Goal: Information Seeking & Learning: Find specific fact

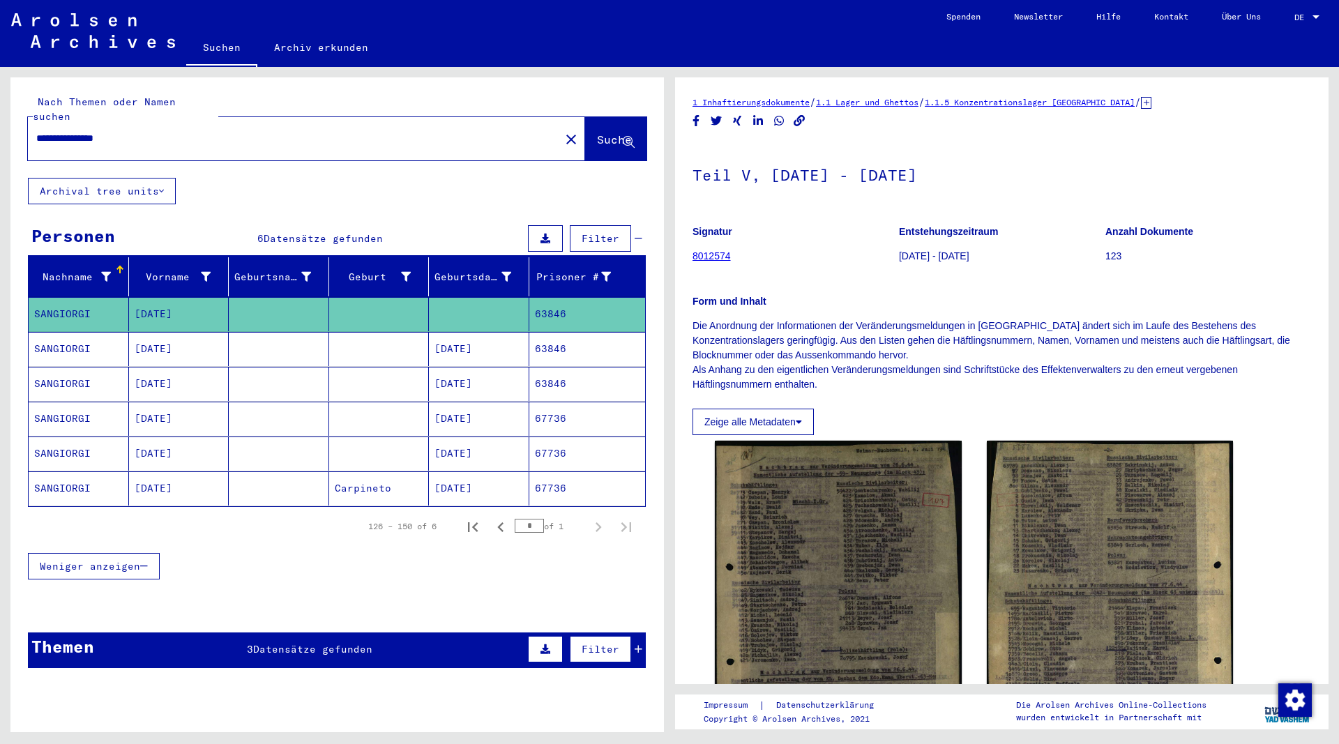
drag, startPoint x: 135, startPoint y: 122, endPoint x: 6, endPoint y: 135, distance: 129.6
click at [36, 137] on input "**********" at bounding box center [293, 138] width 515 height 15
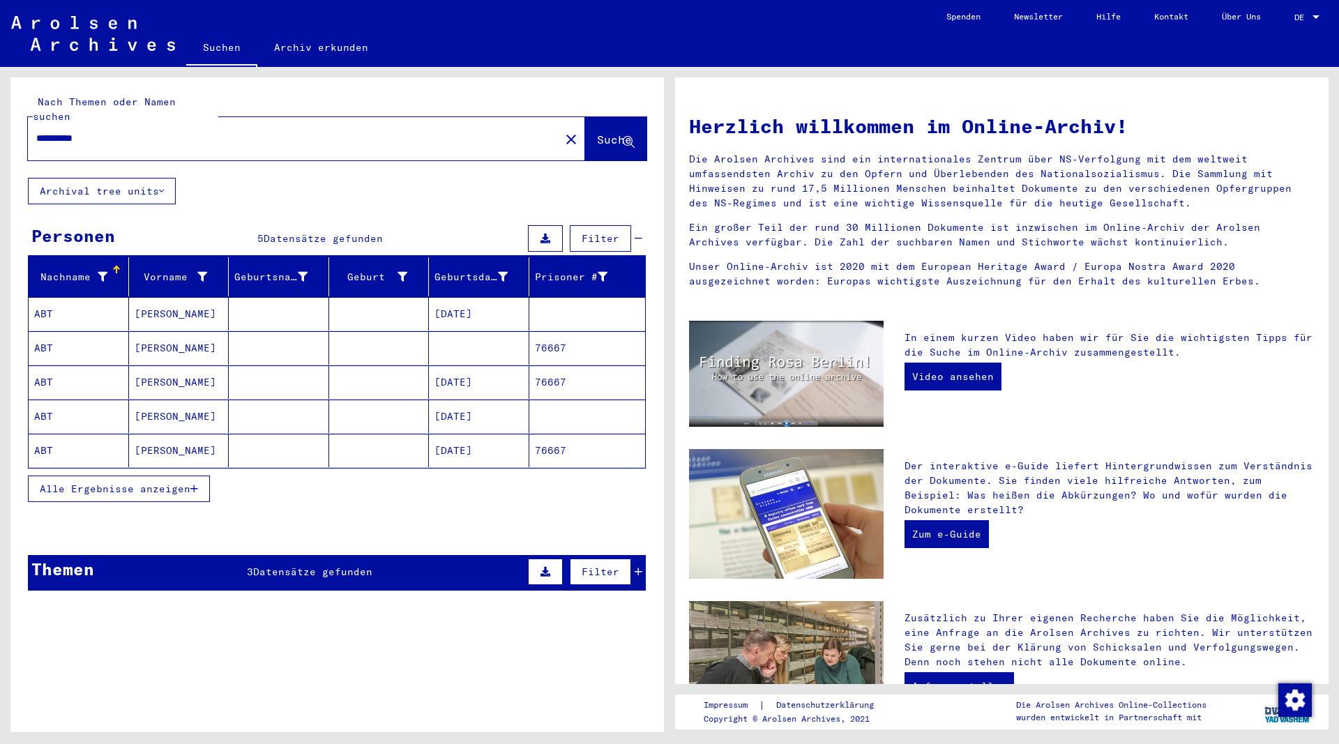
click at [147, 297] on mat-cell "[PERSON_NAME]" at bounding box center [179, 313] width 100 height 33
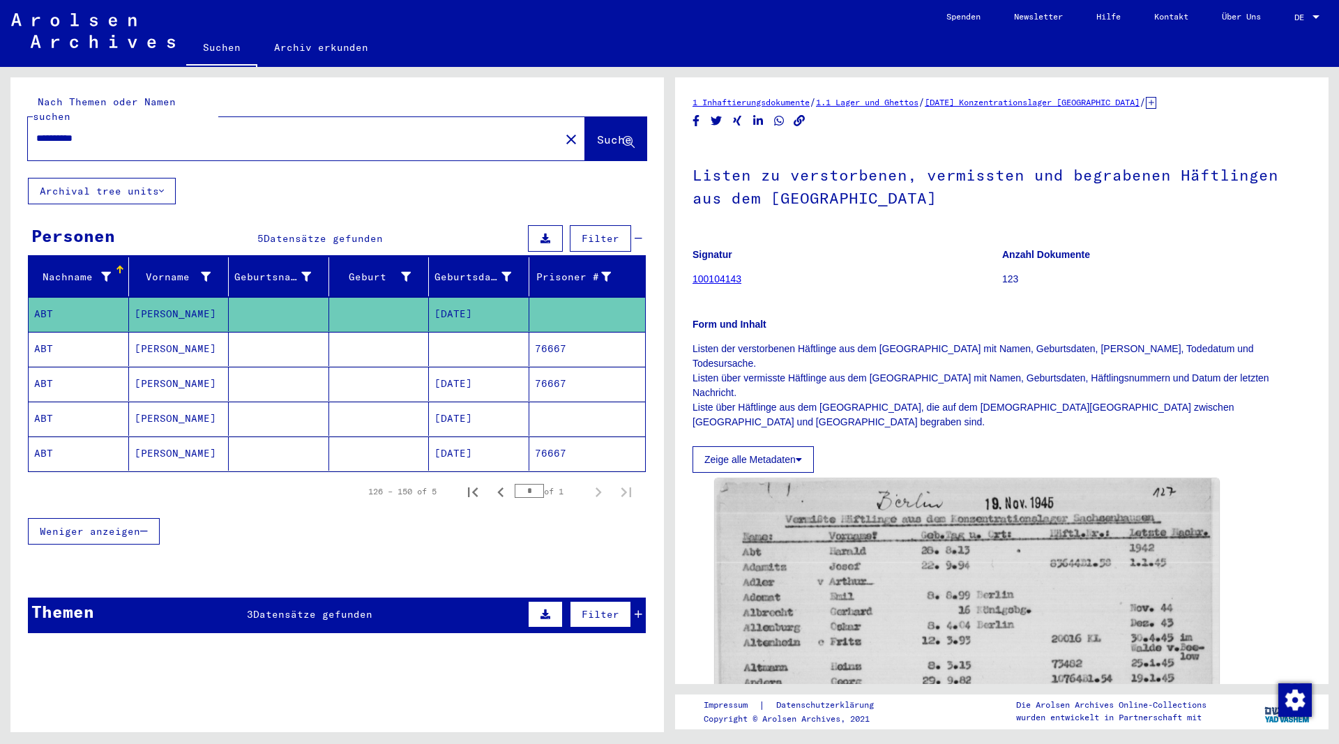
click at [157, 334] on mat-cell "Harald" at bounding box center [179, 349] width 100 height 34
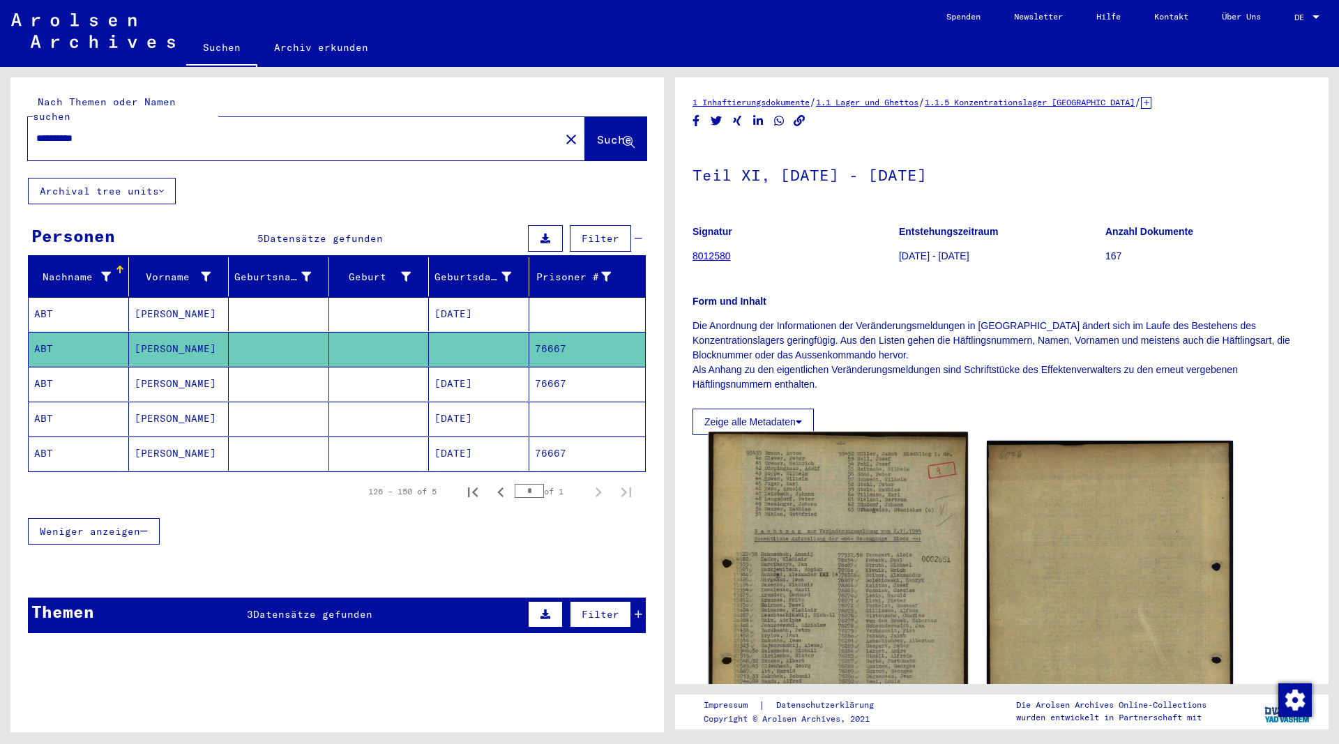
click at [868, 527] on img at bounding box center [838, 610] width 259 height 356
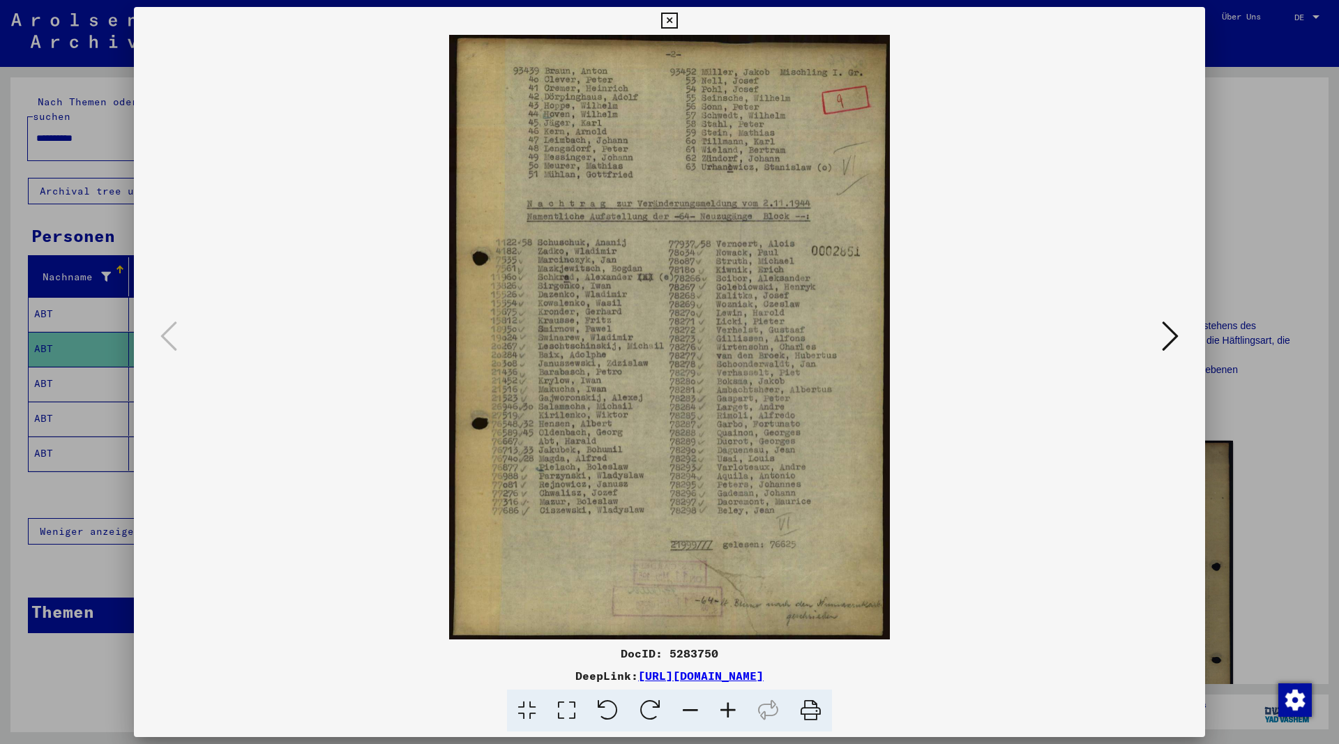
drag, startPoint x: 572, startPoint y: 33, endPoint x: 698, endPoint y: 98, distance: 141.6
click at [698, 98] on div "DocID: 5283750 DeepLink: https://collections.arolsen-archives.org/de/document/5…" at bounding box center [669, 369] width 1071 height 725
click at [677, 18] on icon at bounding box center [669, 21] width 16 height 17
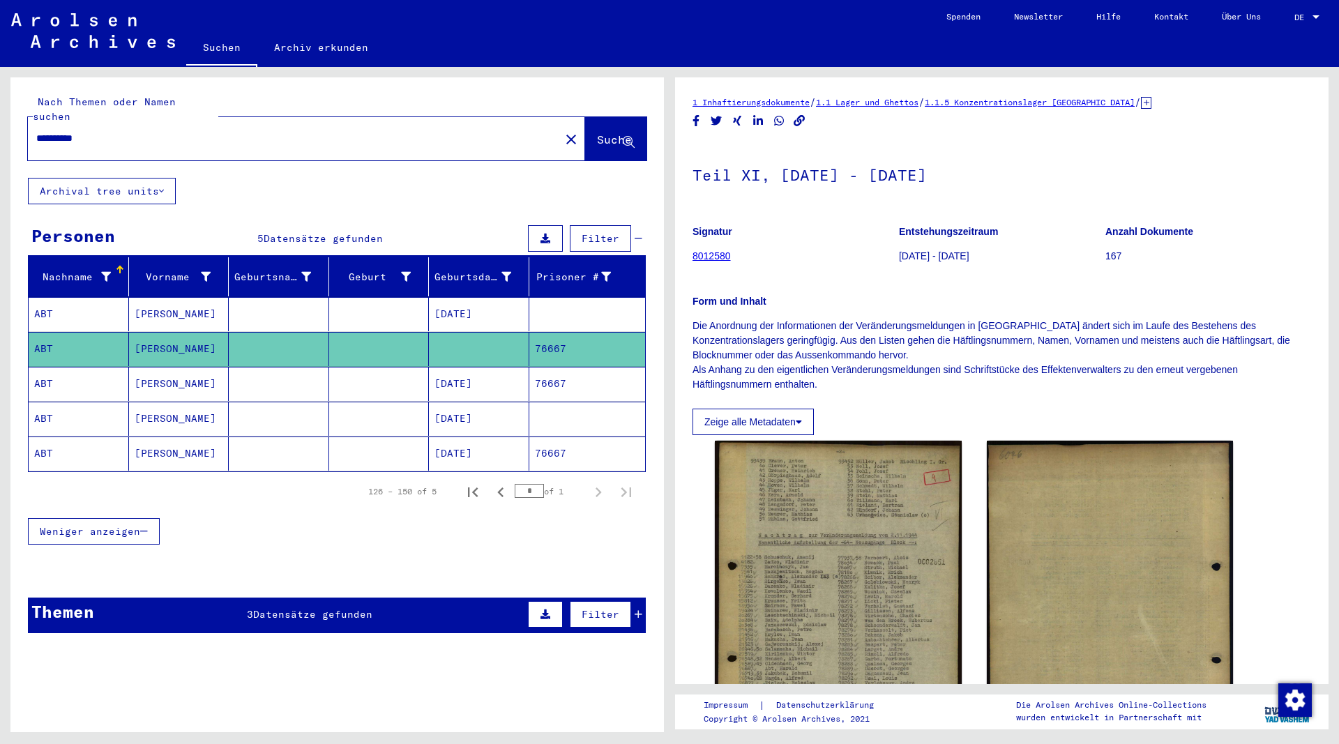
click at [156, 369] on mat-cell "HARALD" at bounding box center [179, 384] width 100 height 34
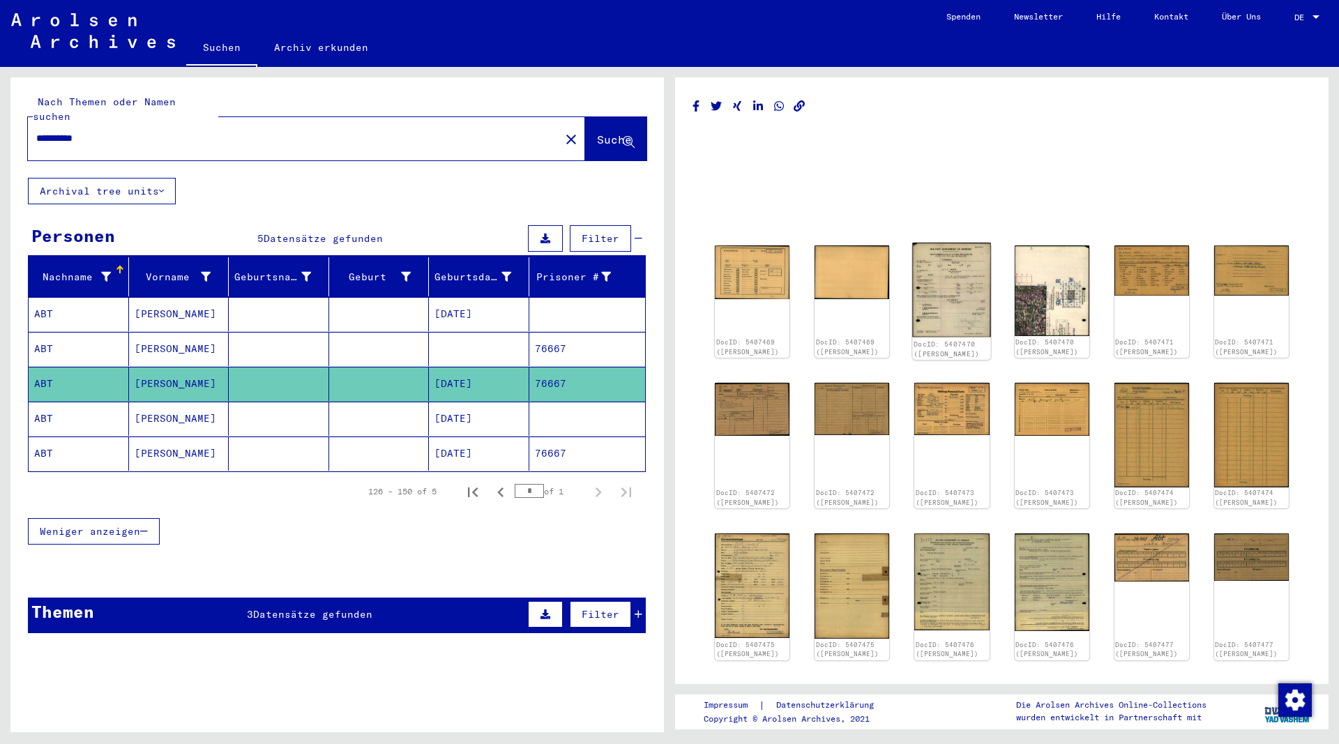
click at [975, 316] on img at bounding box center [952, 290] width 79 height 94
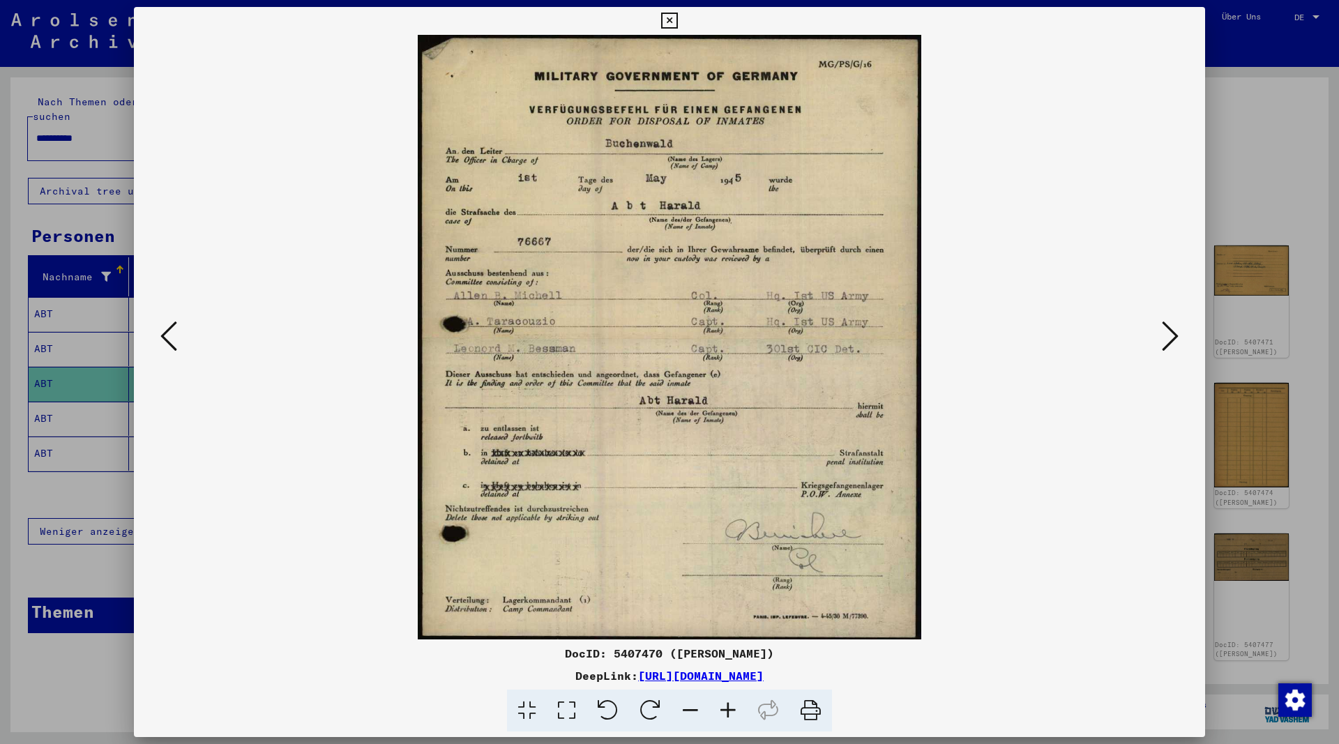
click at [1166, 338] on icon at bounding box center [1170, 335] width 17 height 33
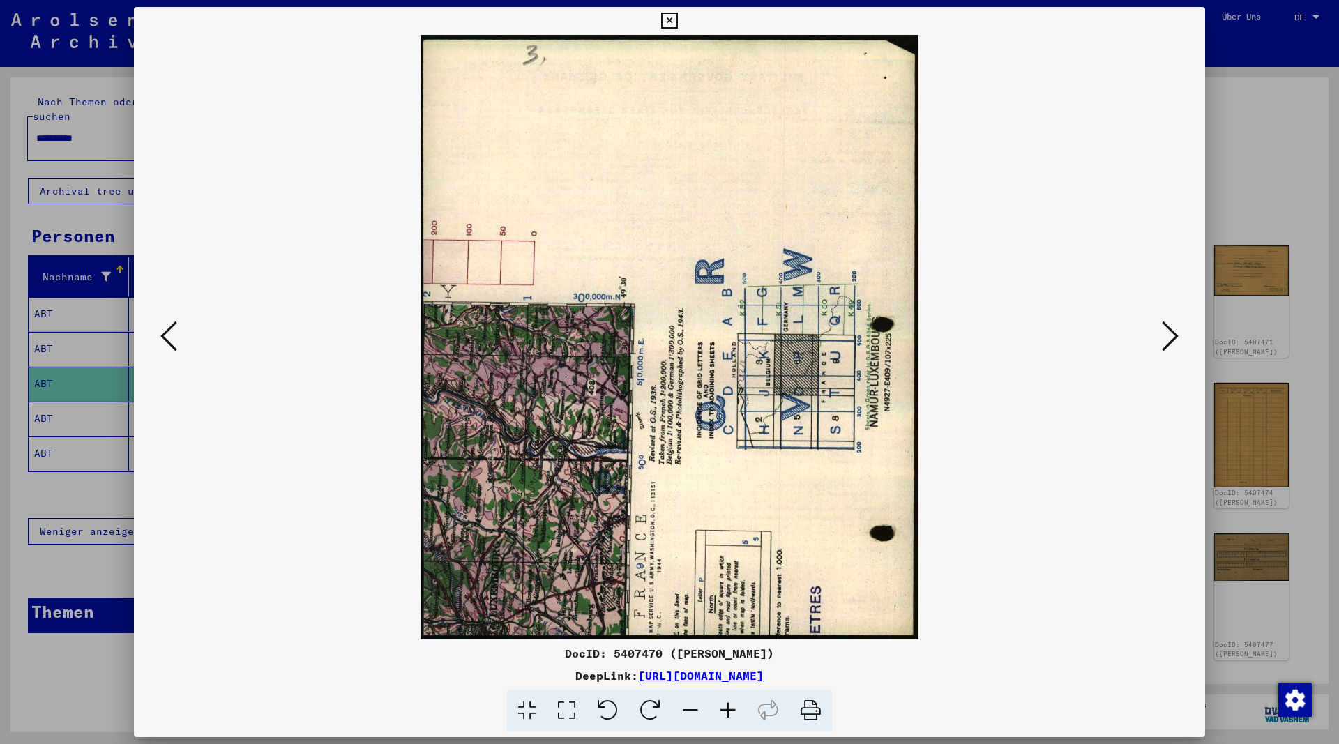
click at [1165, 338] on icon at bounding box center [1170, 335] width 17 height 33
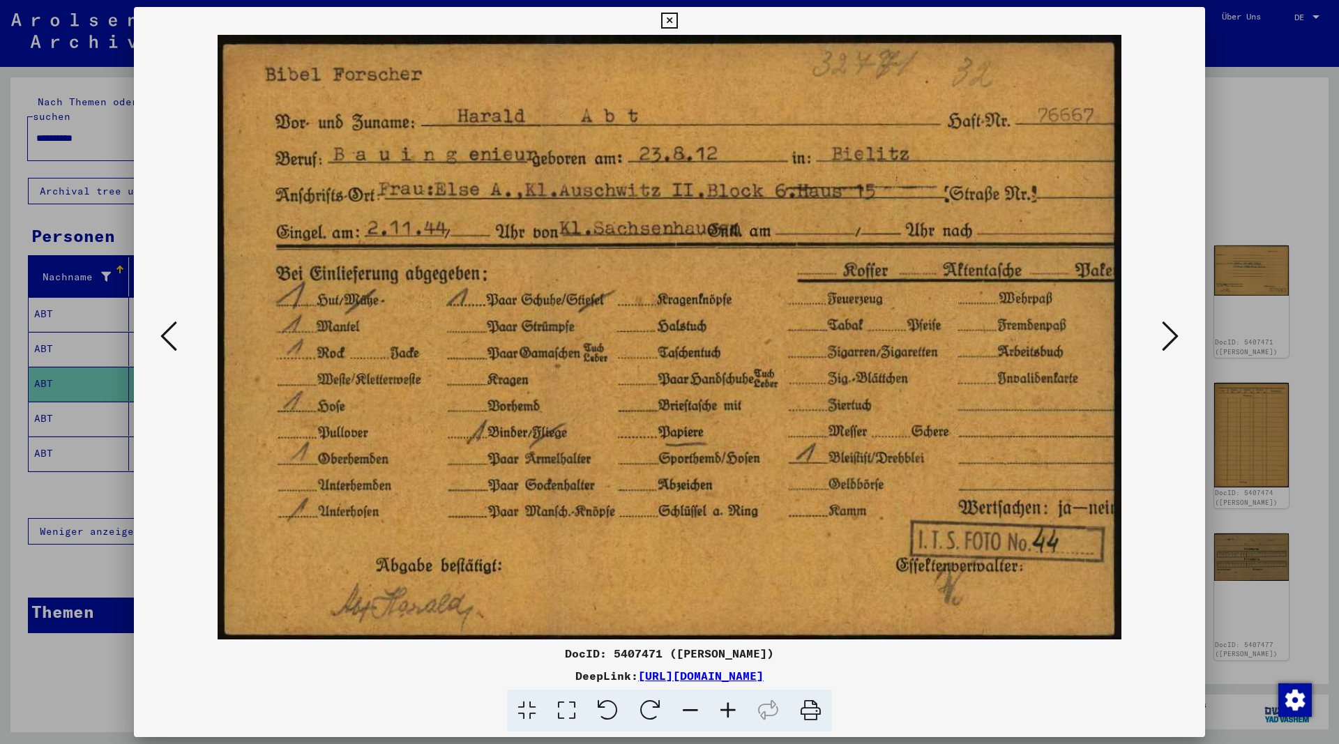
click at [1165, 338] on icon at bounding box center [1170, 335] width 17 height 33
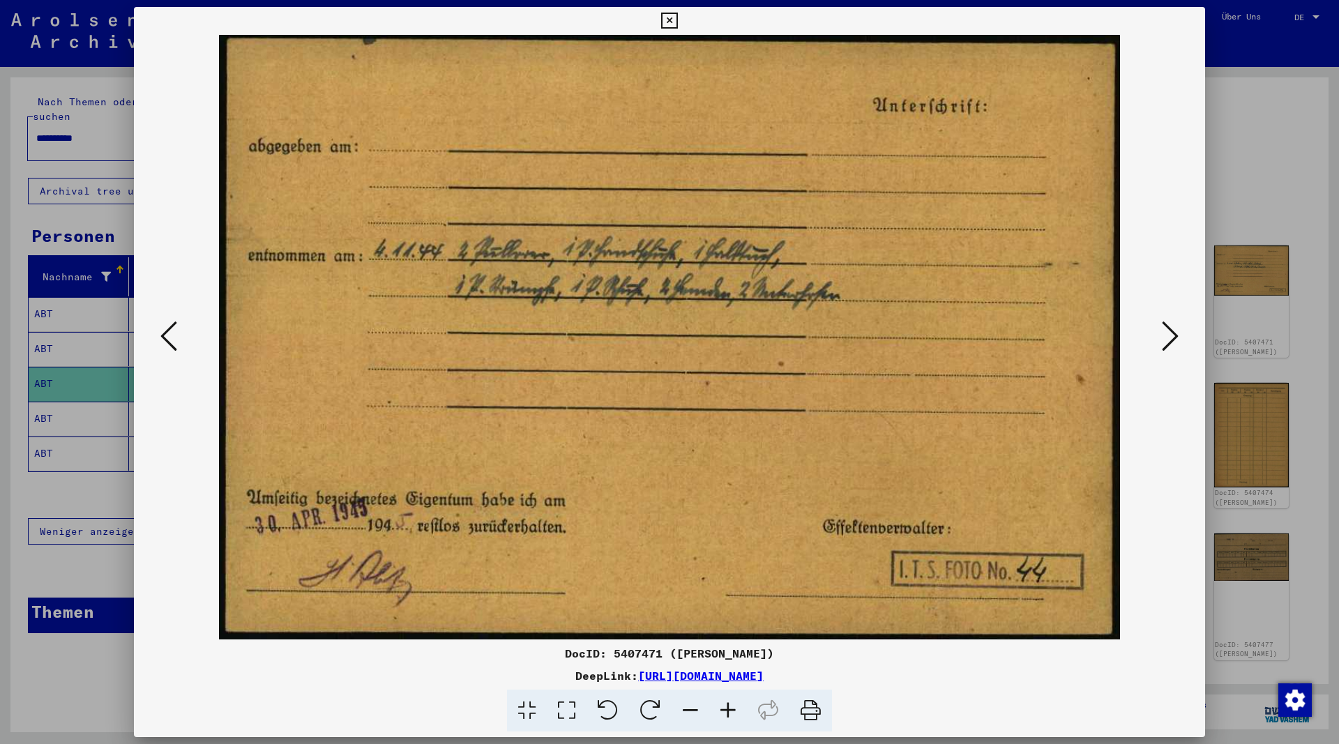
click at [1165, 338] on icon at bounding box center [1170, 335] width 17 height 33
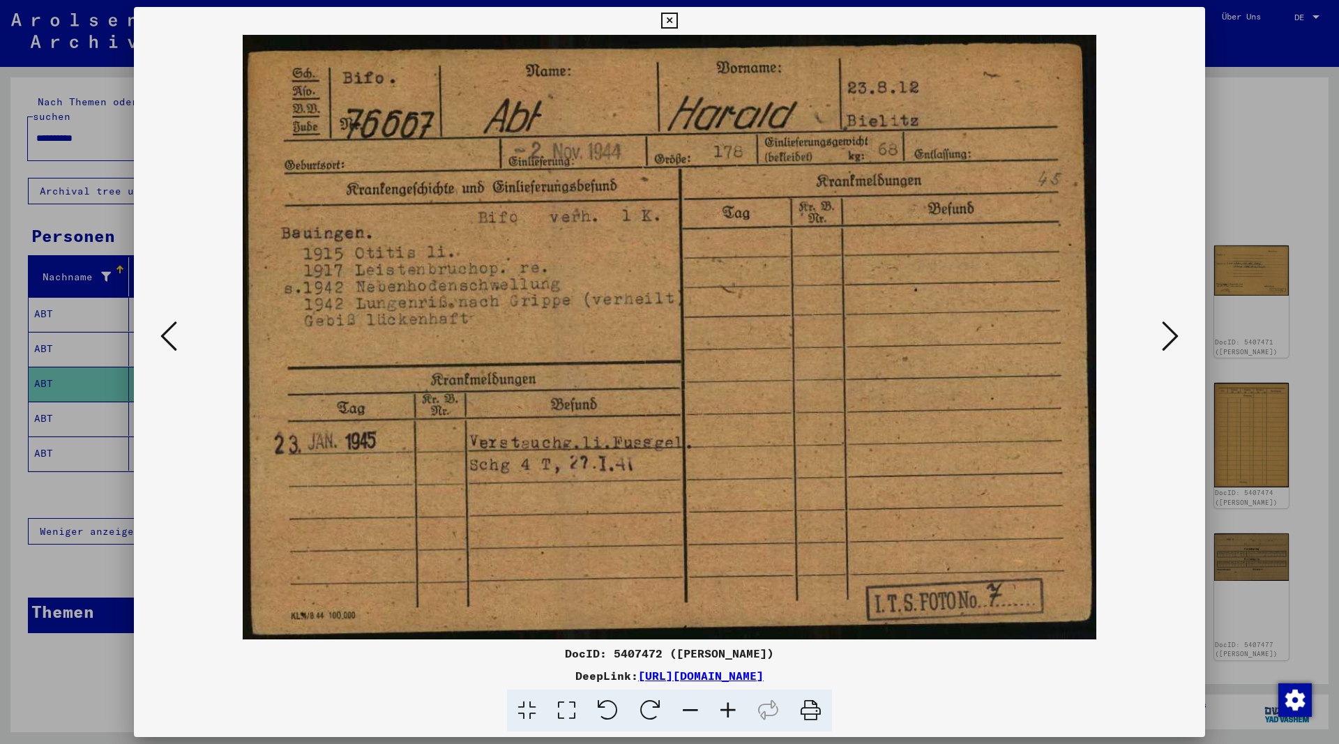
click at [677, 21] on icon at bounding box center [669, 21] width 16 height 17
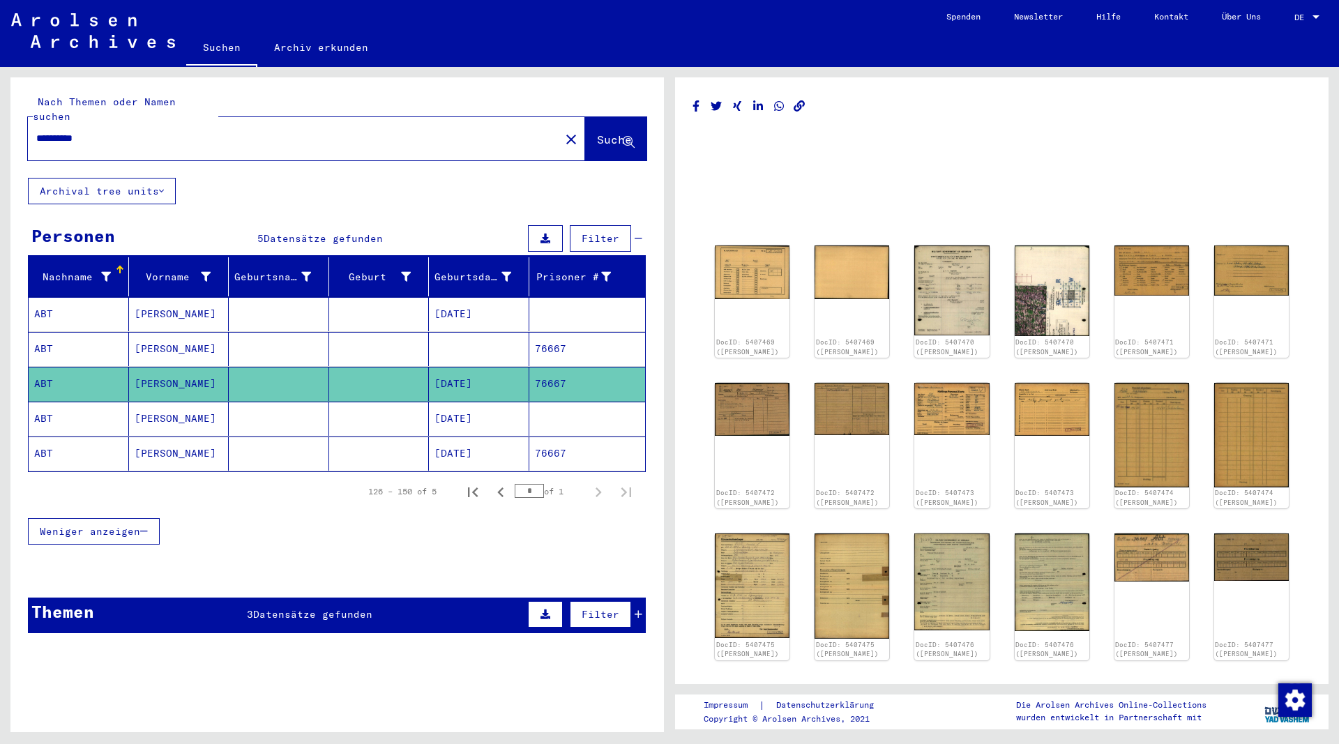
drag, startPoint x: 146, startPoint y: 119, endPoint x: 13, endPoint y: 126, distance: 133.4
click at [36, 131] on input "**********" at bounding box center [293, 138] width 515 height 15
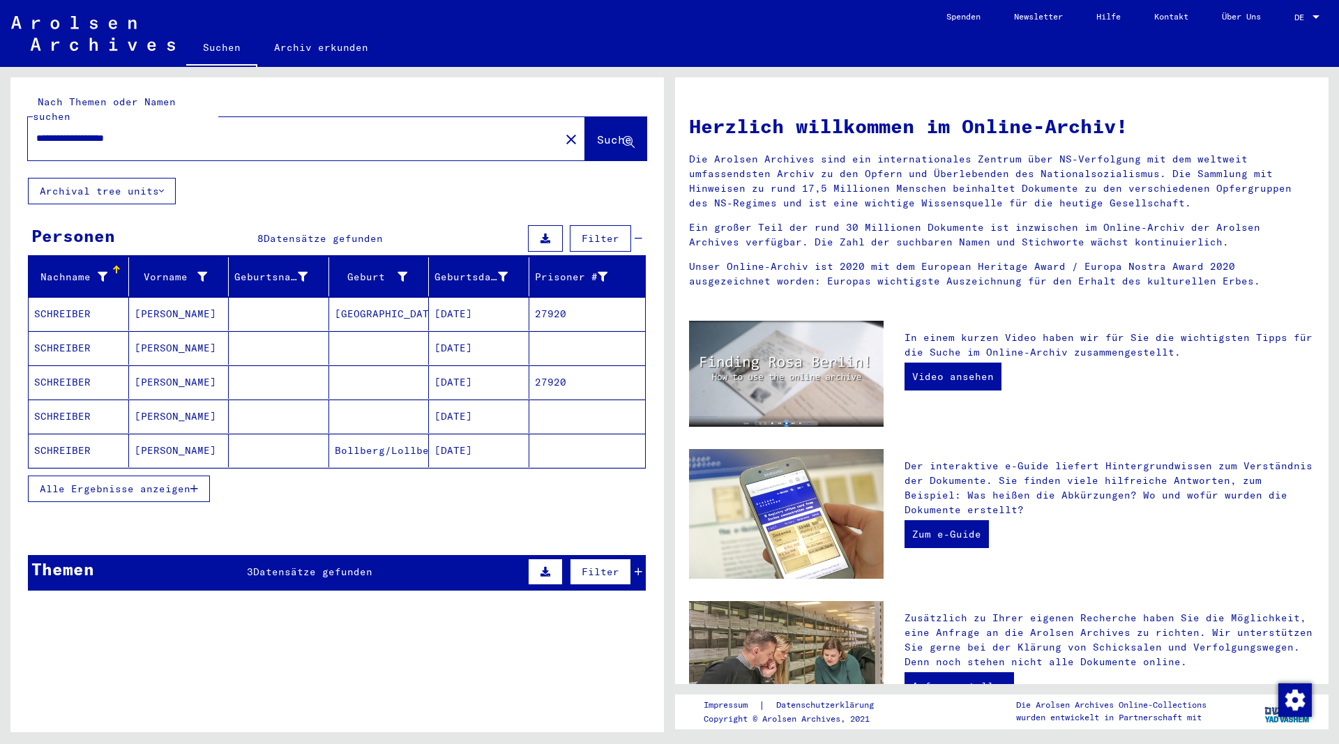
click at [195, 484] on icon "button" at bounding box center [194, 489] width 8 height 10
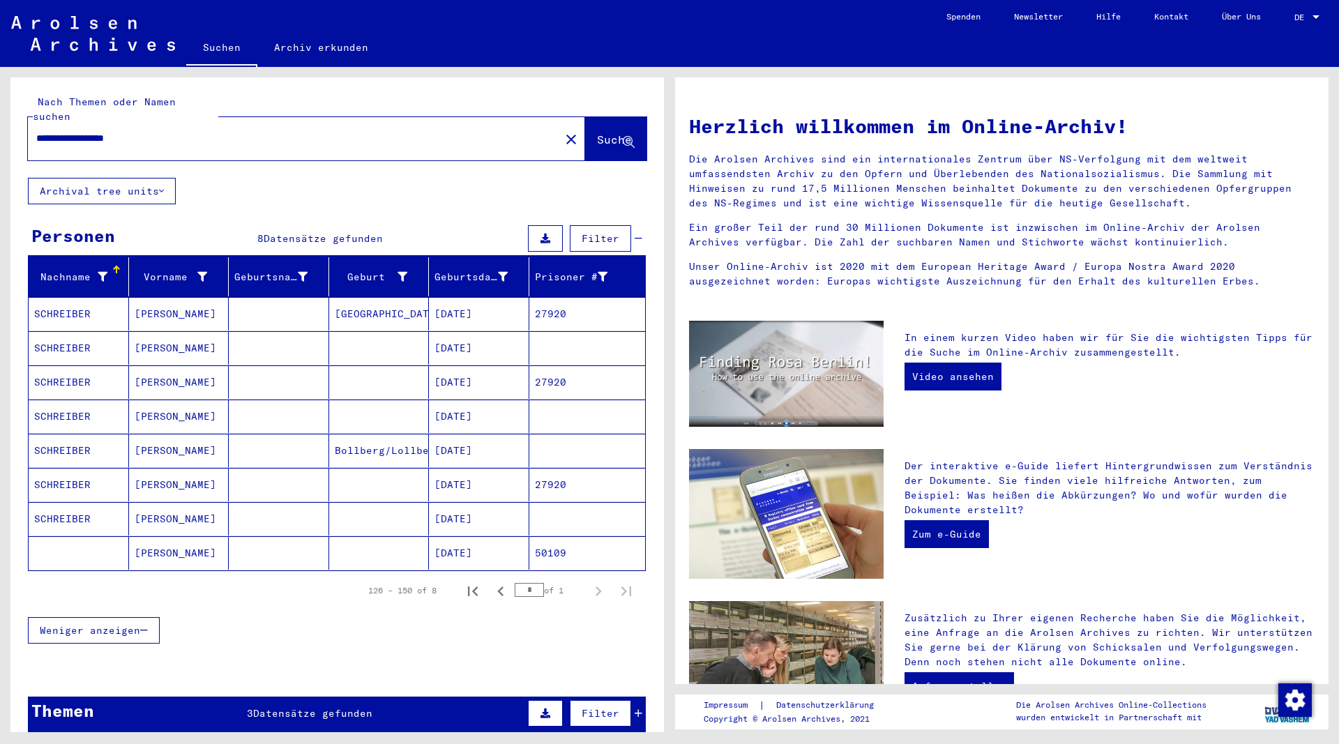
click at [156, 297] on mat-cell "KURT" at bounding box center [179, 313] width 100 height 33
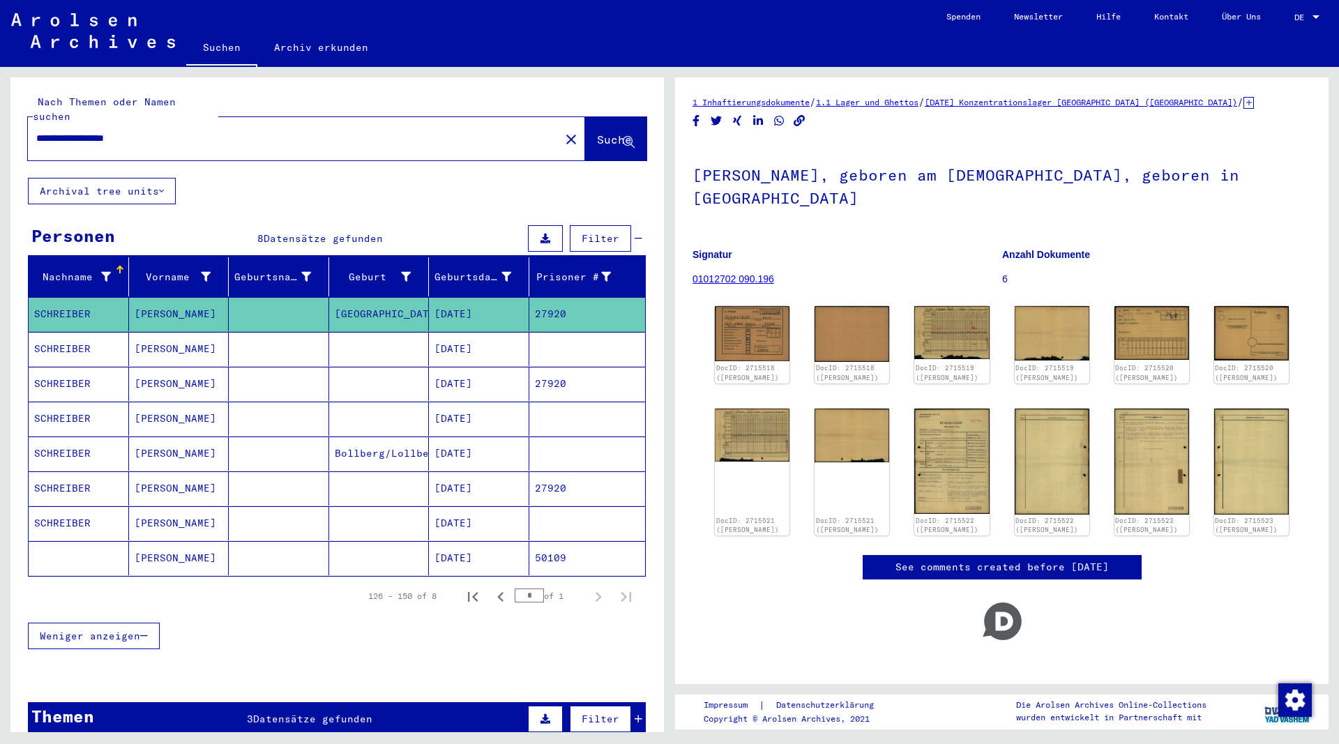
click at [151, 335] on mat-cell "KURT" at bounding box center [179, 349] width 100 height 34
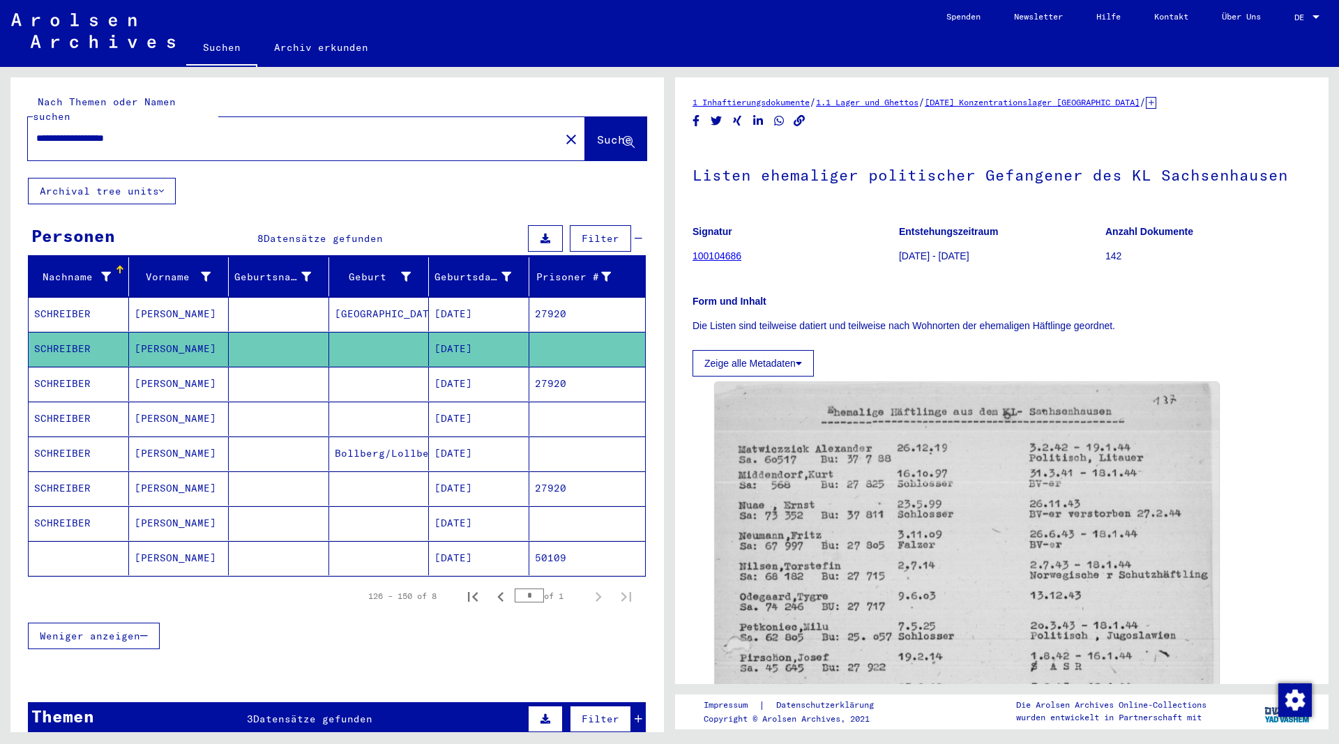
click at [156, 370] on mat-cell "KURT" at bounding box center [179, 384] width 100 height 34
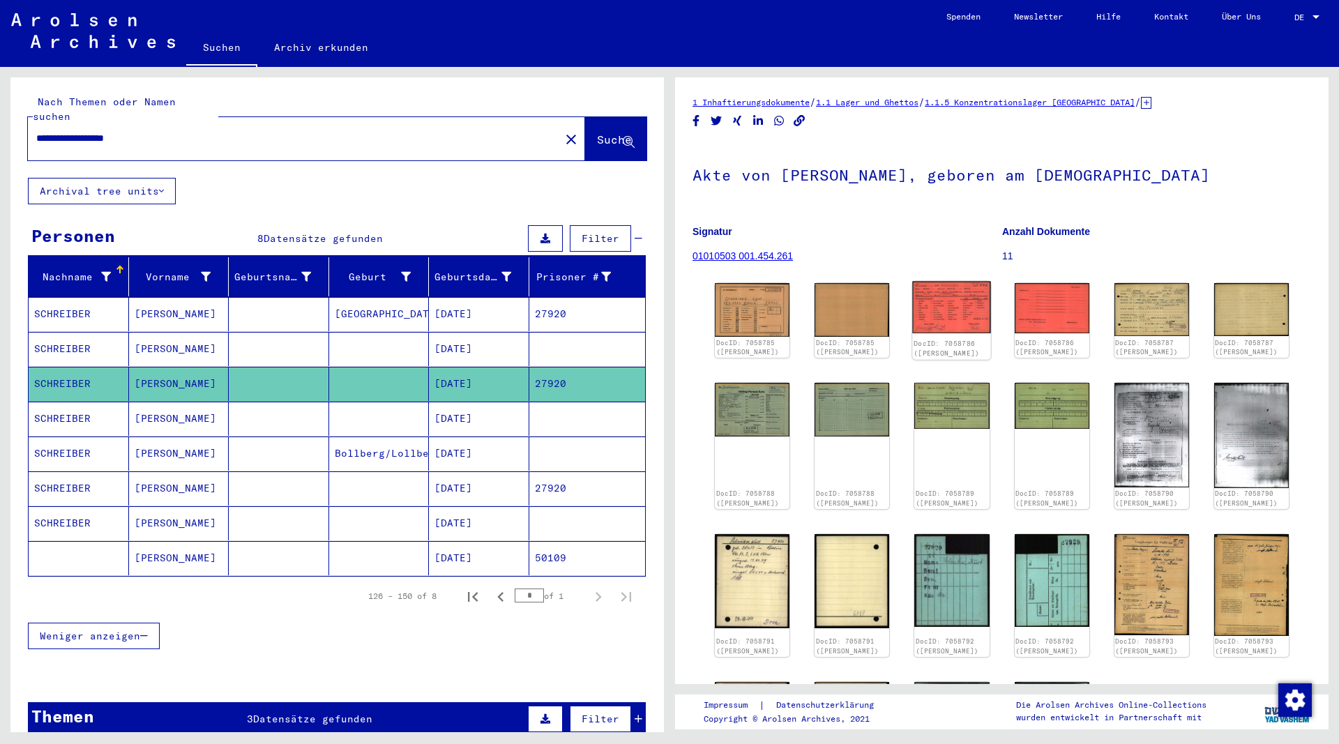
click at [954, 300] on img at bounding box center [952, 308] width 79 height 52
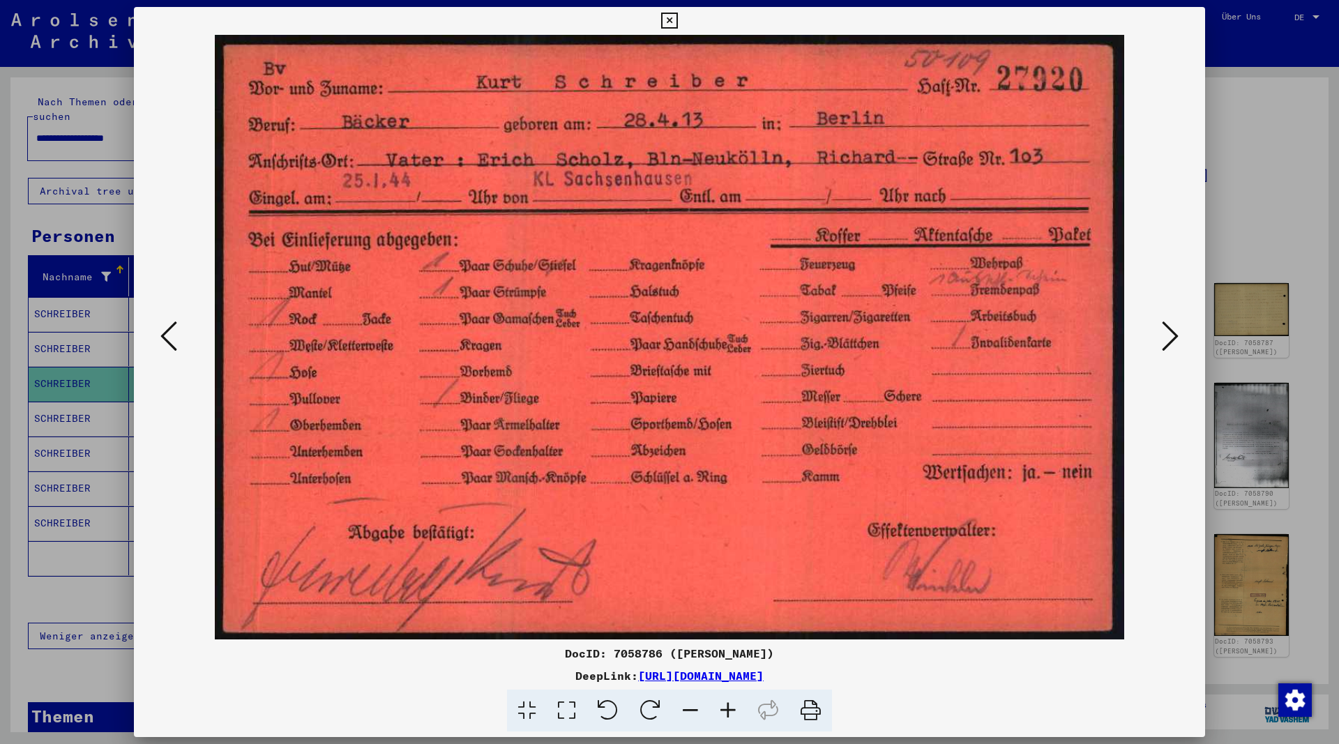
click at [1170, 341] on icon at bounding box center [1170, 335] width 17 height 33
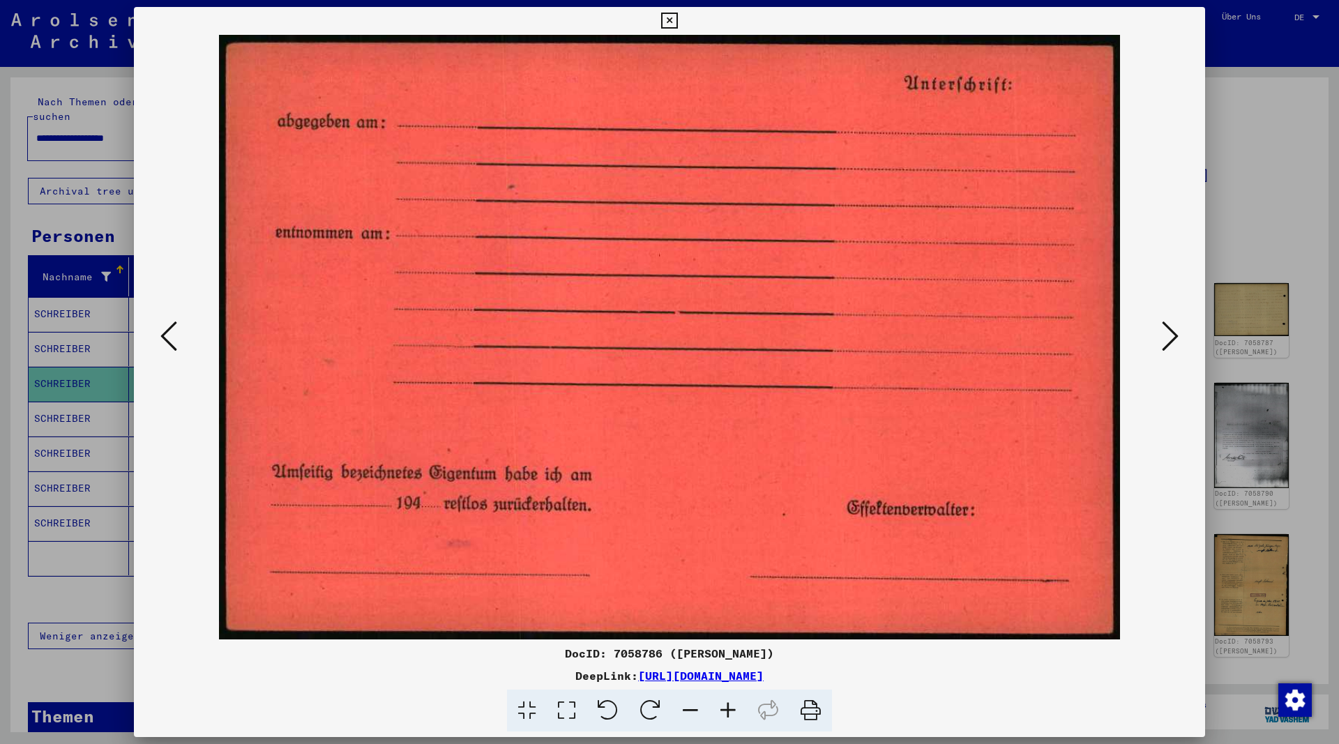
click at [1170, 341] on icon at bounding box center [1170, 335] width 17 height 33
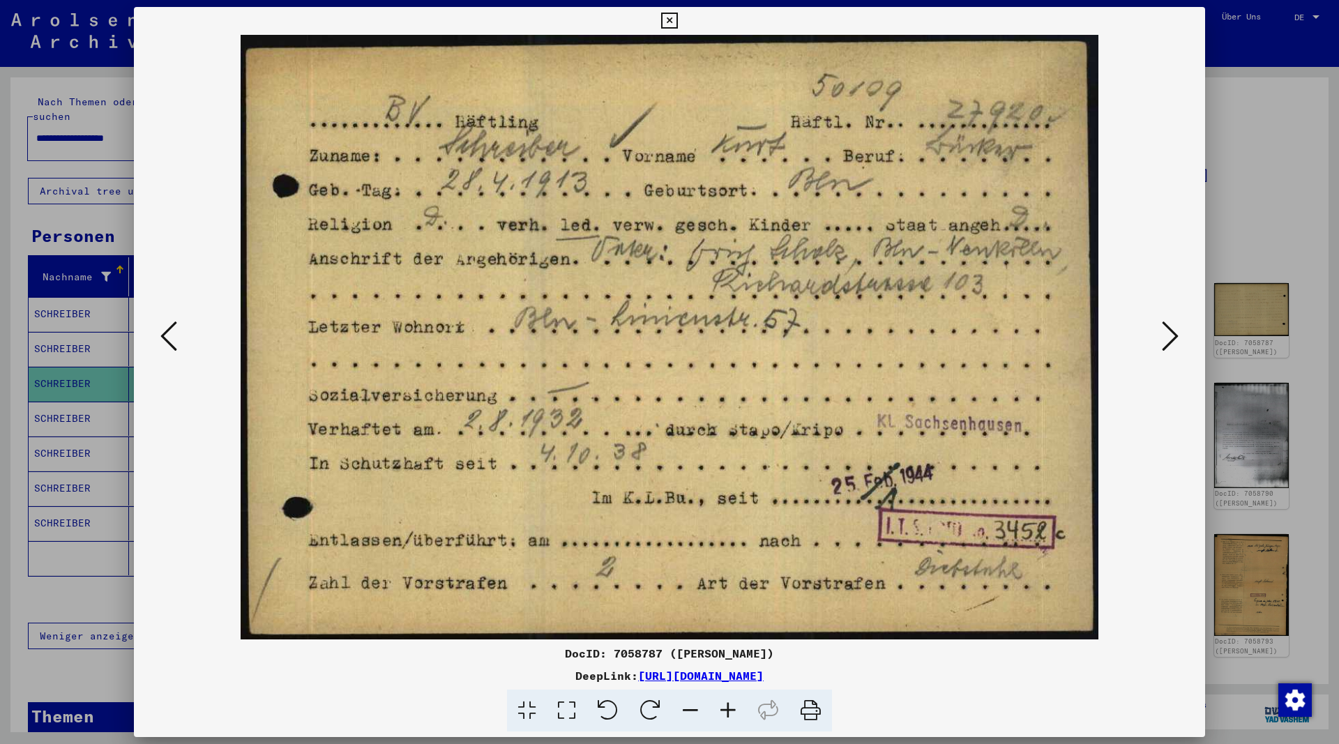
click at [1170, 341] on icon at bounding box center [1170, 335] width 17 height 33
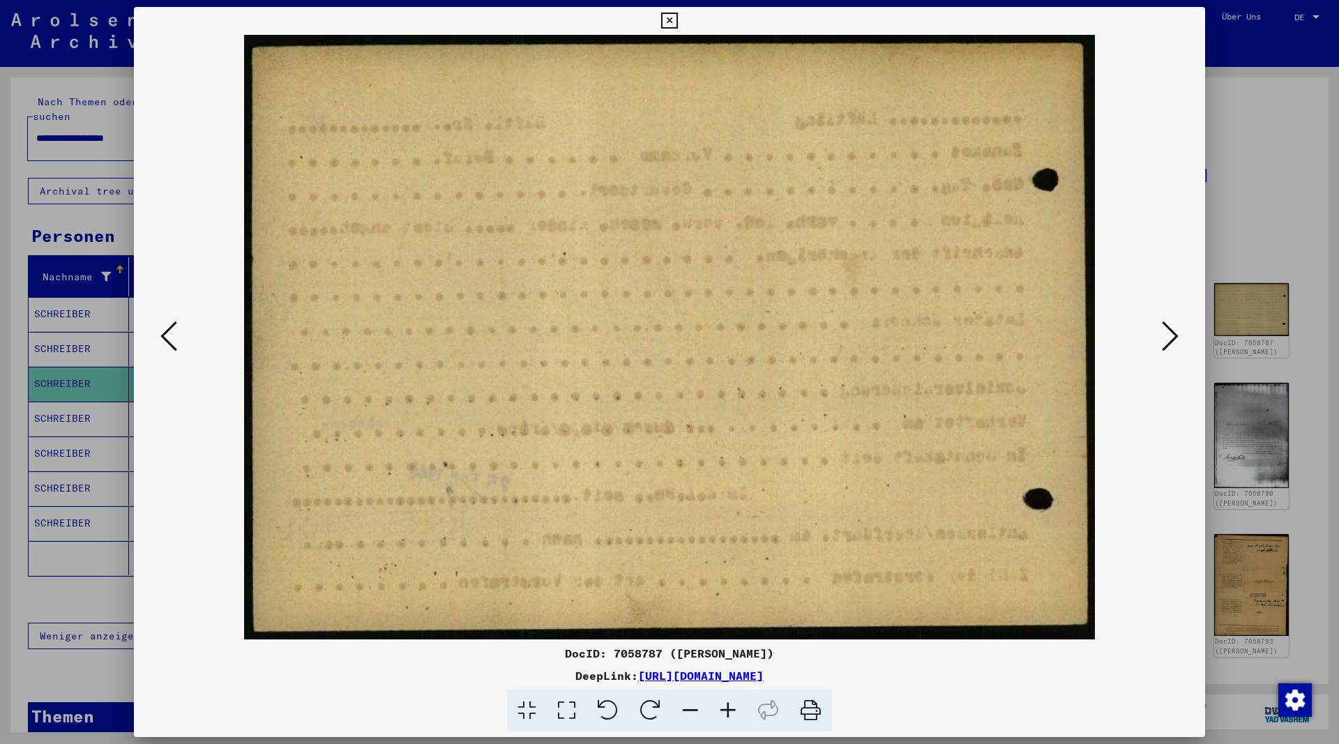
click at [1170, 341] on icon at bounding box center [1170, 335] width 17 height 33
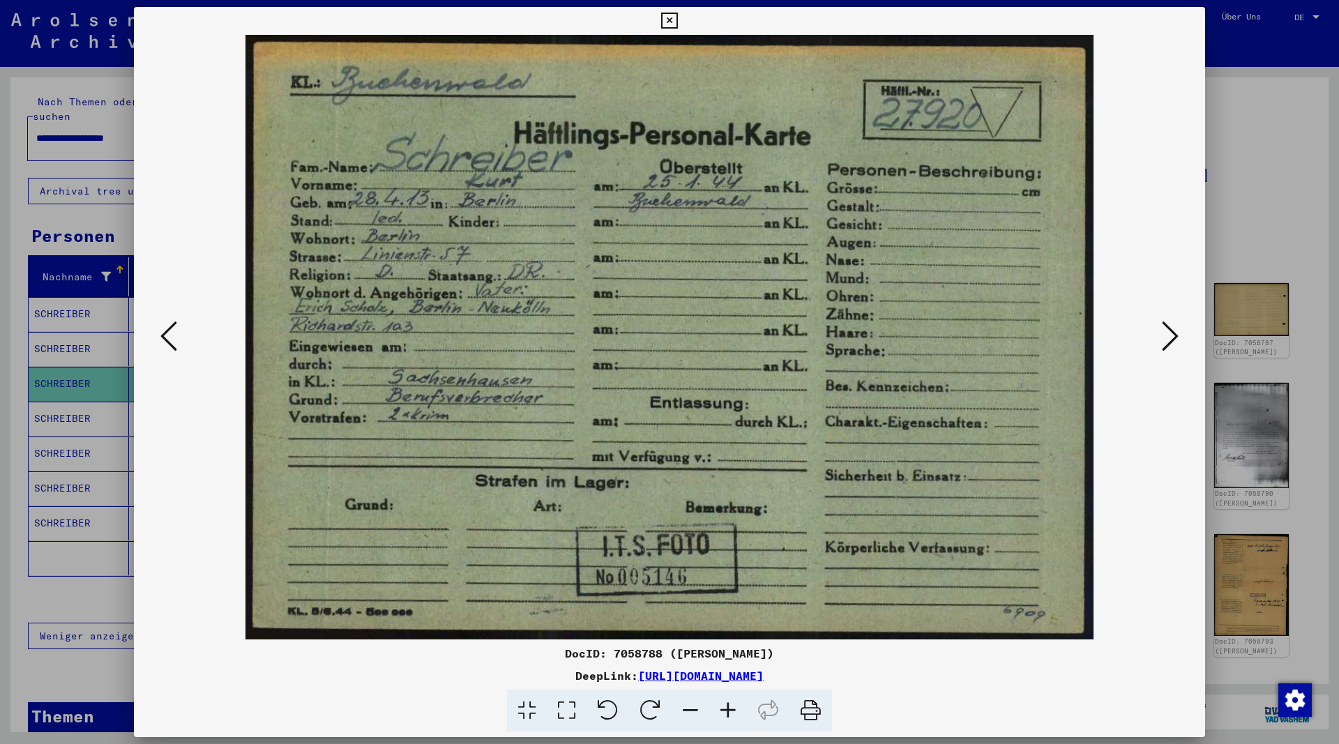
click at [1170, 341] on icon at bounding box center [1170, 335] width 17 height 33
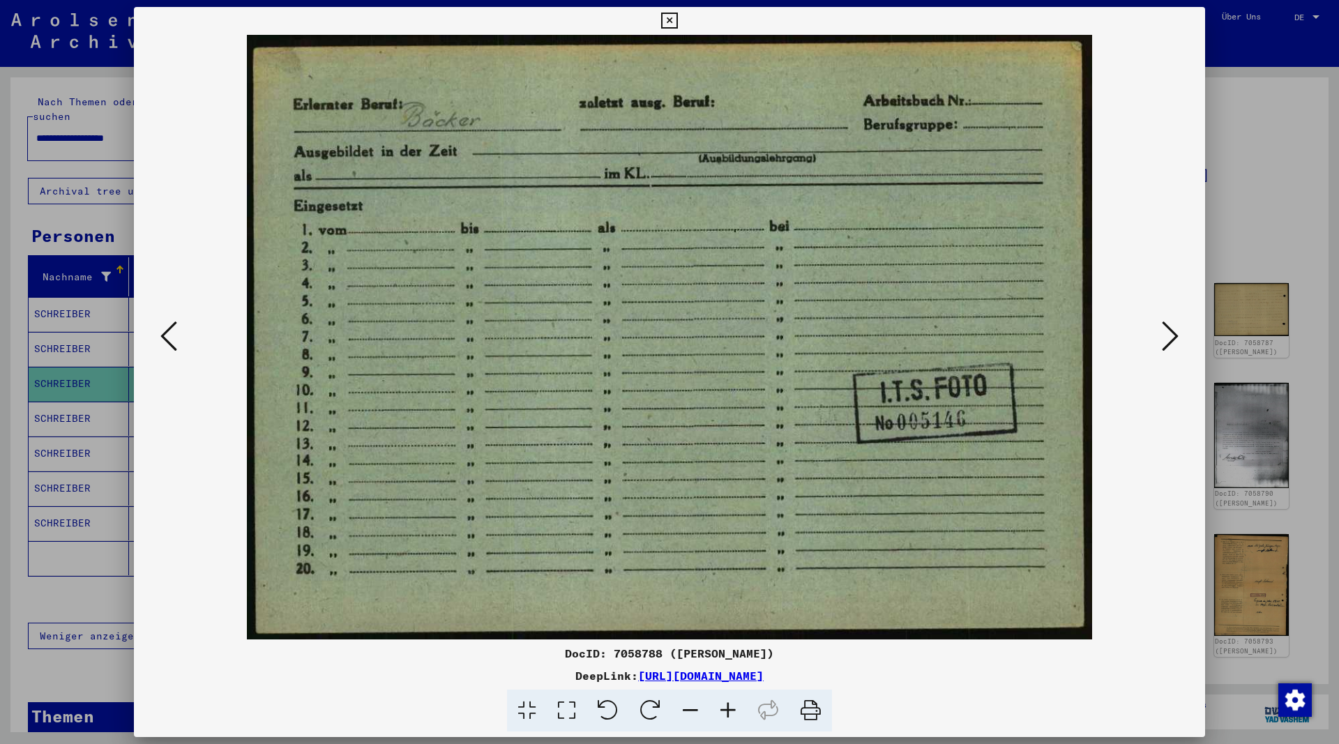
click at [1170, 342] on icon at bounding box center [1170, 335] width 17 height 33
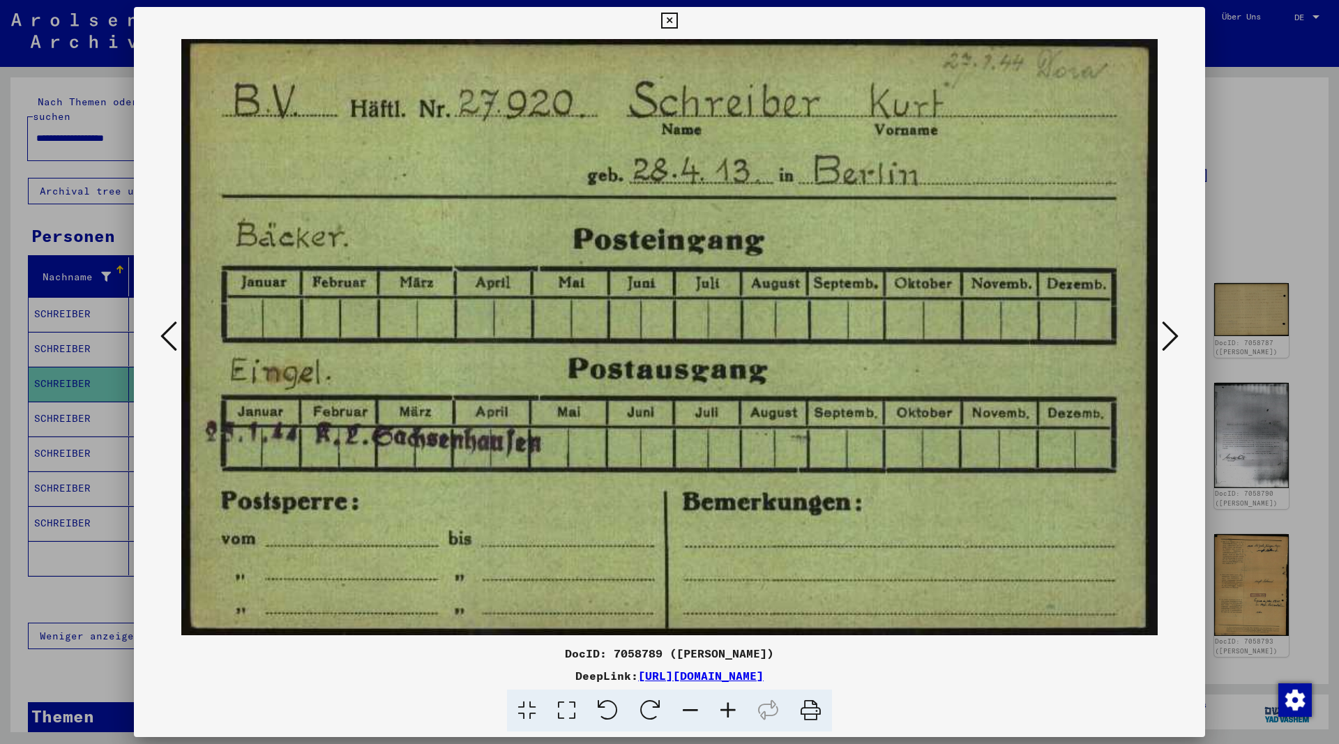
click at [1170, 342] on icon at bounding box center [1170, 335] width 17 height 33
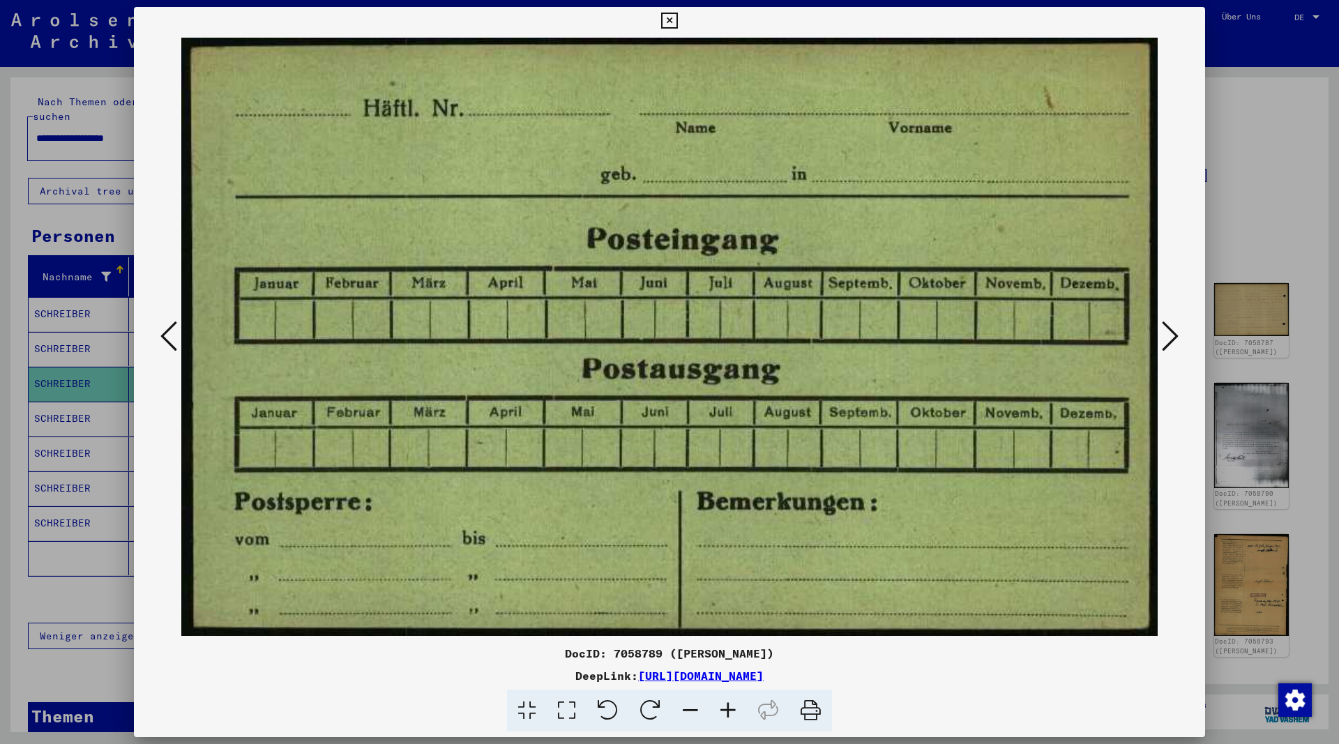
click at [1170, 342] on icon at bounding box center [1170, 335] width 17 height 33
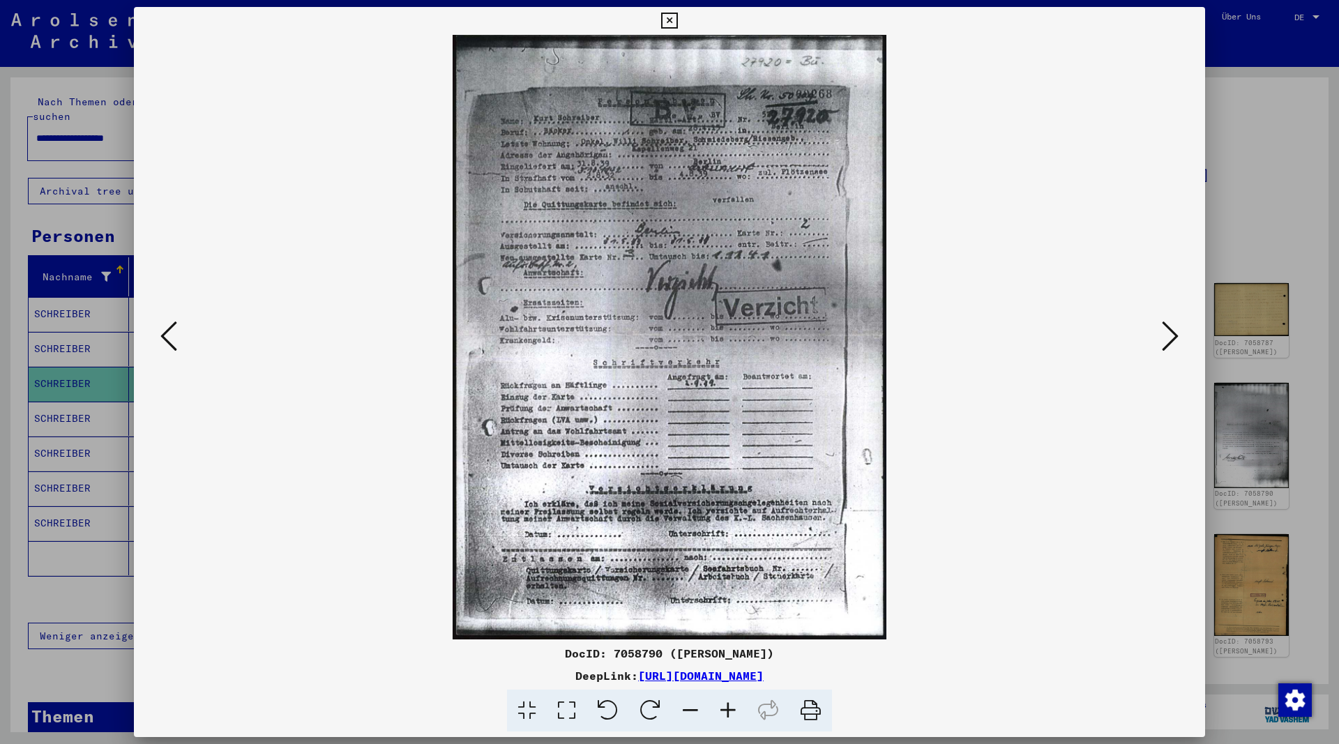
click at [1170, 342] on icon at bounding box center [1170, 335] width 17 height 33
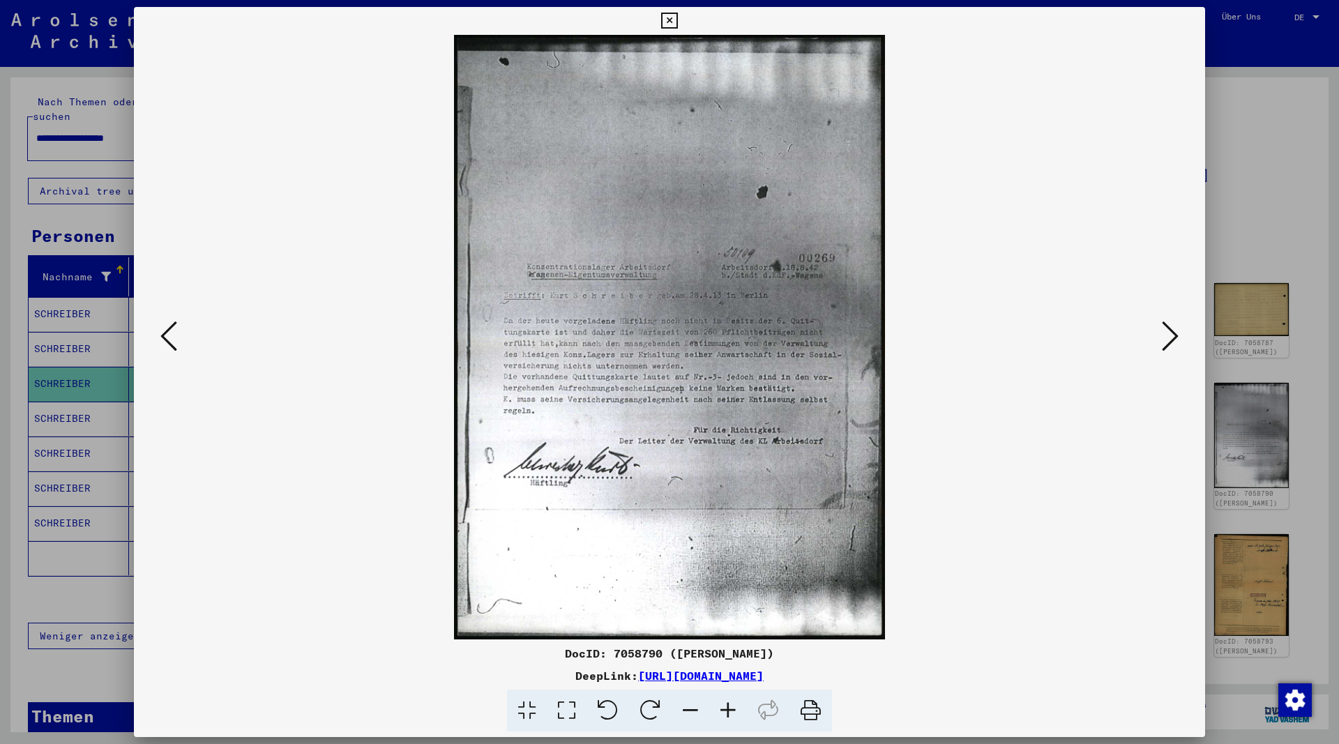
click at [168, 339] on icon at bounding box center [168, 335] width 17 height 33
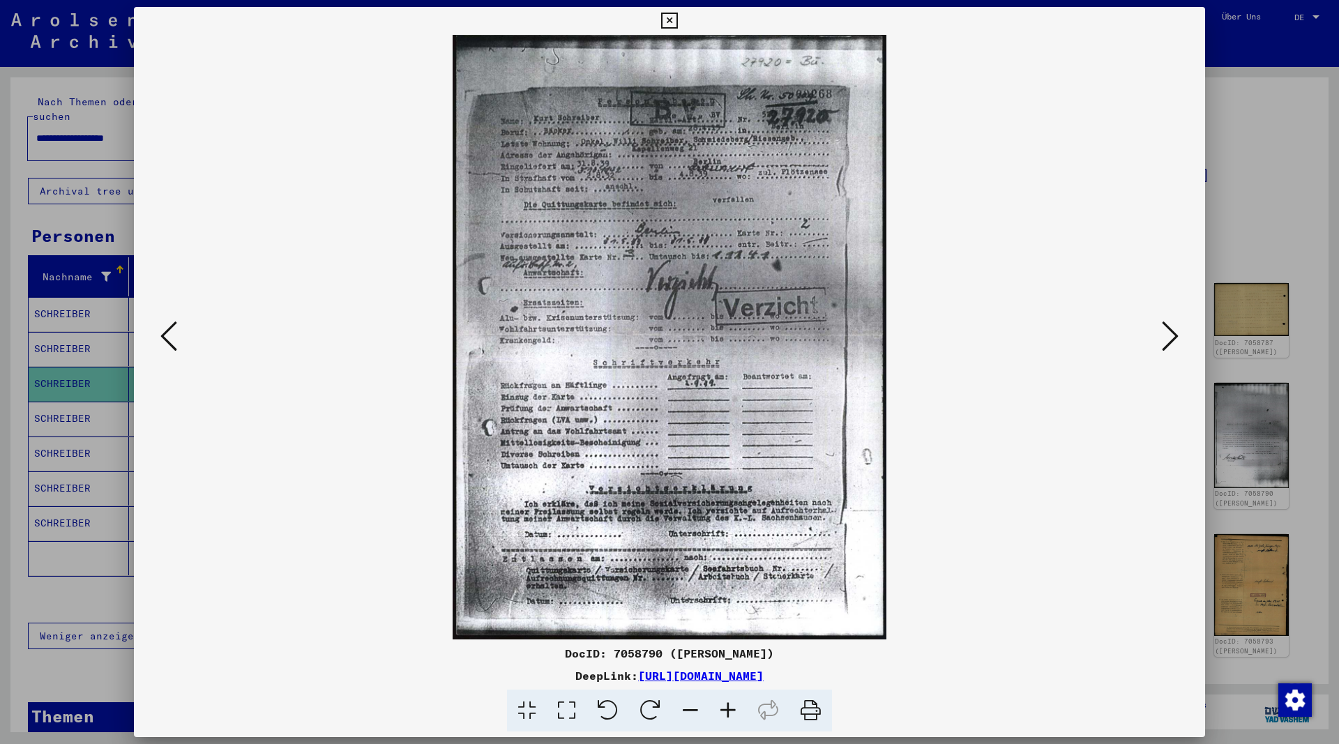
click at [1166, 333] on icon at bounding box center [1170, 335] width 17 height 33
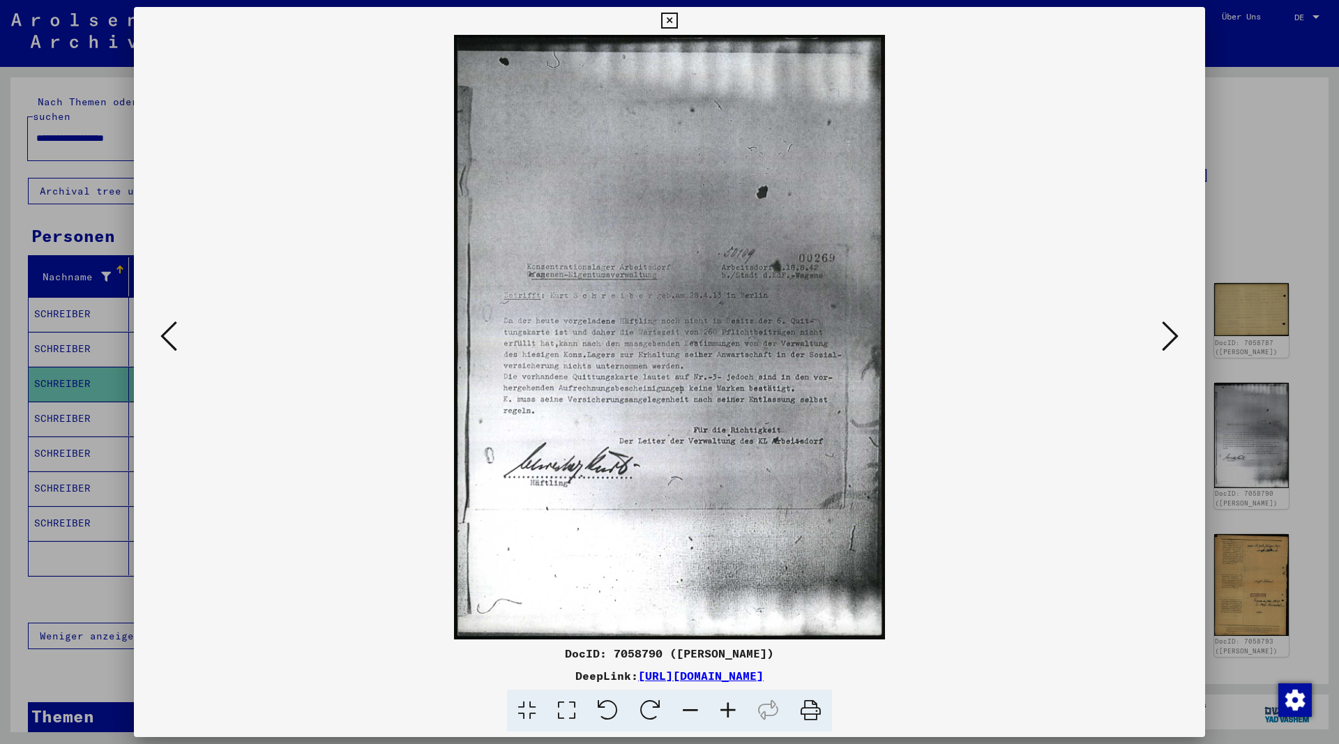
click at [1166, 333] on icon at bounding box center [1170, 335] width 17 height 33
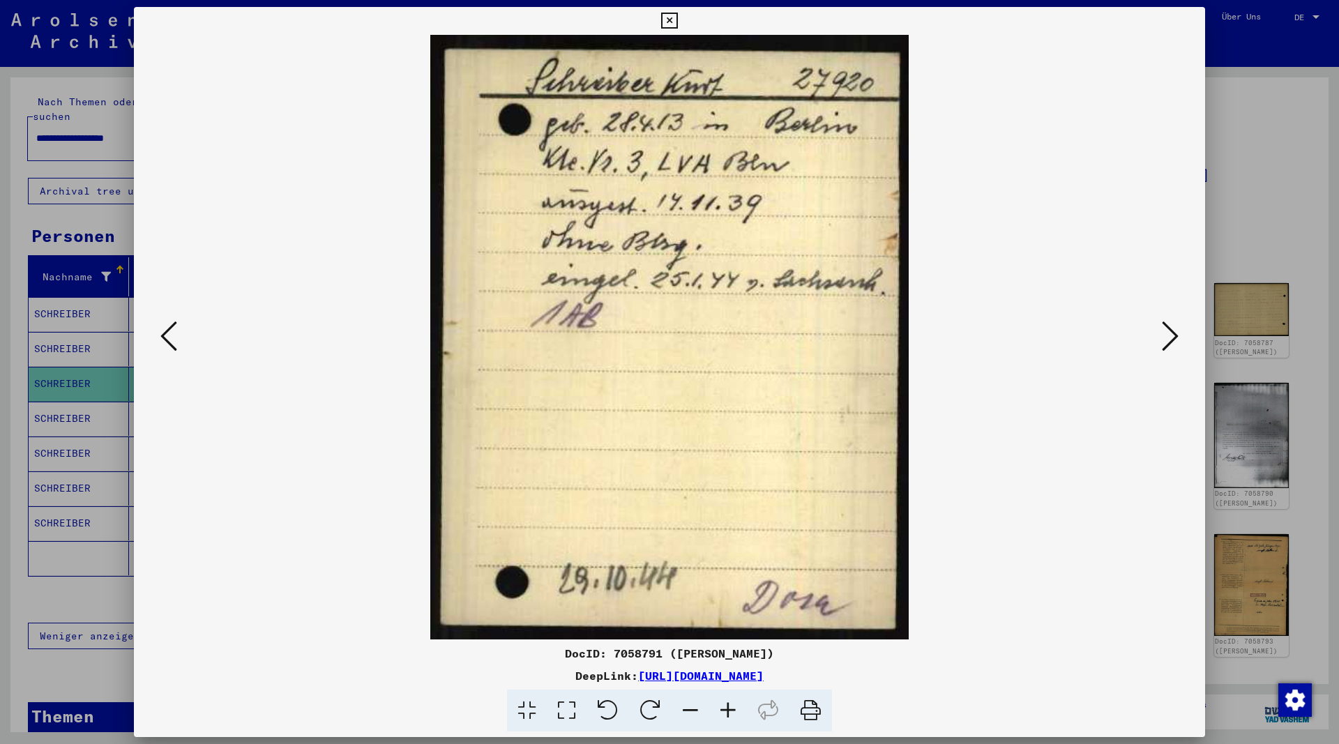
click at [1166, 333] on icon at bounding box center [1170, 335] width 17 height 33
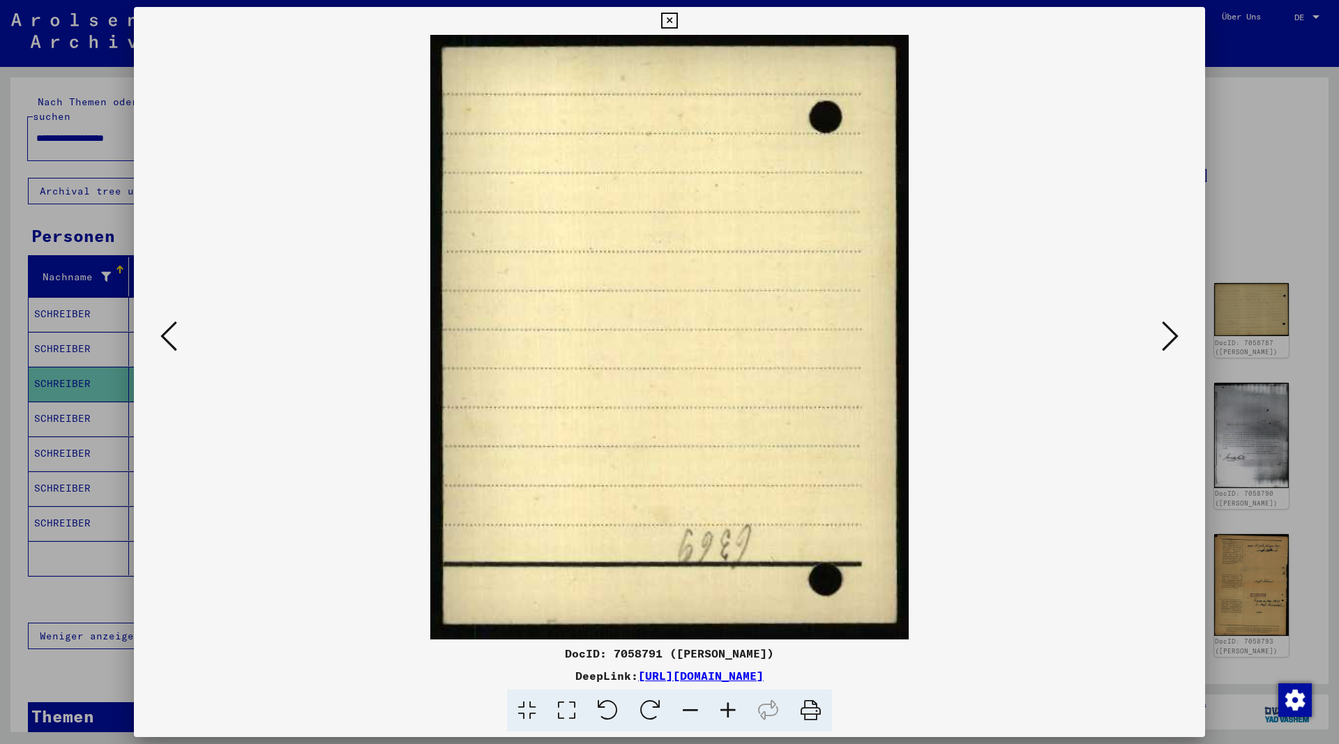
click at [1167, 333] on icon at bounding box center [1170, 335] width 17 height 33
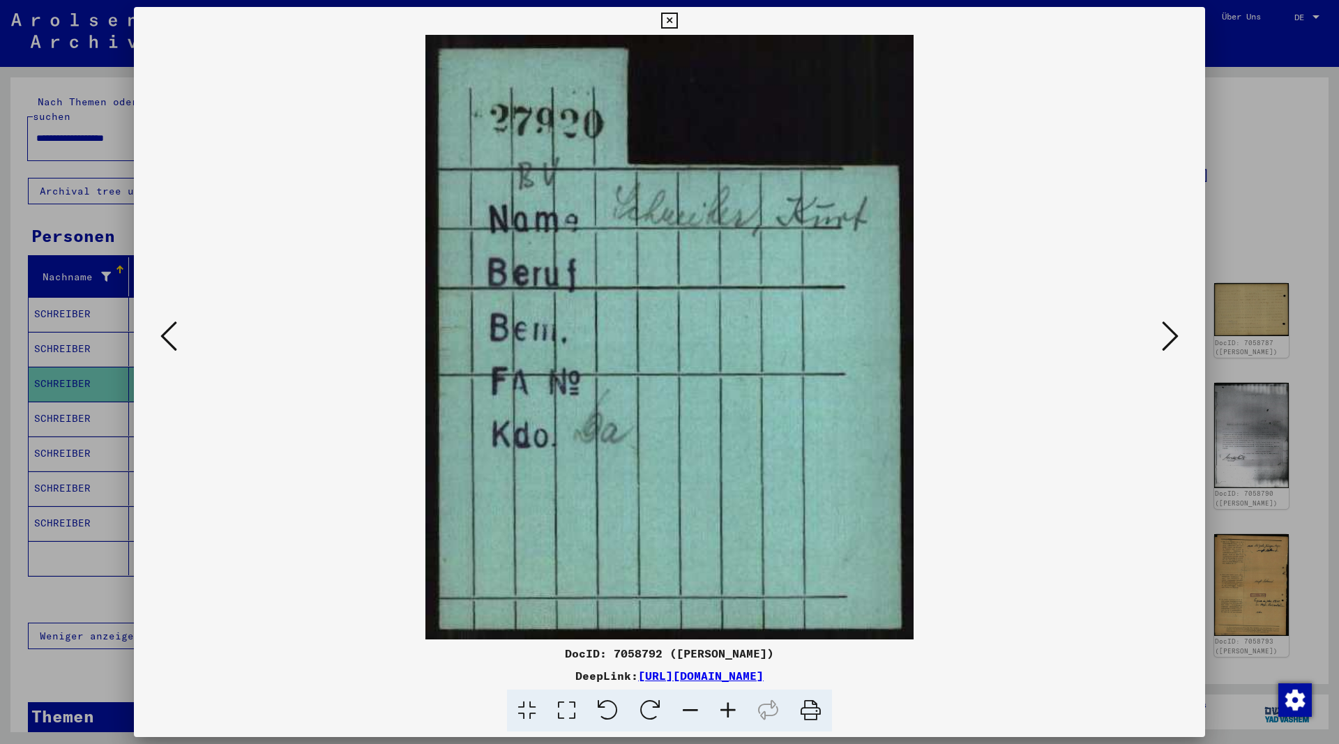
click at [1167, 333] on icon at bounding box center [1170, 335] width 17 height 33
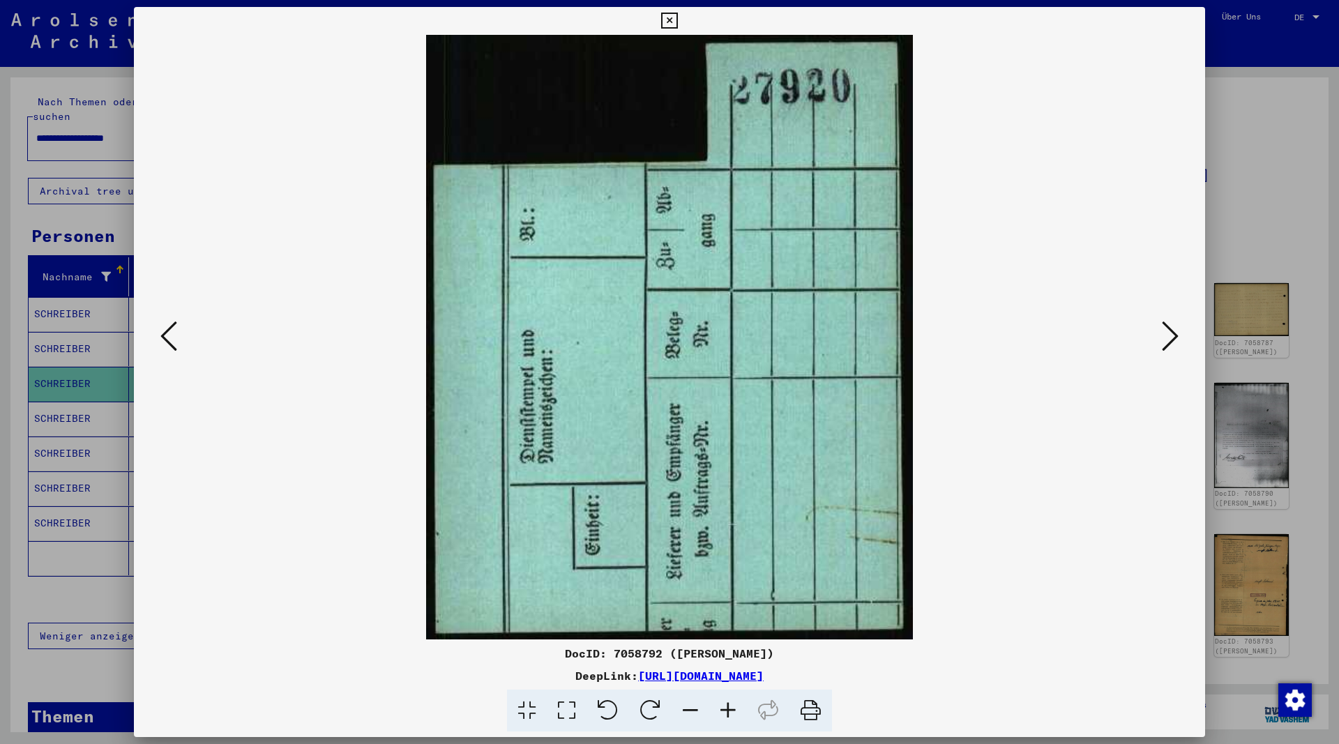
click at [1167, 333] on icon at bounding box center [1170, 335] width 17 height 33
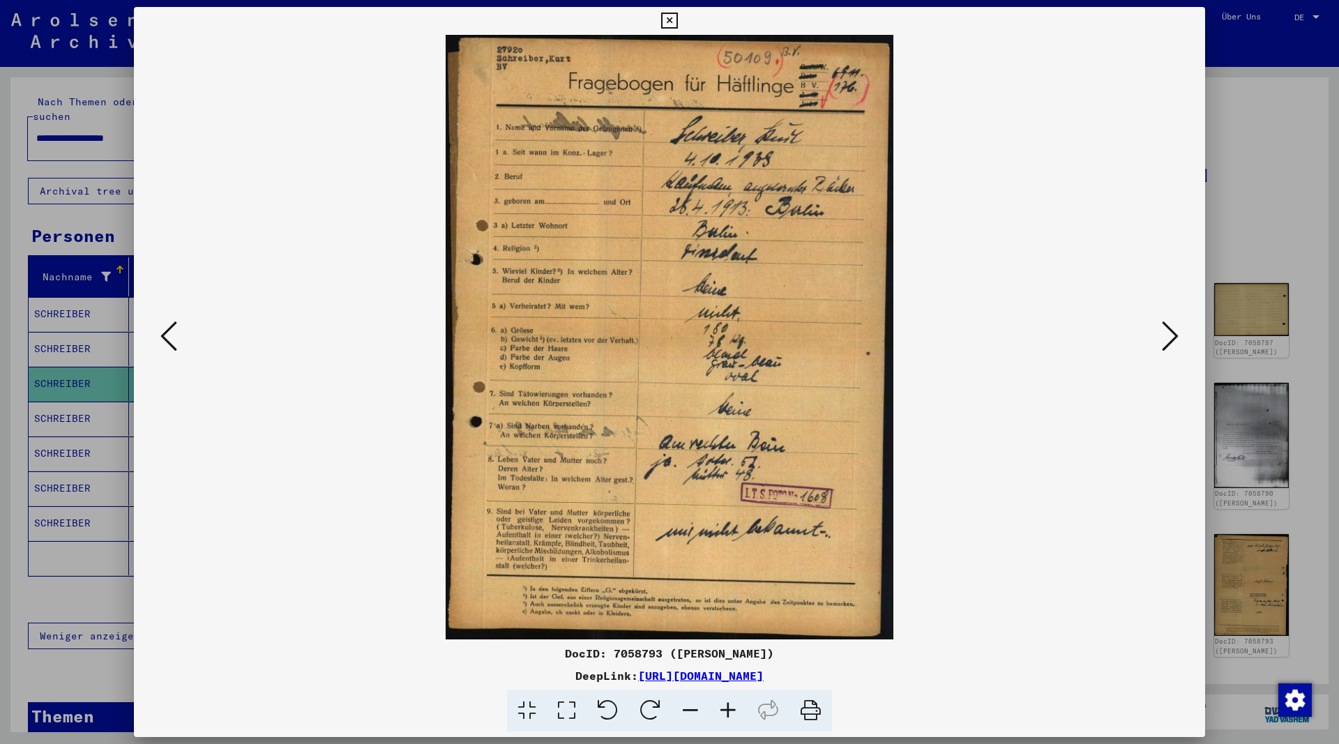
click at [681, 17] on button at bounding box center [669, 21] width 24 height 28
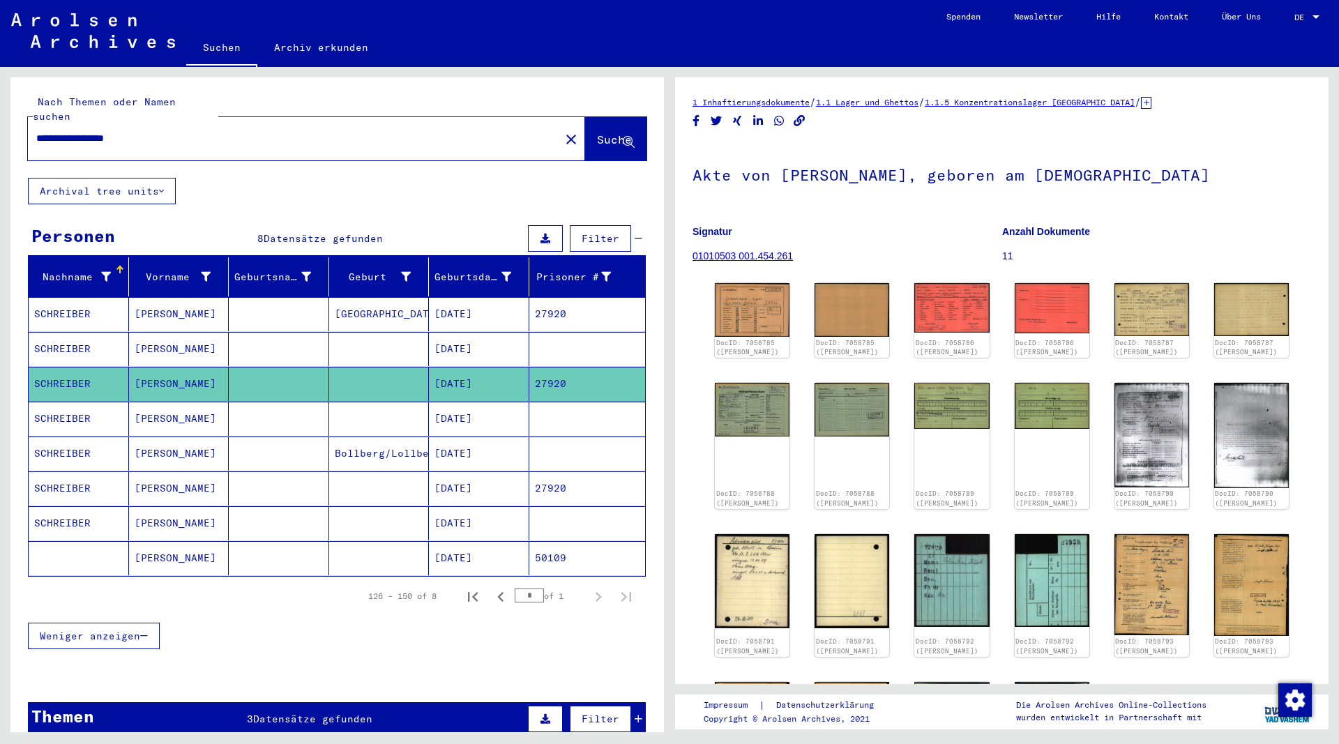
drag, startPoint x: 146, startPoint y: 116, endPoint x: -8, endPoint y: 114, distance: 154.1
click at [36, 131] on input "**********" at bounding box center [293, 138] width 515 height 15
type input "*"
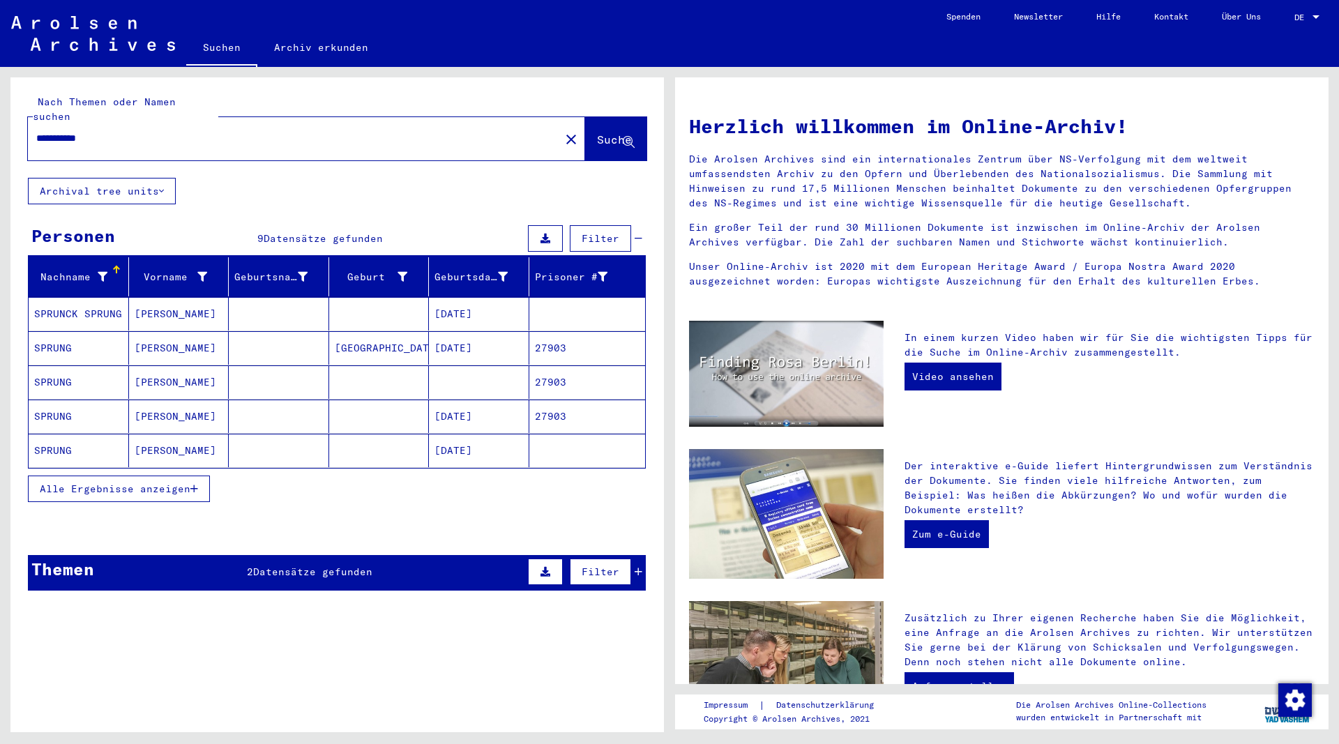
click at [195, 484] on icon "button" at bounding box center [194, 489] width 8 height 10
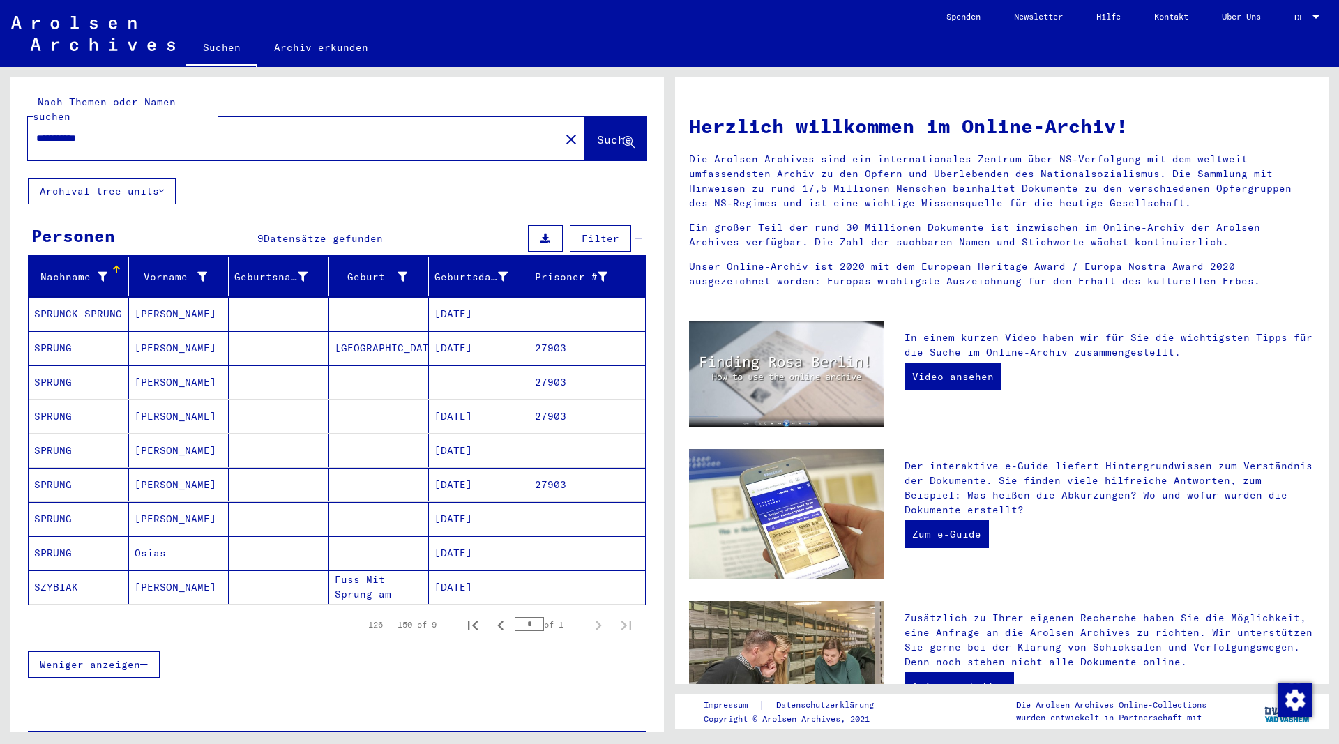
click at [80, 333] on mat-cell "SPRUNG" at bounding box center [79, 347] width 100 height 33
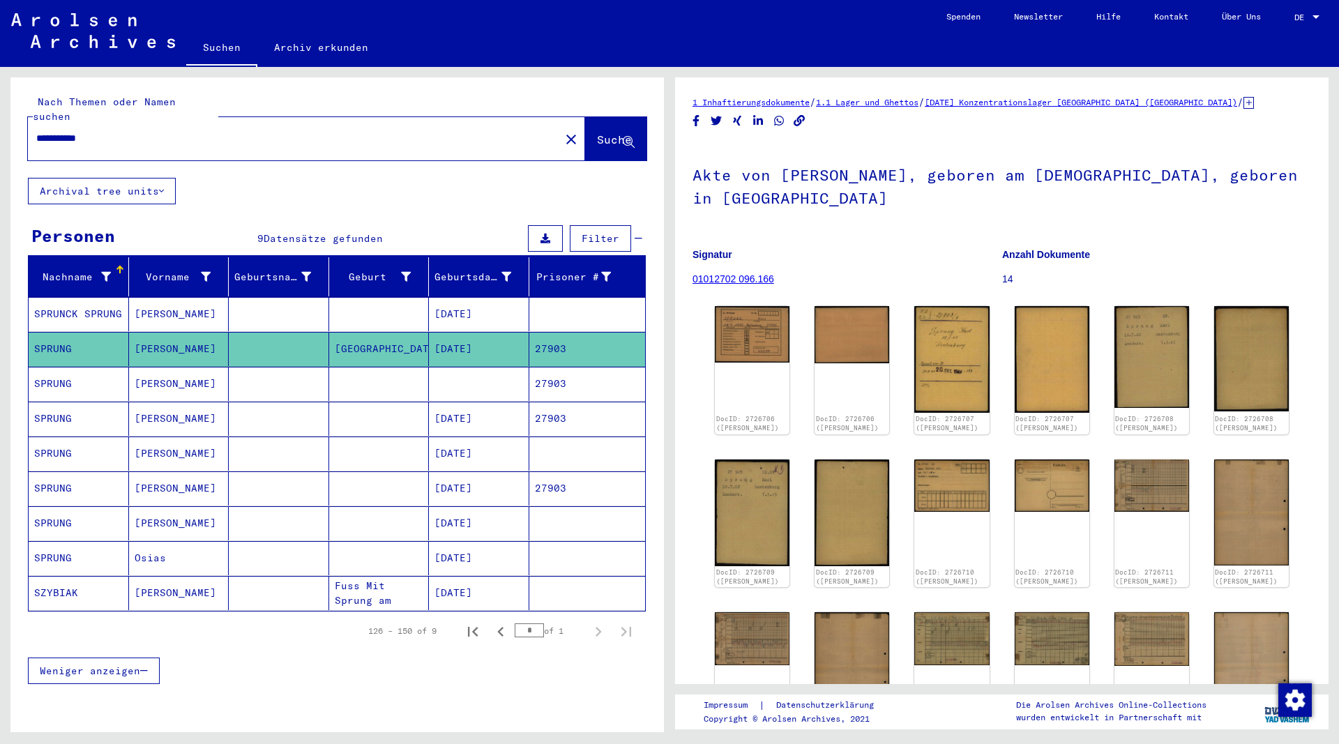
click at [65, 369] on mat-cell "SPRUNG" at bounding box center [79, 384] width 100 height 34
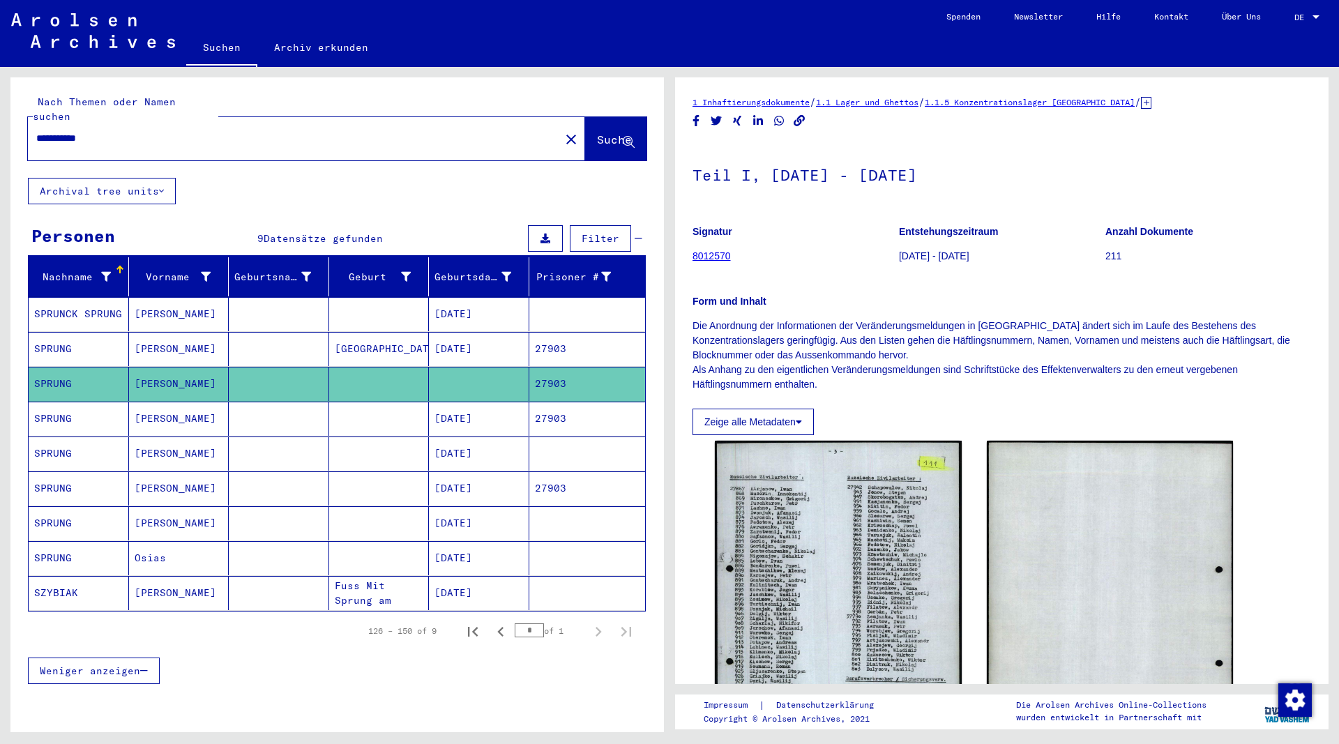
click at [72, 408] on mat-cell "SPRUNG" at bounding box center [79, 419] width 100 height 34
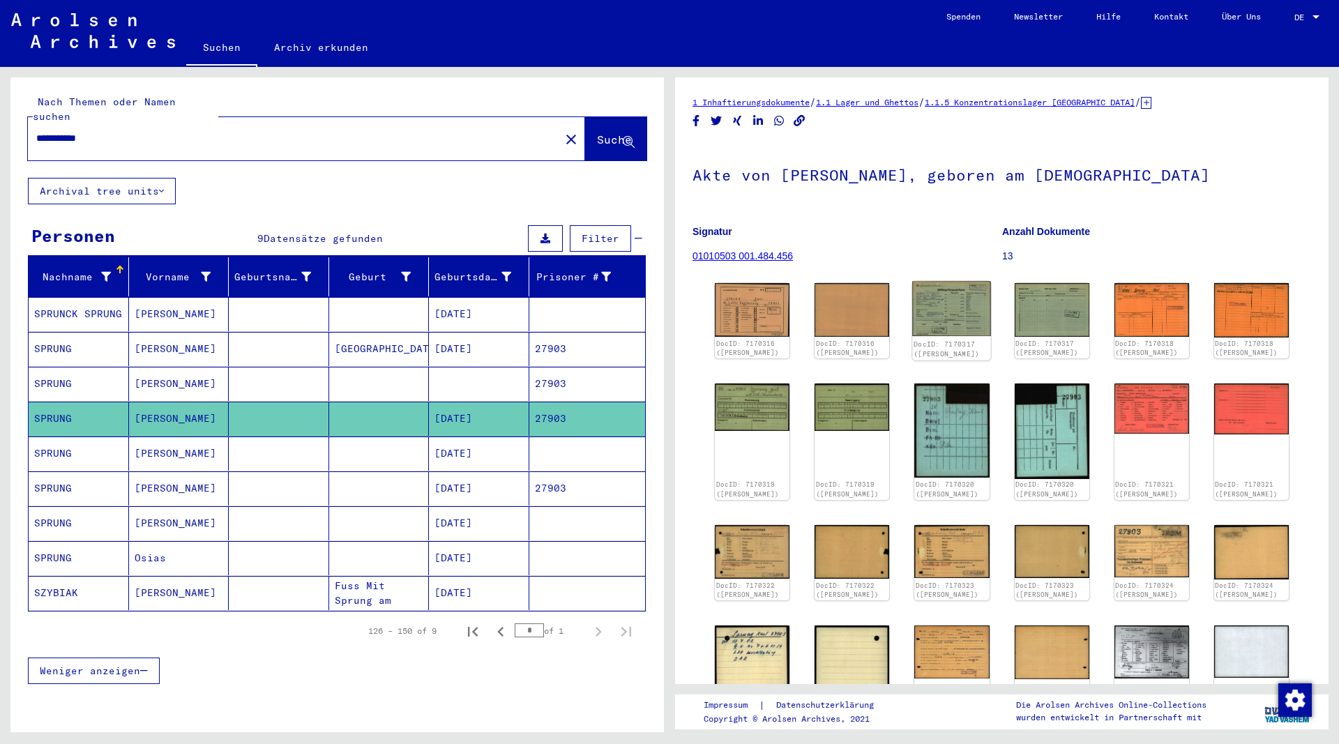
click at [962, 305] on img at bounding box center [952, 309] width 79 height 55
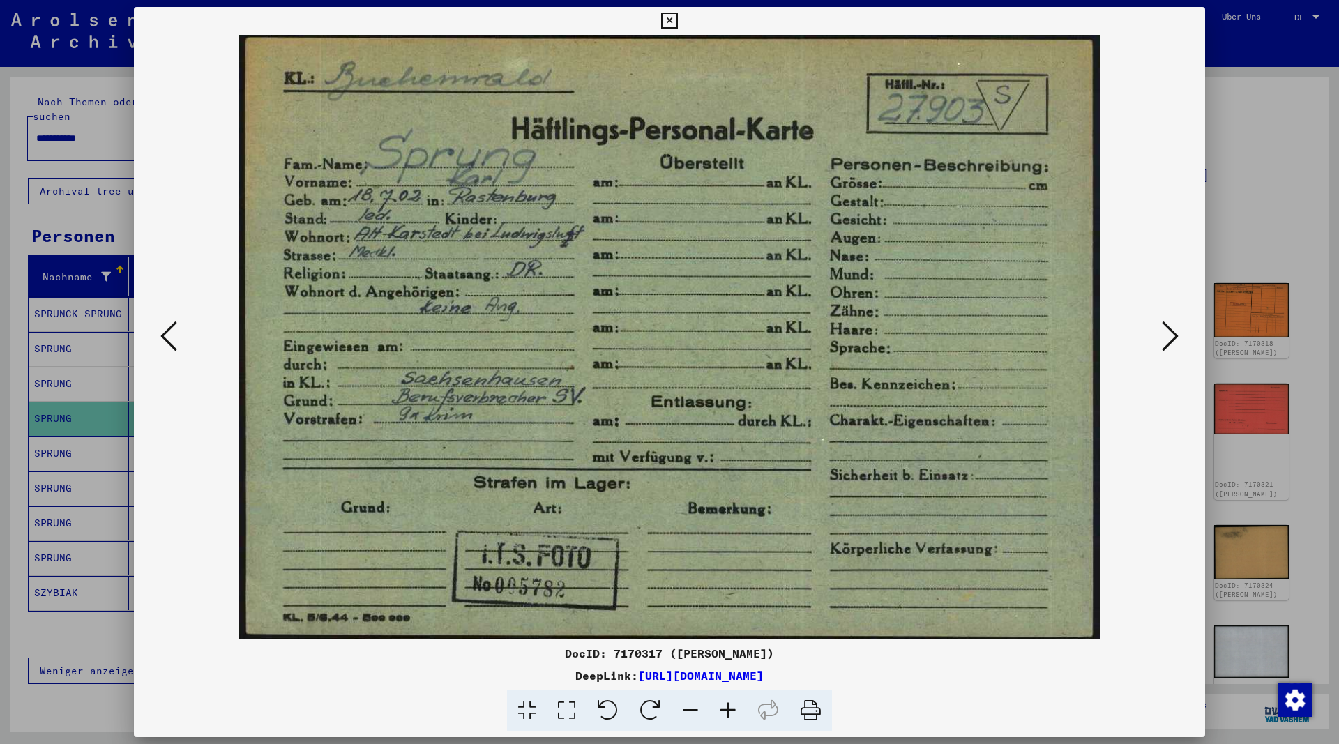
click at [1175, 338] on icon at bounding box center [1170, 335] width 17 height 33
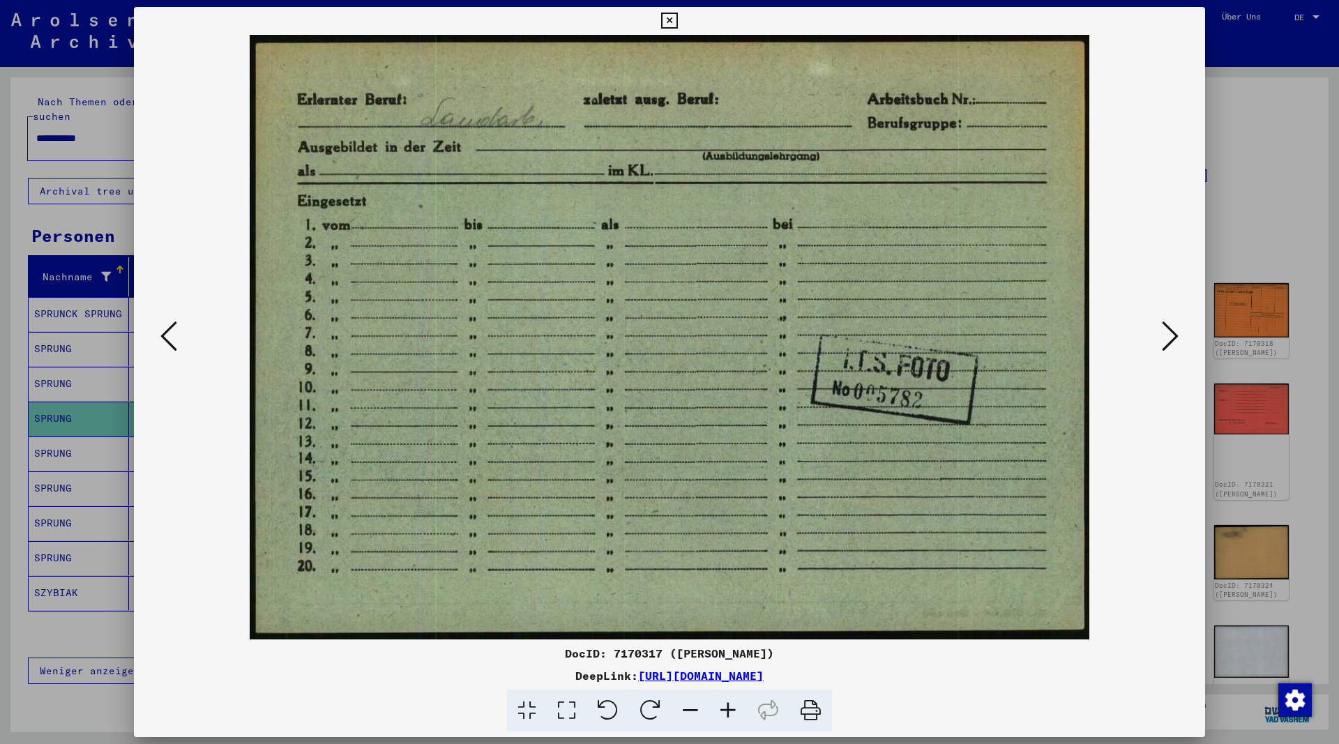
click at [1175, 338] on icon at bounding box center [1170, 335] width 17 height 33
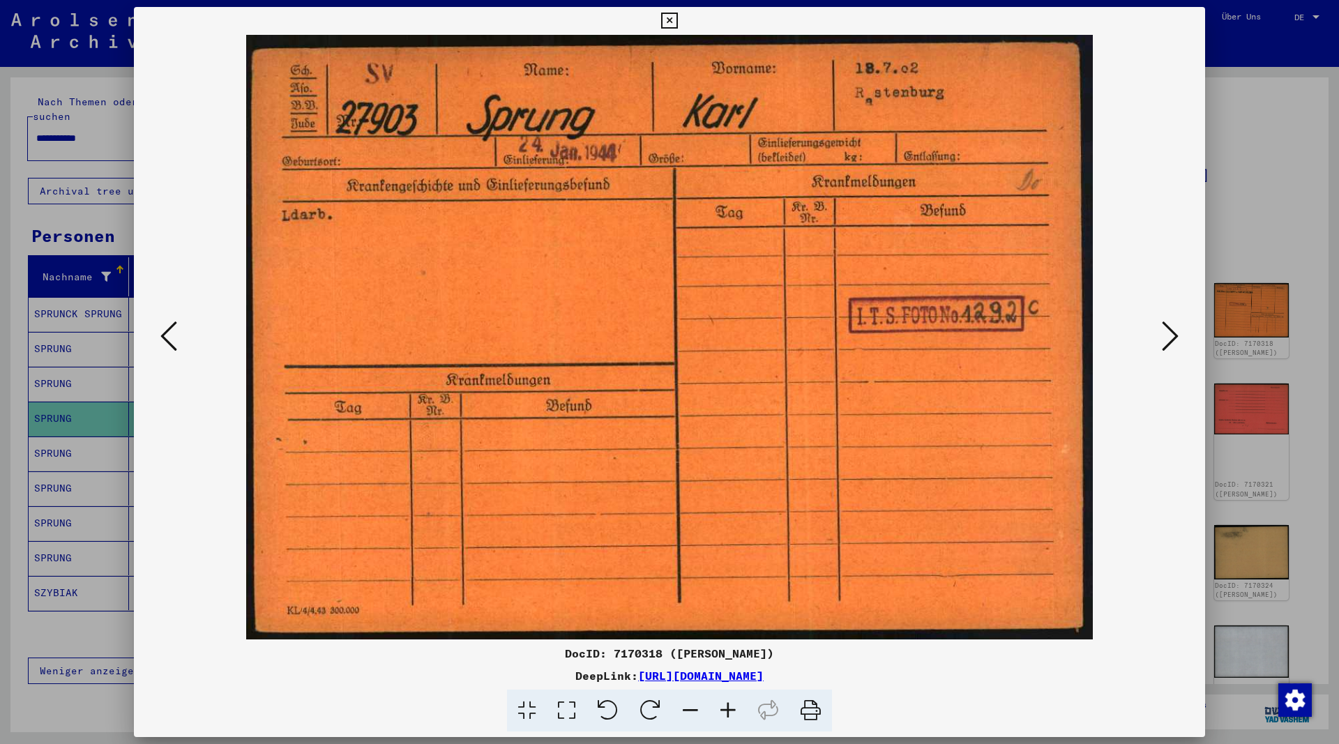
click at [1174, 338] on icon at bounding box center [1170, 335] width 17 height 33
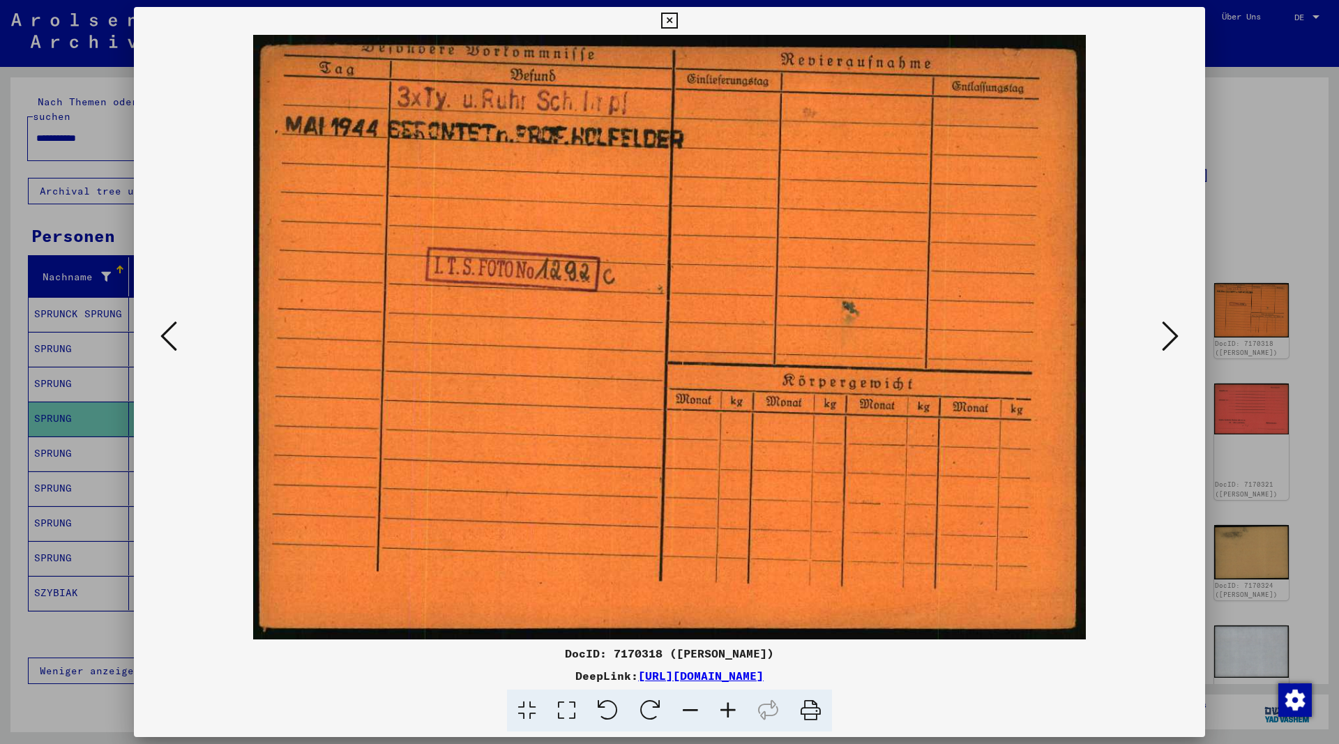
click at [1172, 337] on icon at bounding box center [1170, 335] width 17 height 33
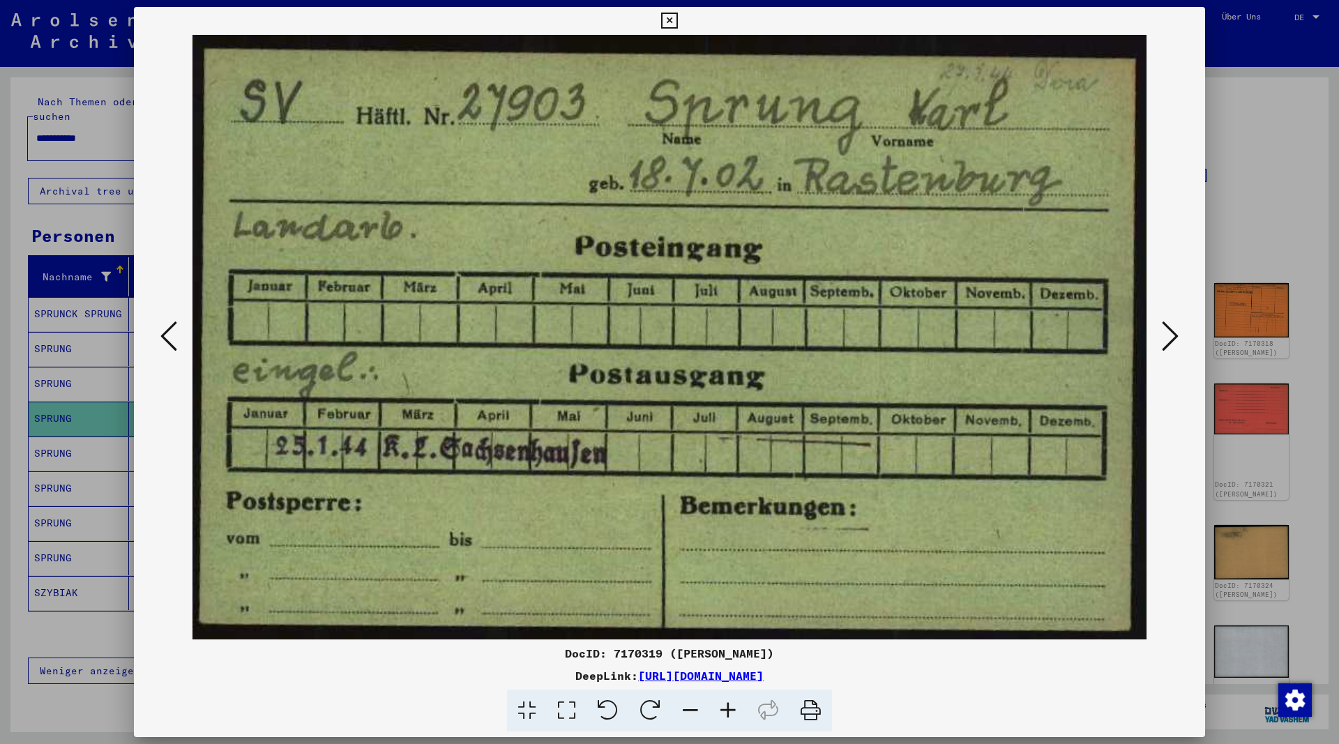
click at [1171, 337] on icon at bounding box center [1170, 335] width 17 height 33
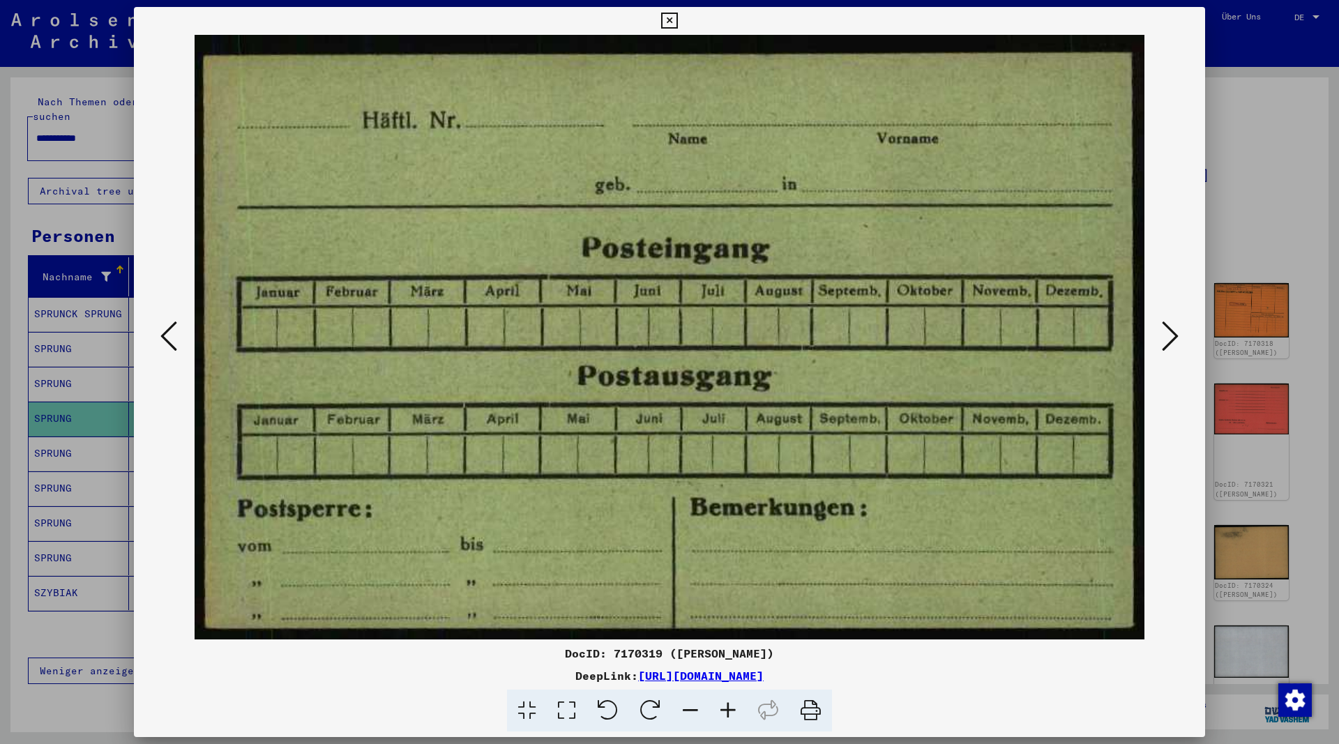
click at [1170, 337] on icon at bounding box center [1170, 335] width 17 height 33
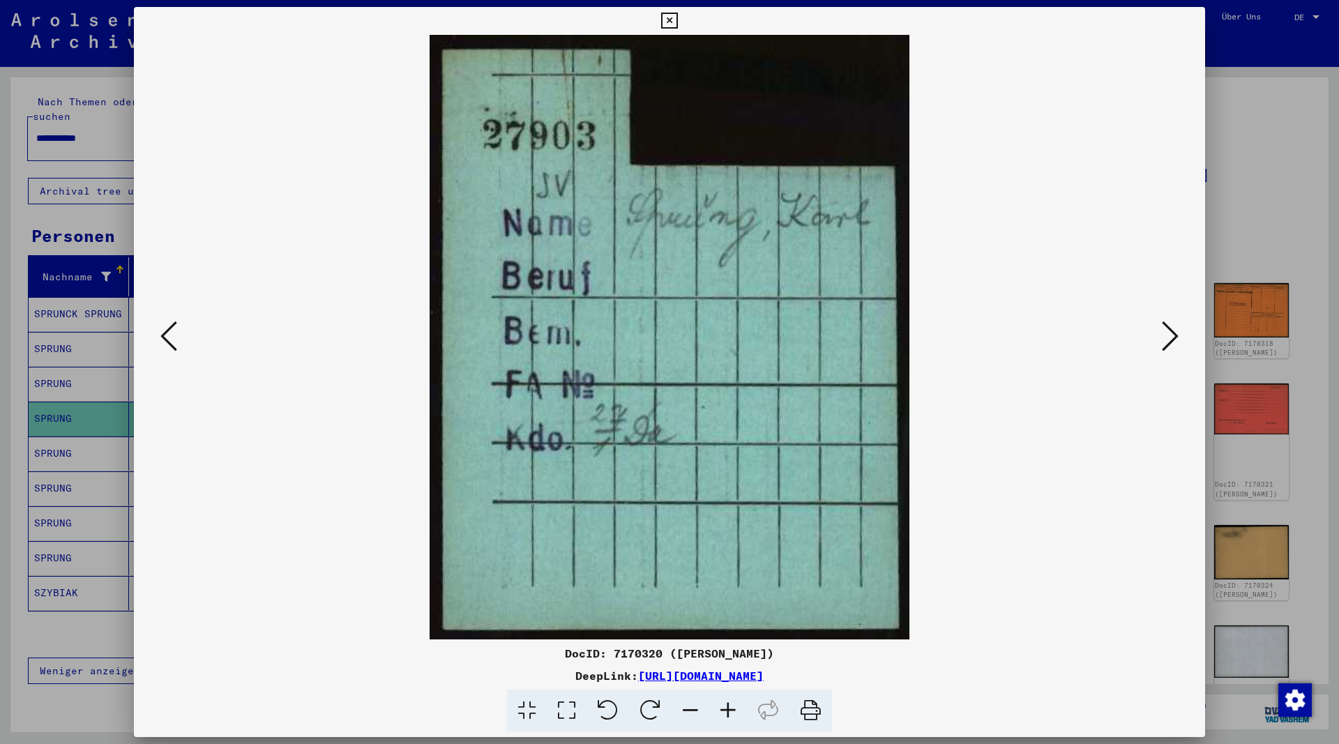
click at [1178, 340] on icon at bounding box center [1170, 335] width 17 height 33
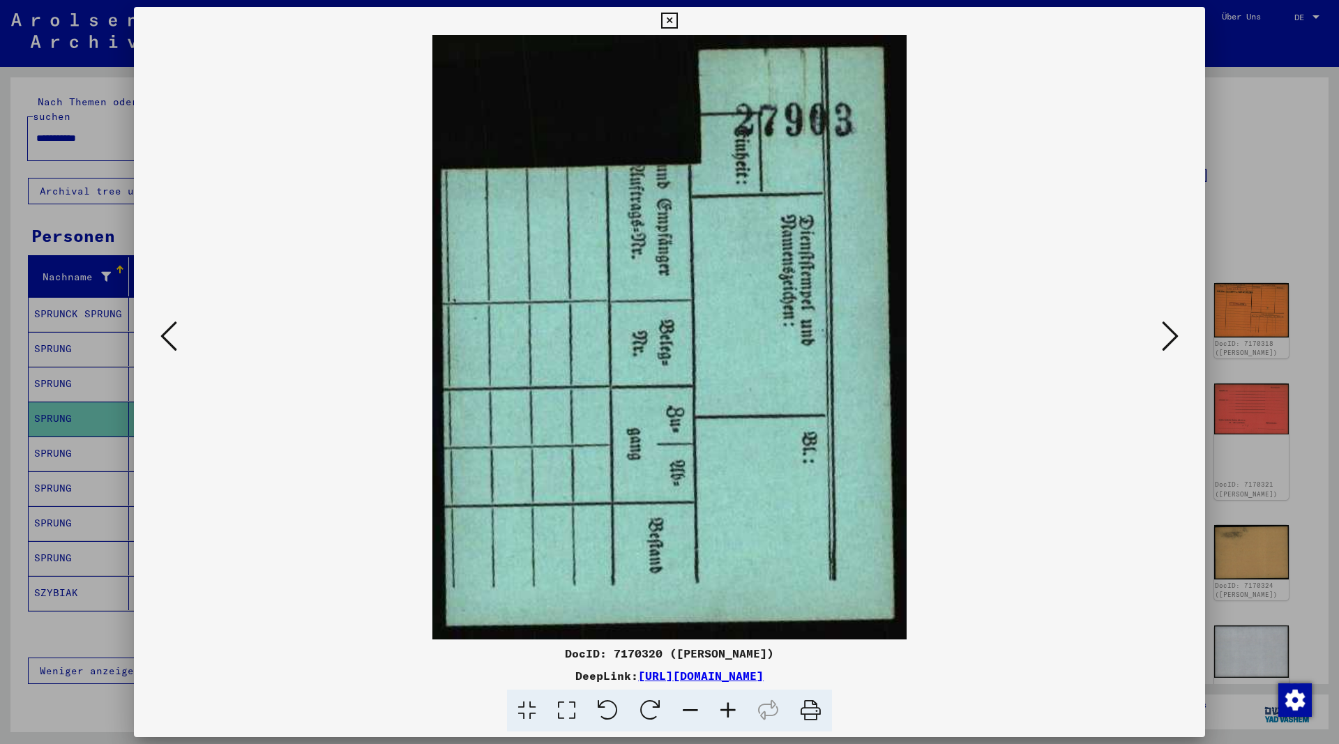
click at [1178, 340] on icon at bounding box center [1170, 335] width 17 height 33
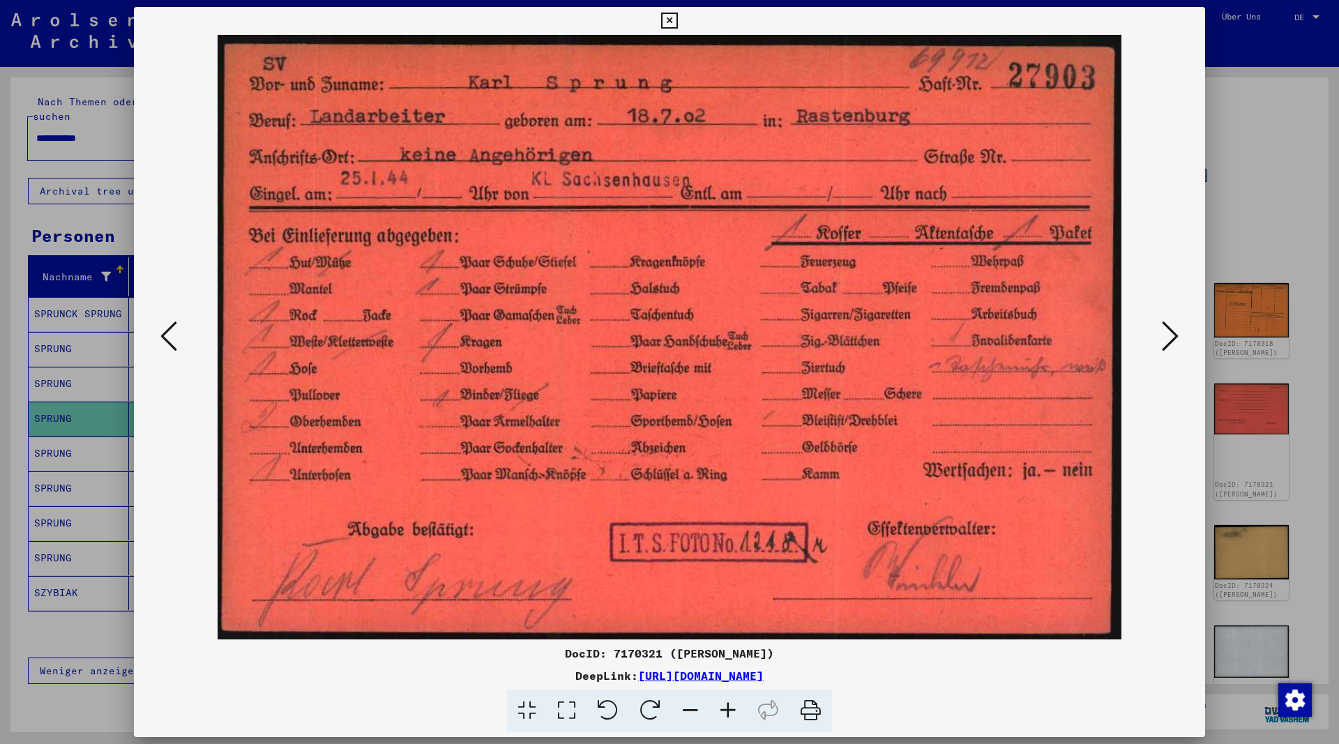
click at [1177, 341] on icon at bounding box center [1170, 335] width 17 height 33
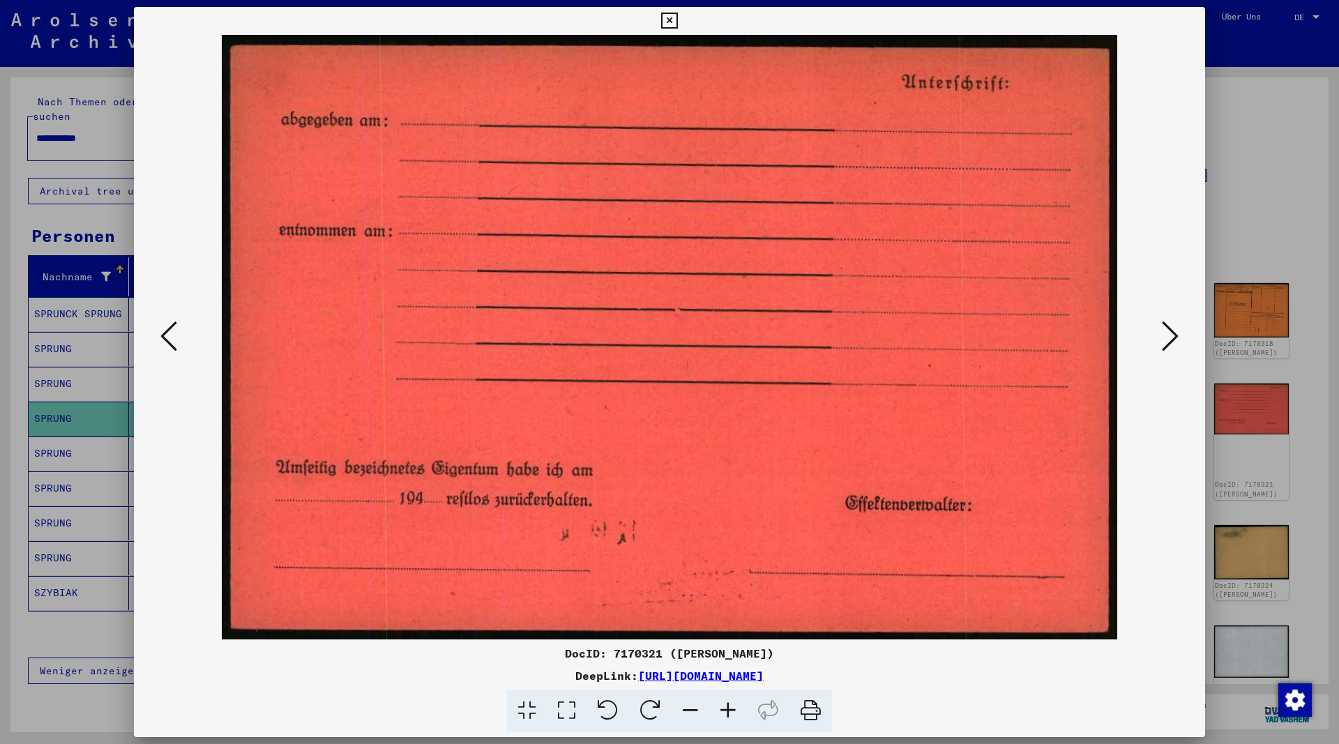
click at [1177, 341] on icon at bounding box center [1170, 335] width 17 height 33
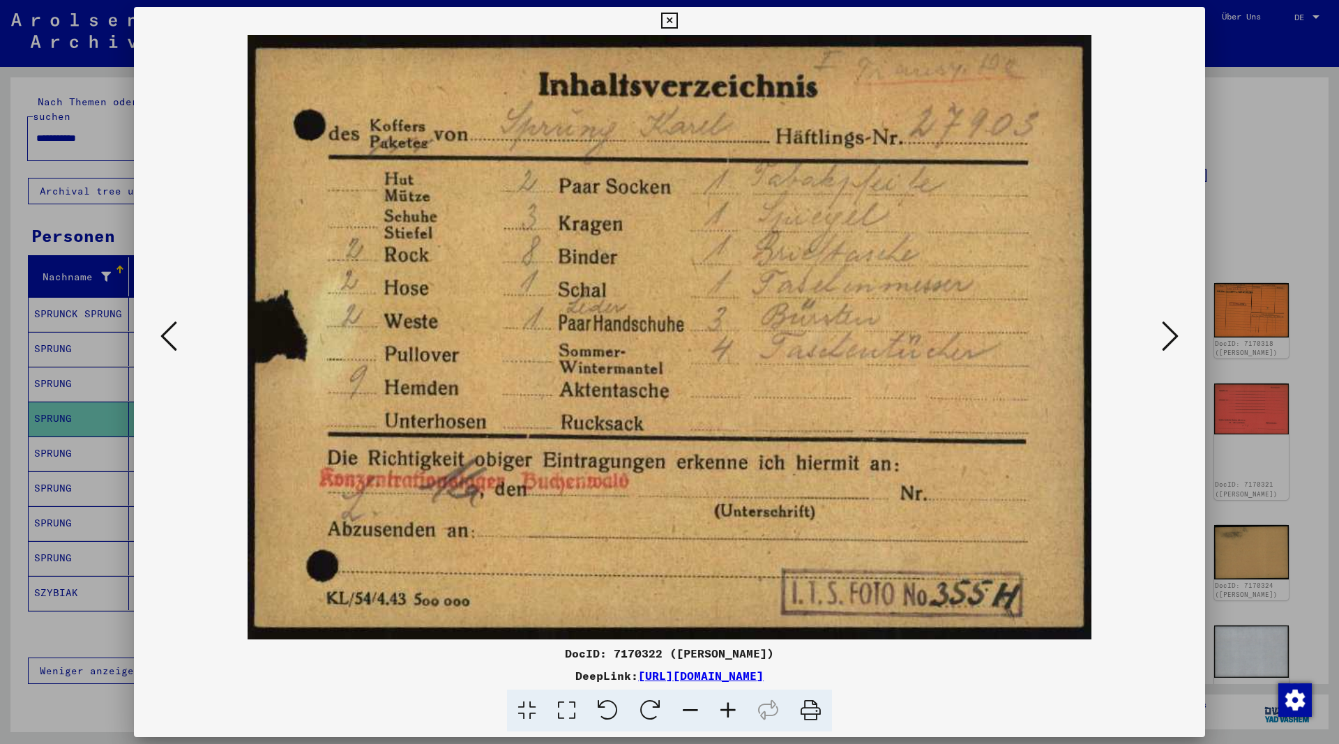
click at [1177, 341] on icon at bounding box center [1170, 335] width 17 height 33
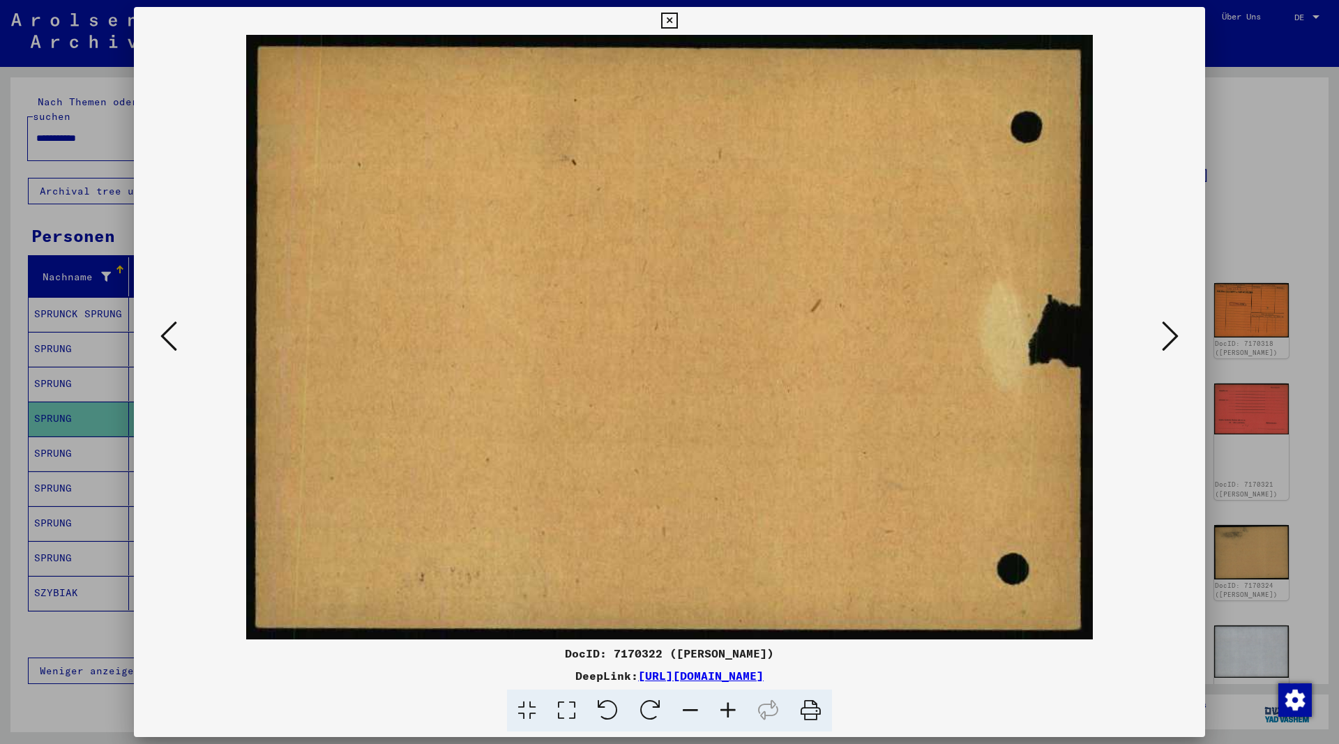
click at [1177, 341] on icon at bounding box center [1170, 335] width 17 height 33
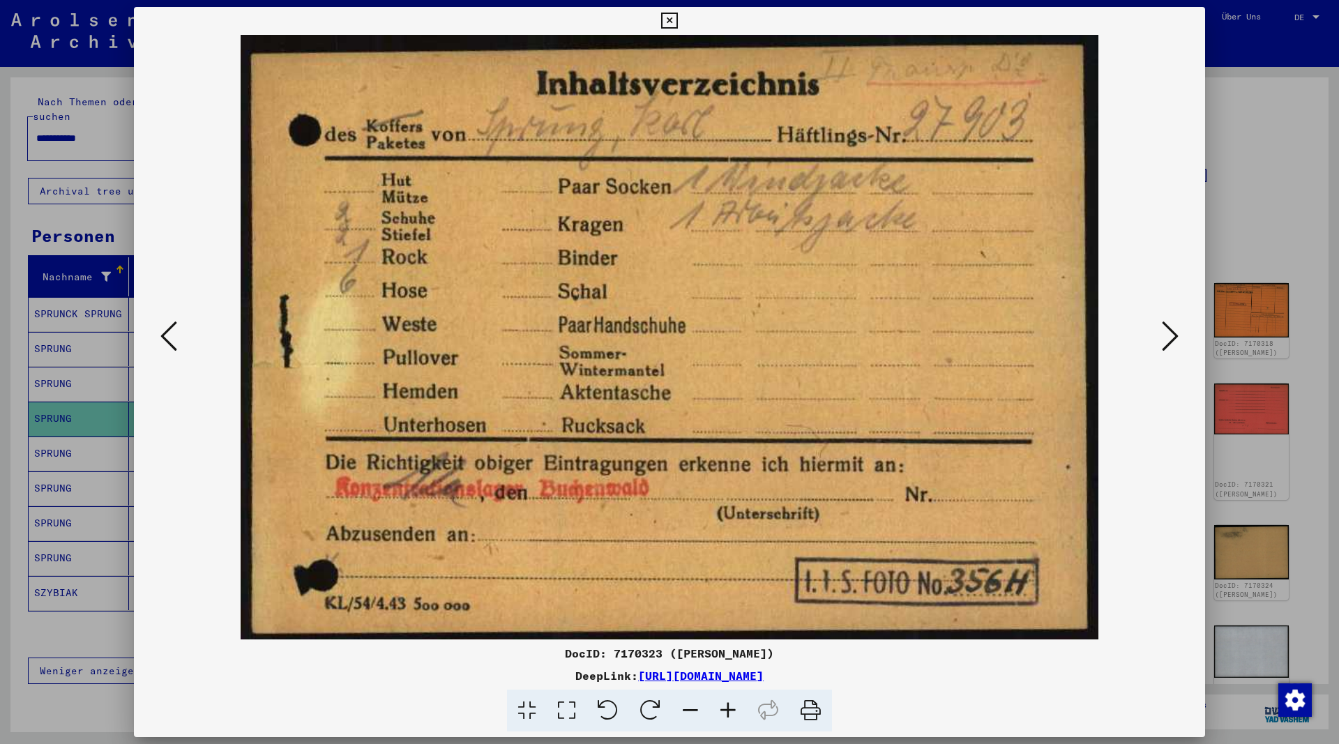
click at [1177, 341] on icon at bounding box center [1170, 335] width 17 height 33
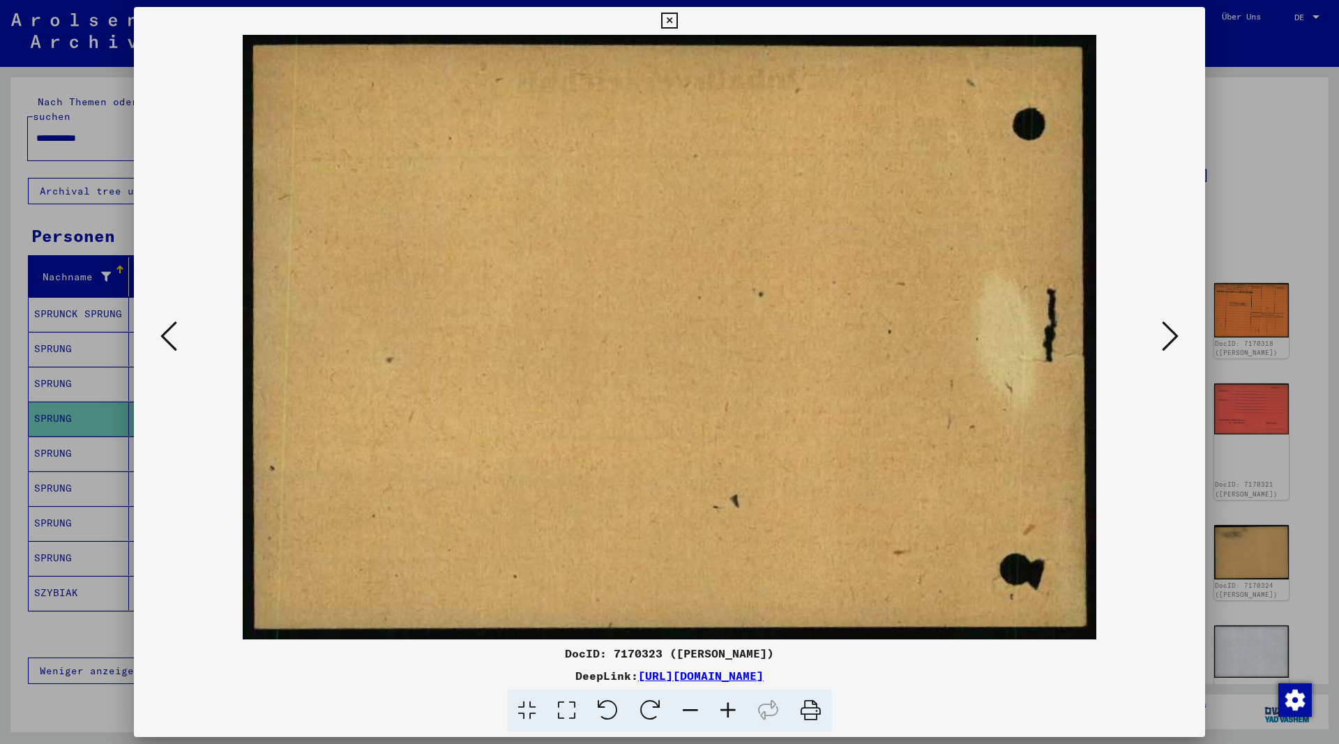
click at [1177, 341] on icon at bounding box center [1170, 335] width 17 height 33
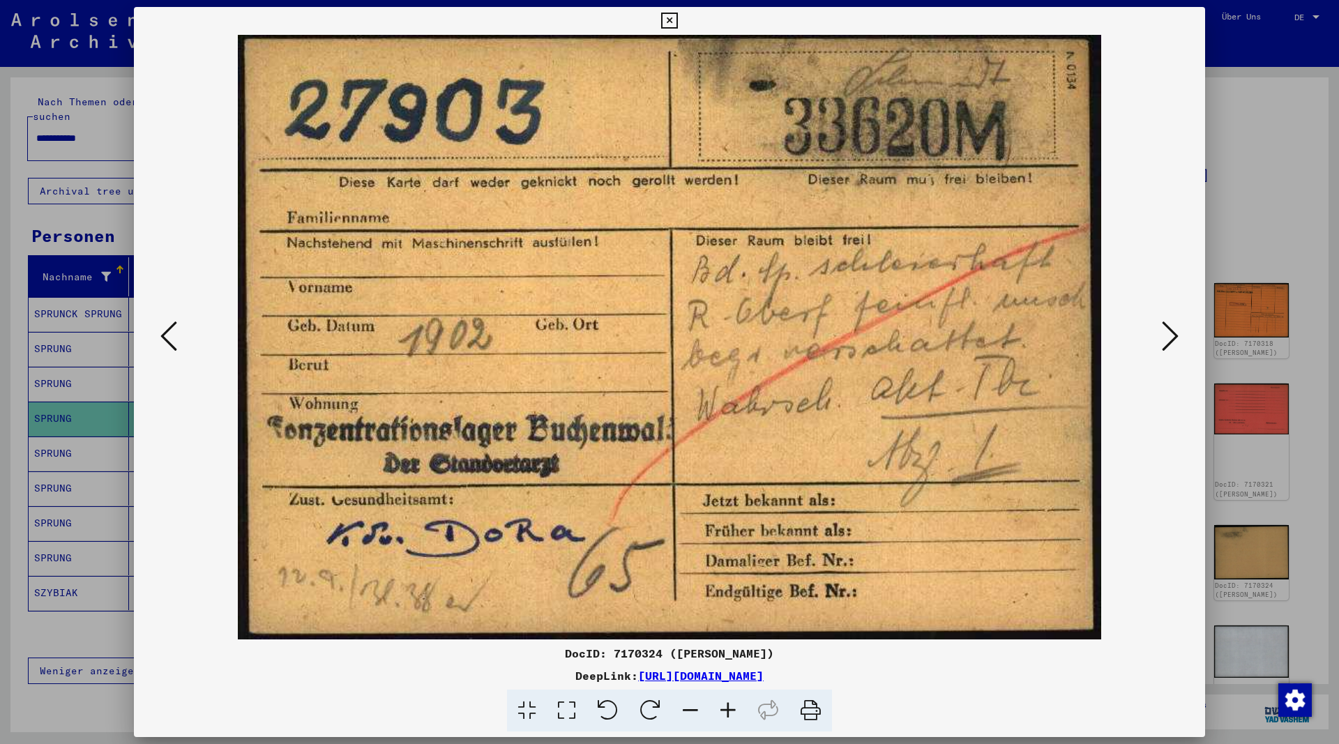
click at [1177, 341] on icon at bounding box center [1170, 335] width 17 height 33
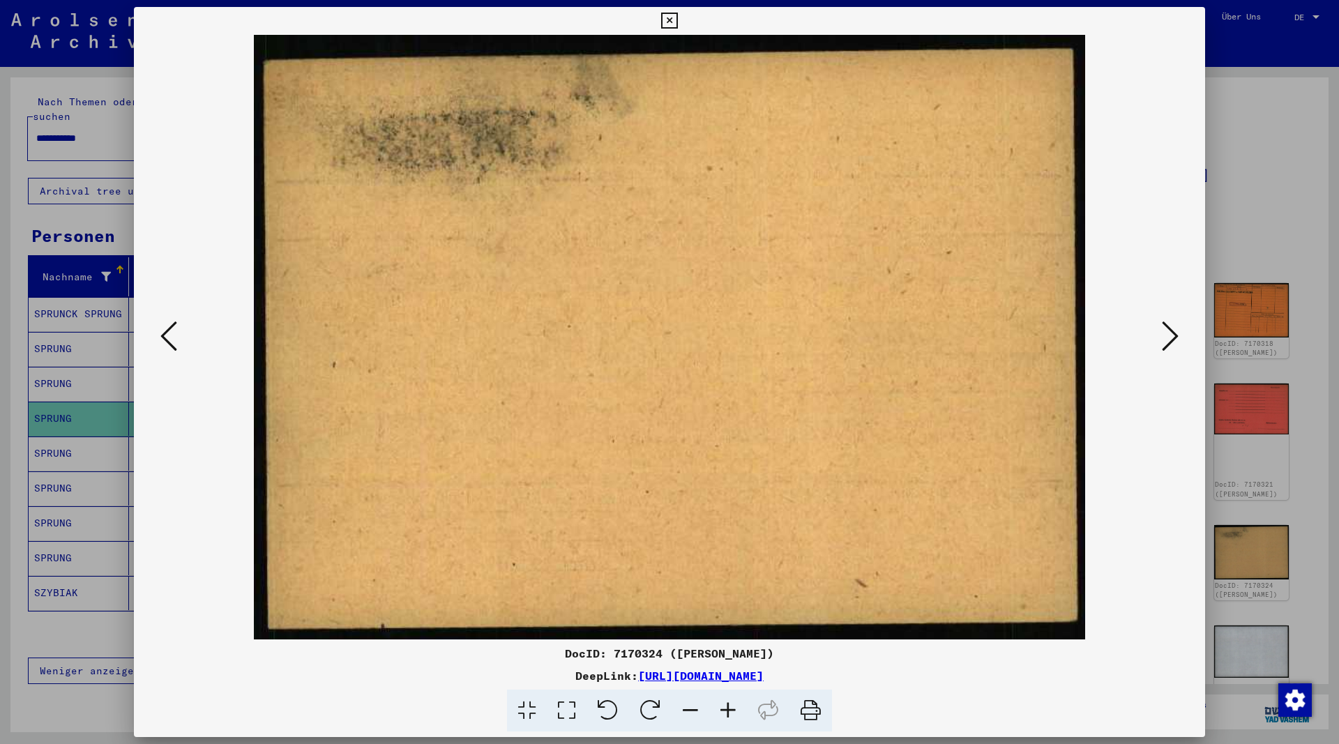
click at [1177, 341] on icon at bounding box center [1170, 335] width 17 height 33
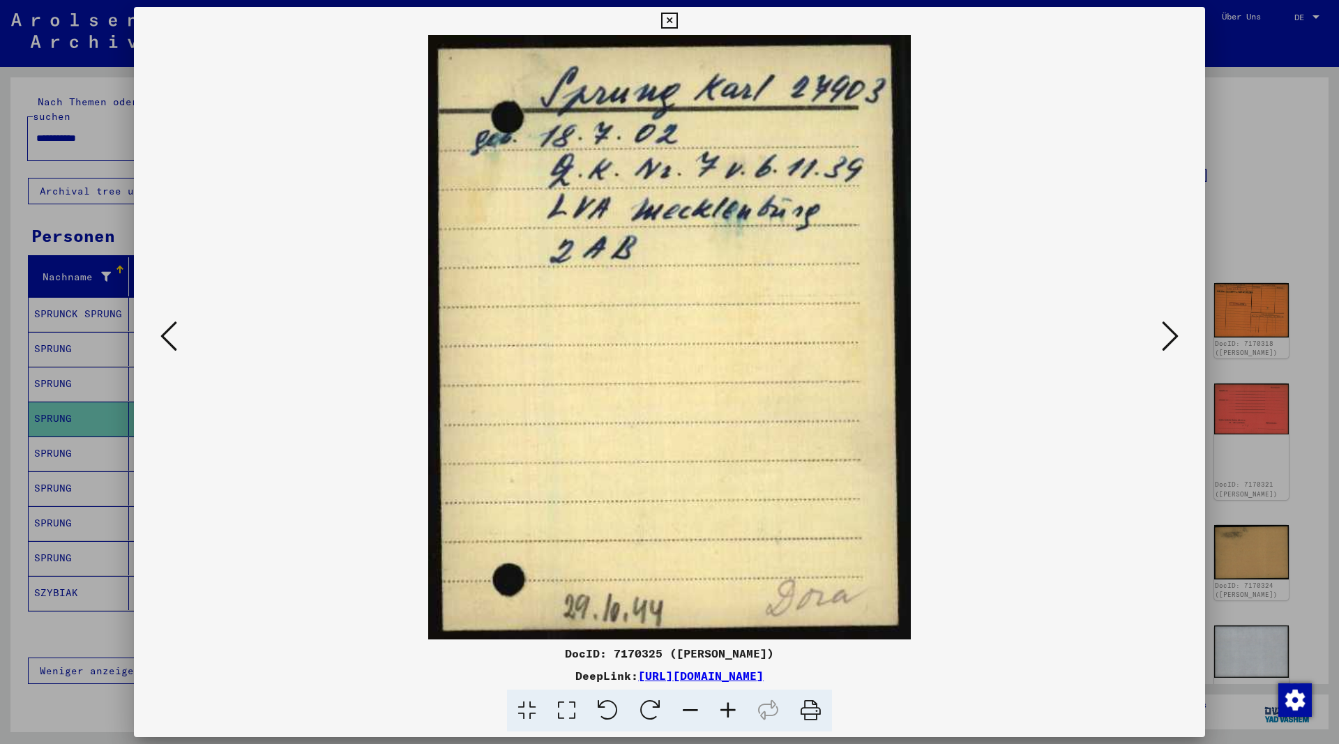
click at [1176, 340] on icon at bounding box center [1170, 335] width 17 height 33
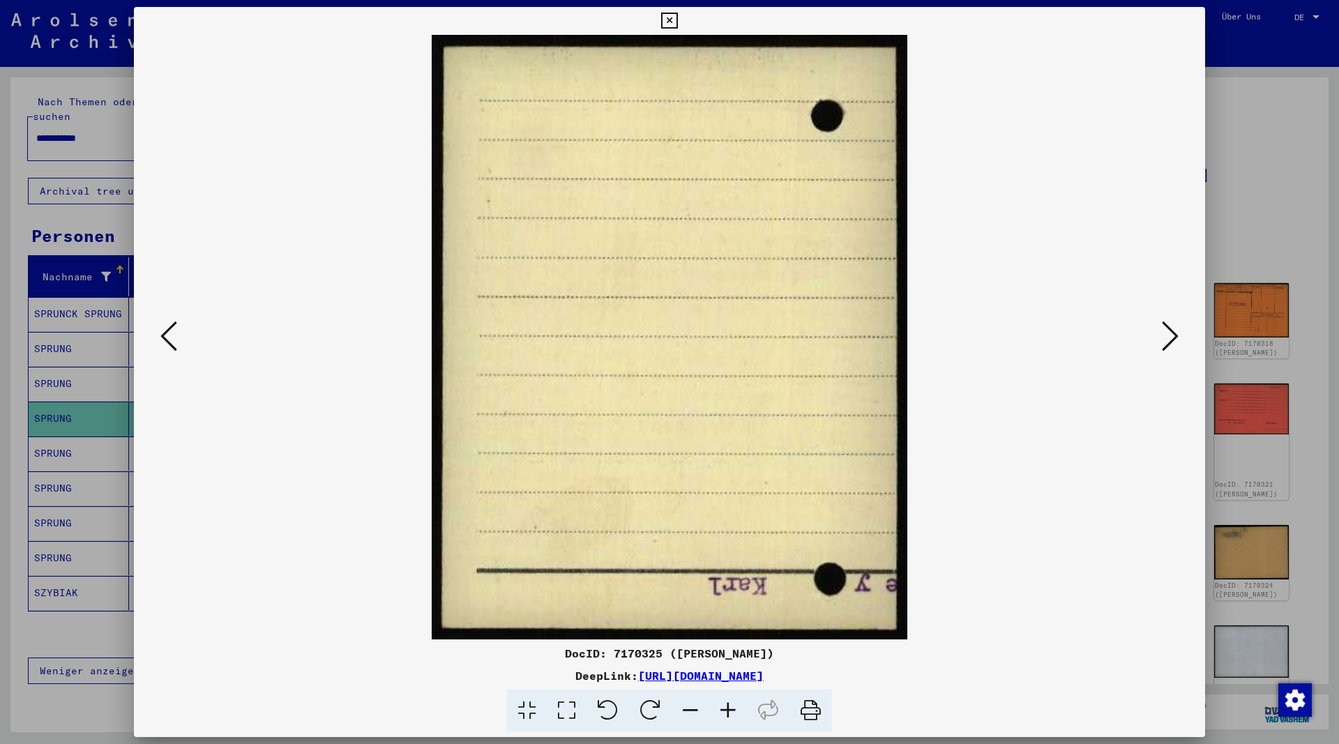
click at [1176, 340] on icon at bounding box center [1170, 335] width 17 height 33
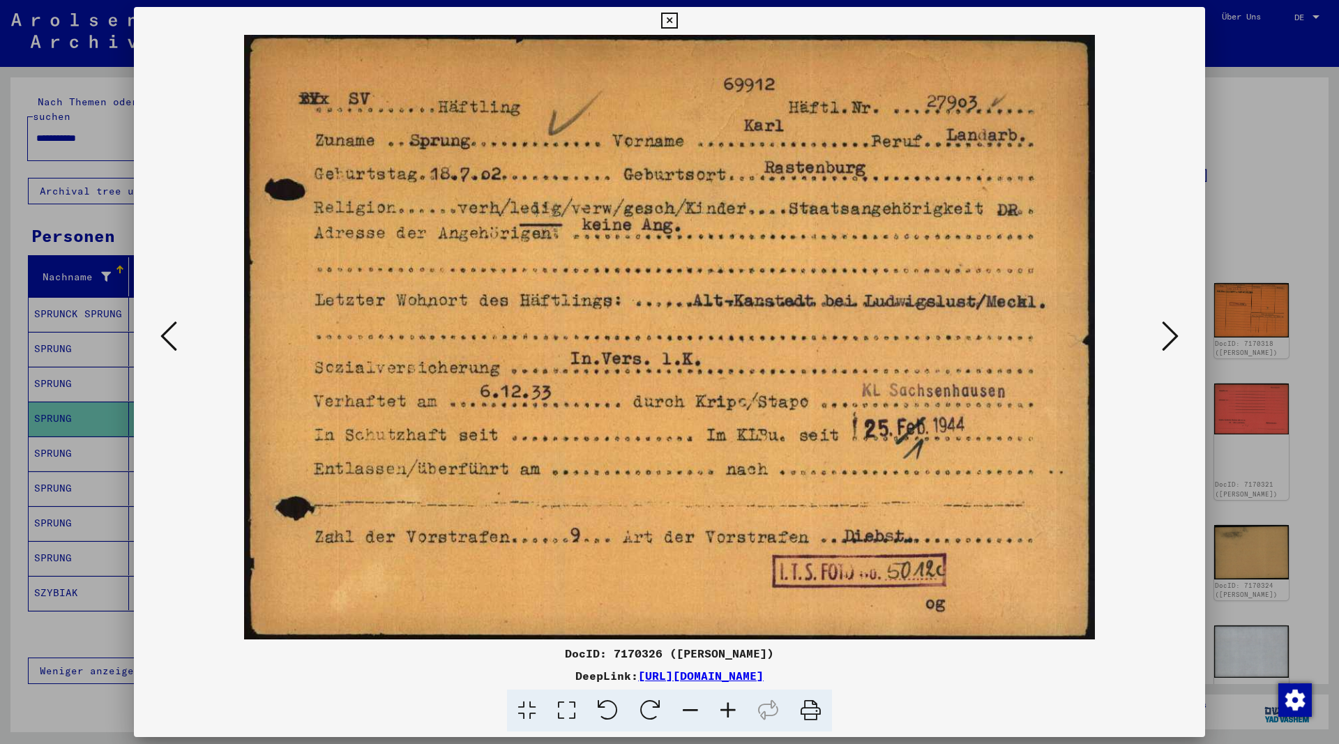
click at [1176, 340] on icon at bounding box center [1170, 335] width 17 height 33
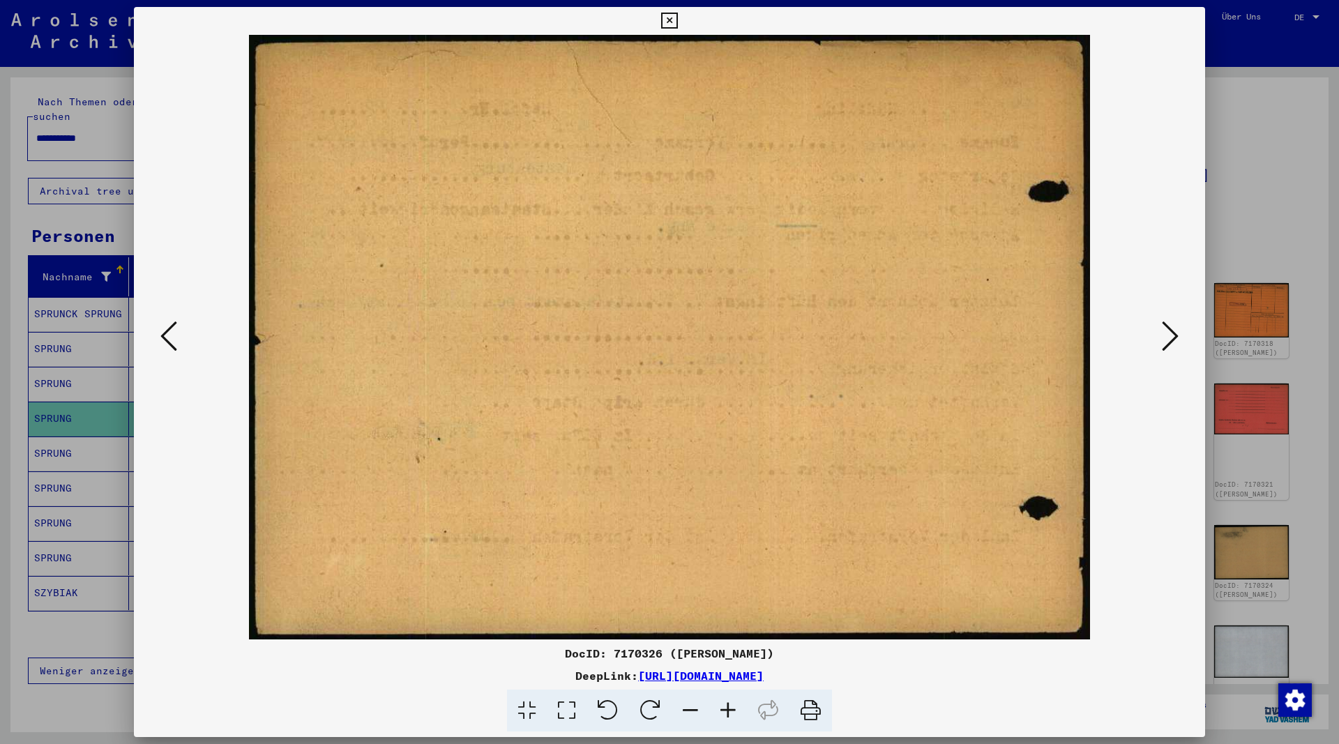
click at [1176, 340] on icon at bounding box center [1170, 335] width 17 height 33
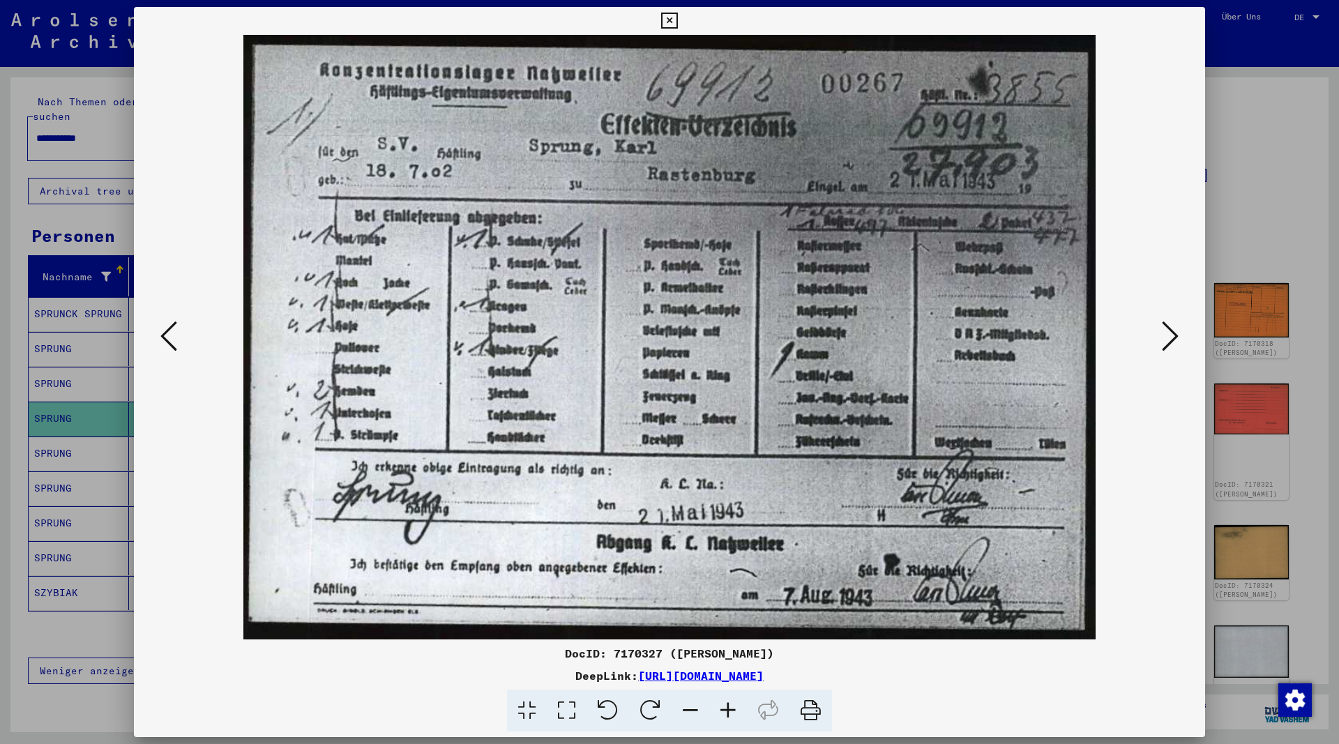
click at [1174, 338] on icon at bounding box center [1170, 335] width 17 height 33
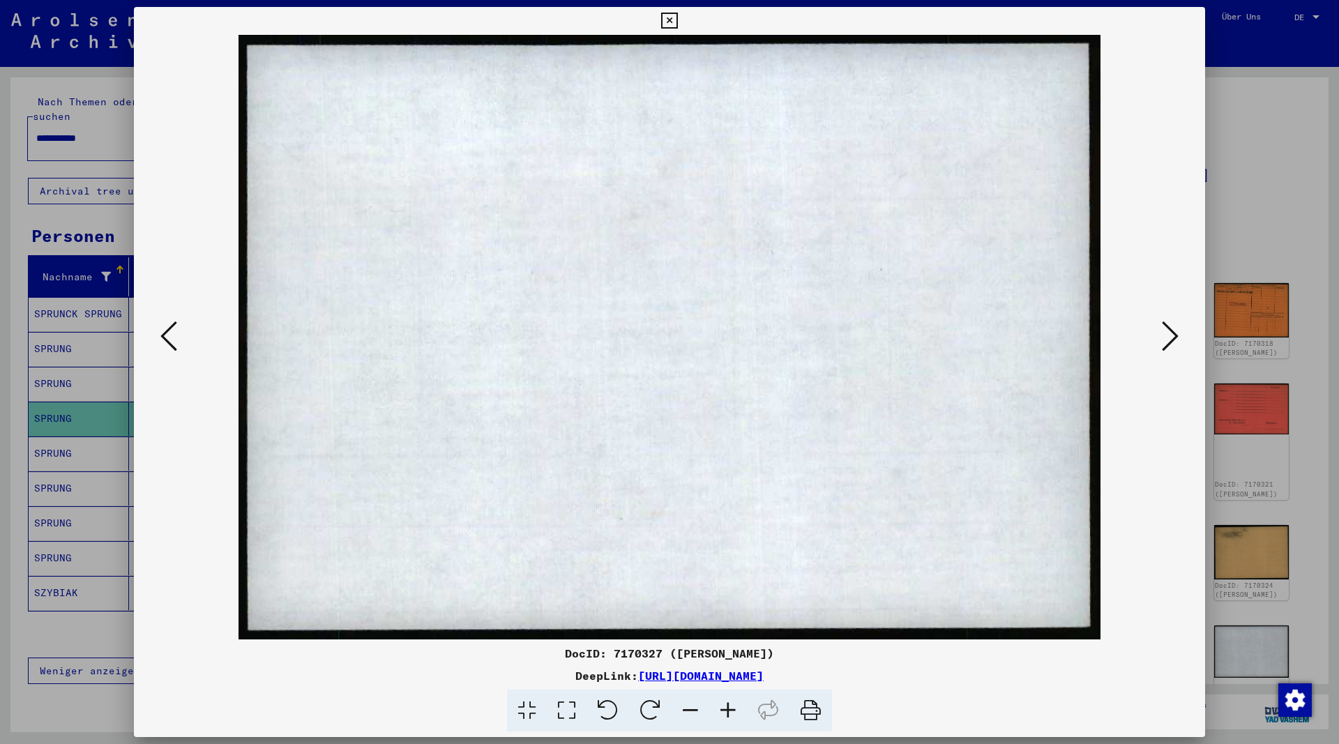
click at [1175, 338] on icon at bounding box center [1170, 335] width 17 height 33
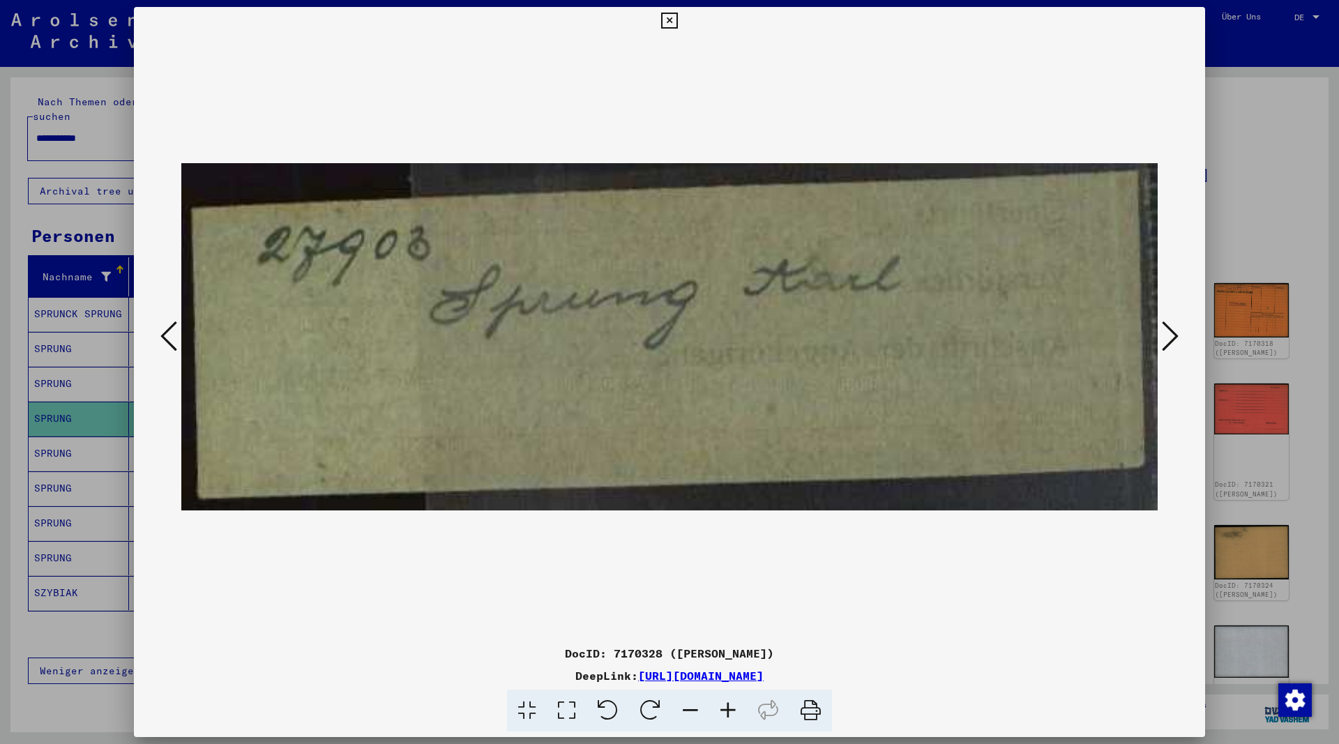
click at [677, 23] on icon at bounding box center [669, 21] width 16 height 17
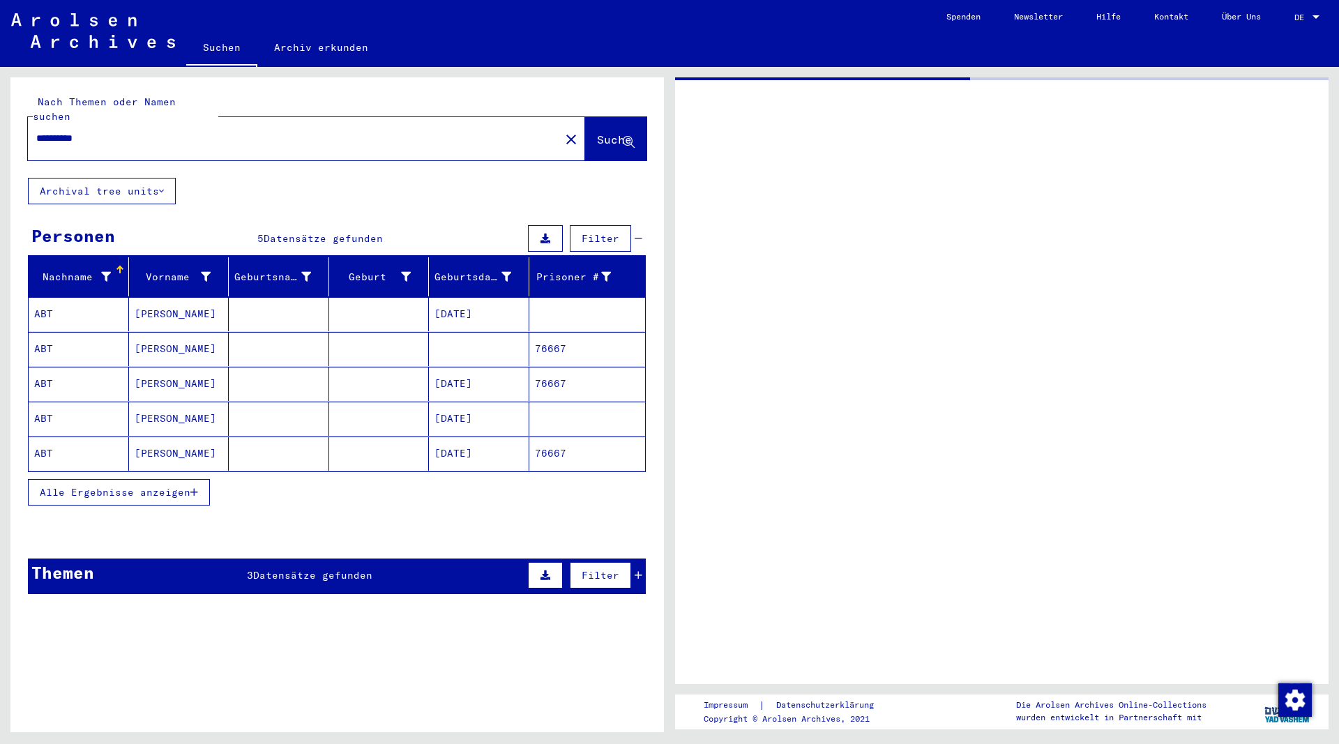
type input "**********"
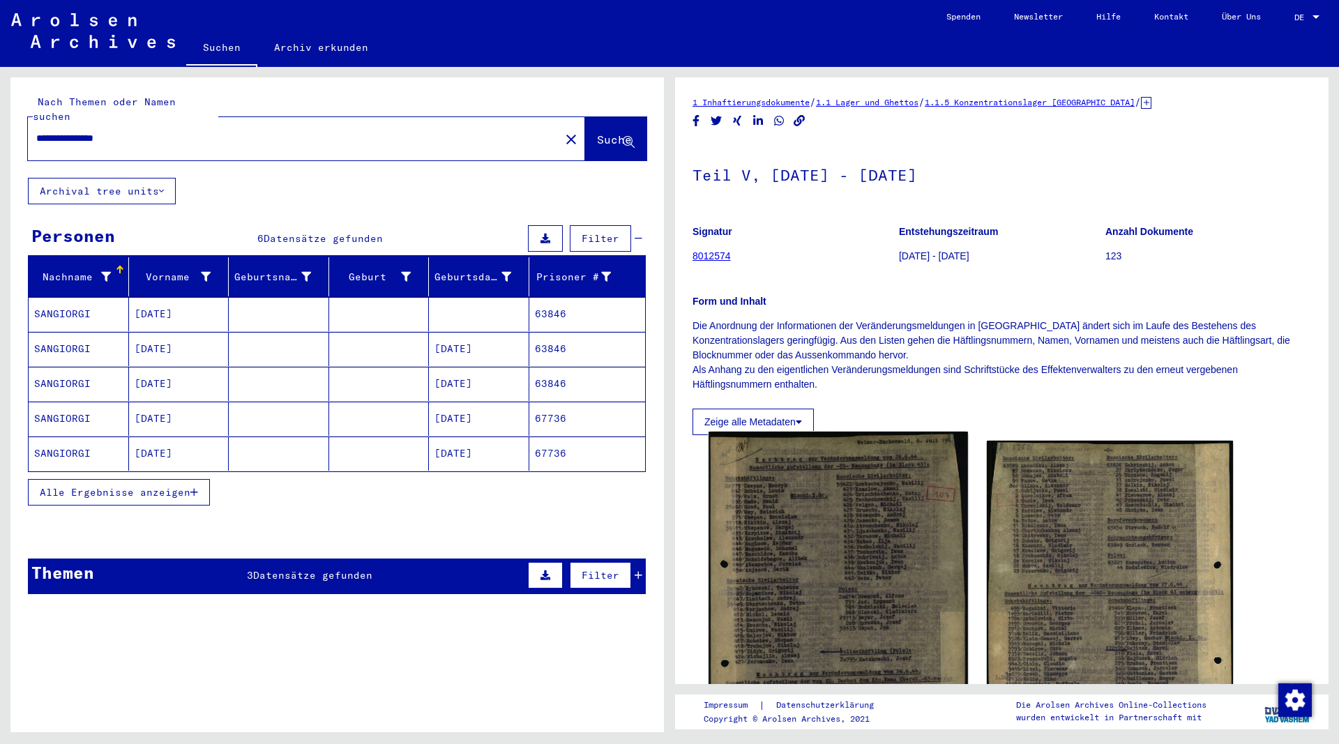
click at [833, 512] on img at bounding box center [838, 615] width 259 height 366
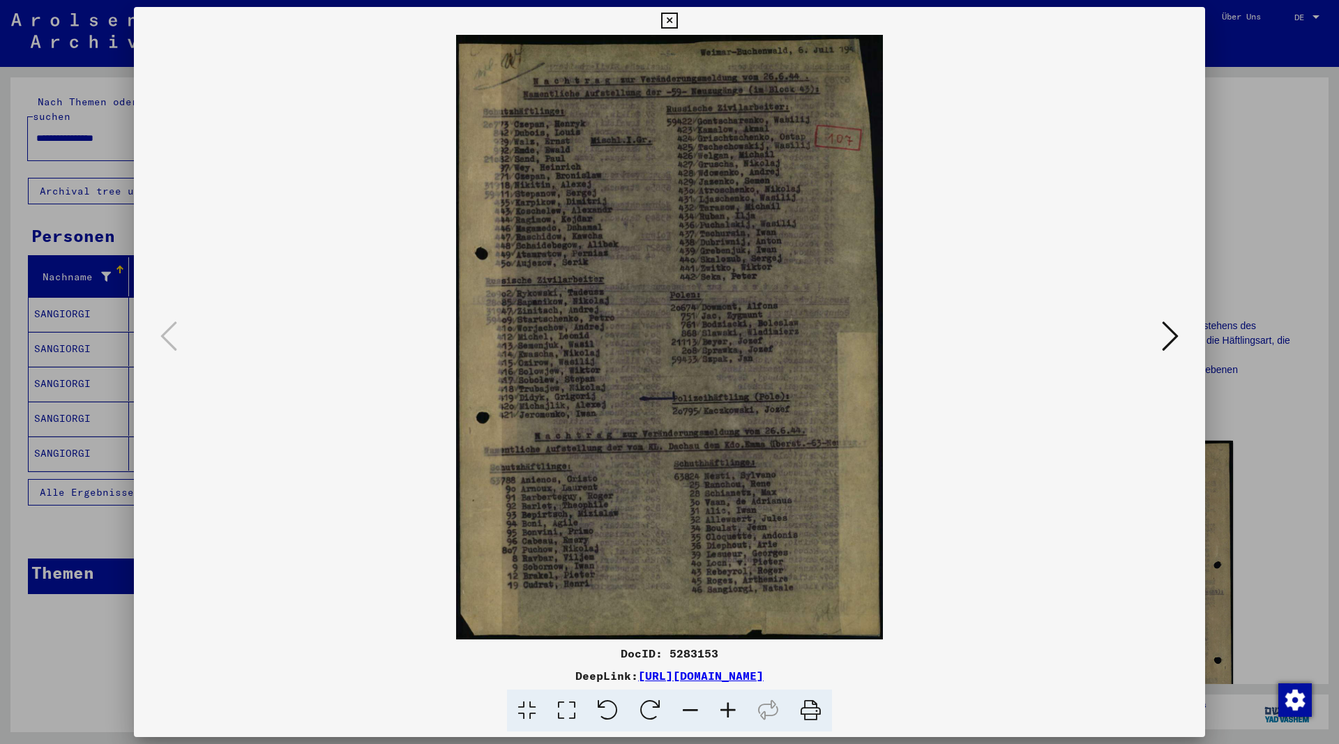
click at [727, 709] on icon at bounding box center [728, 711] width 38 height 43
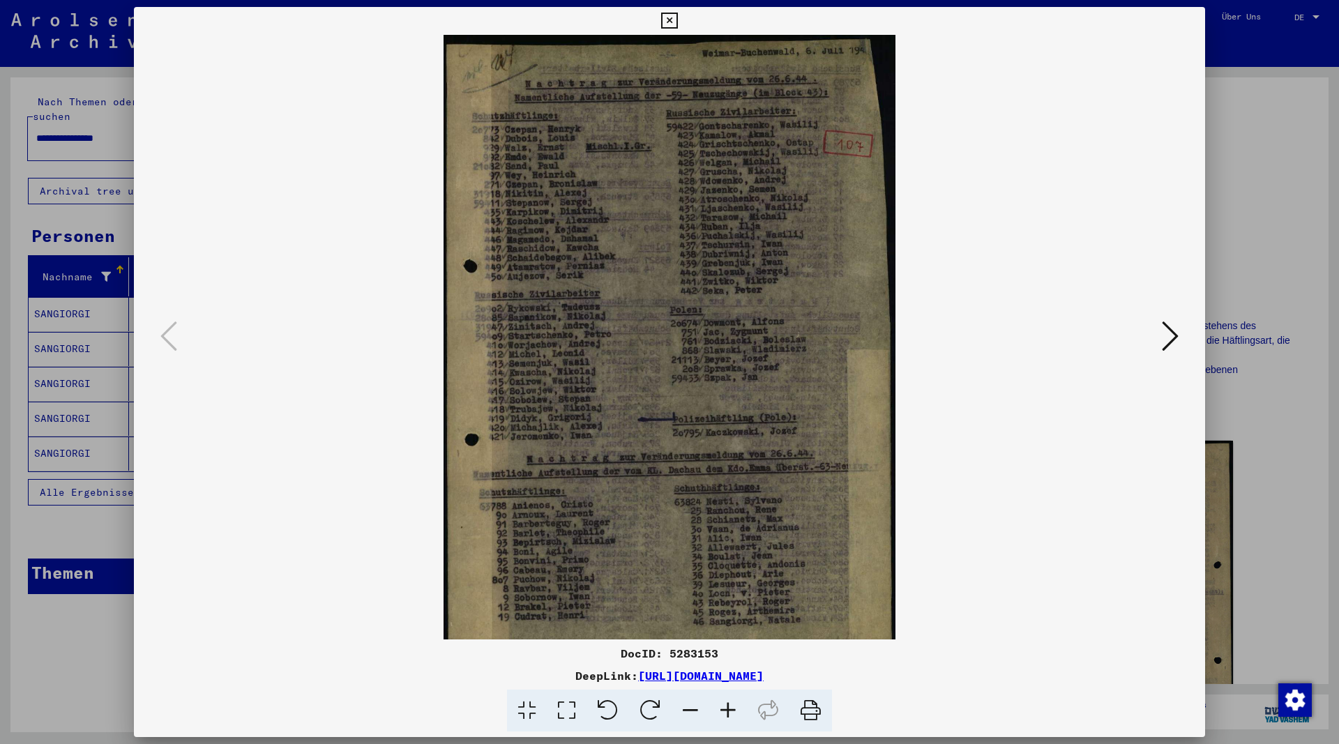
click at [727, 709] on icon at bounding box center [728, 711] width 38 height 43
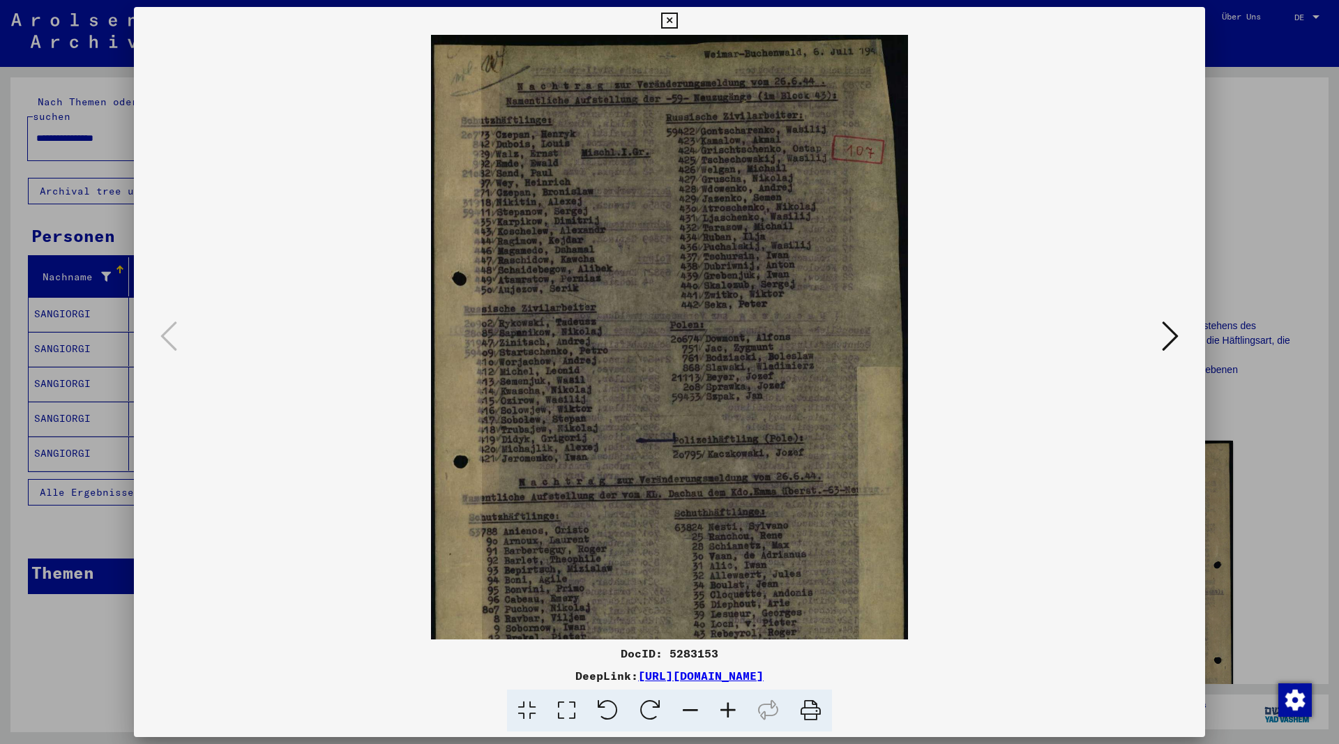
click at [727, 709] on icon at bounding box center [728, 711] width 38 height 43
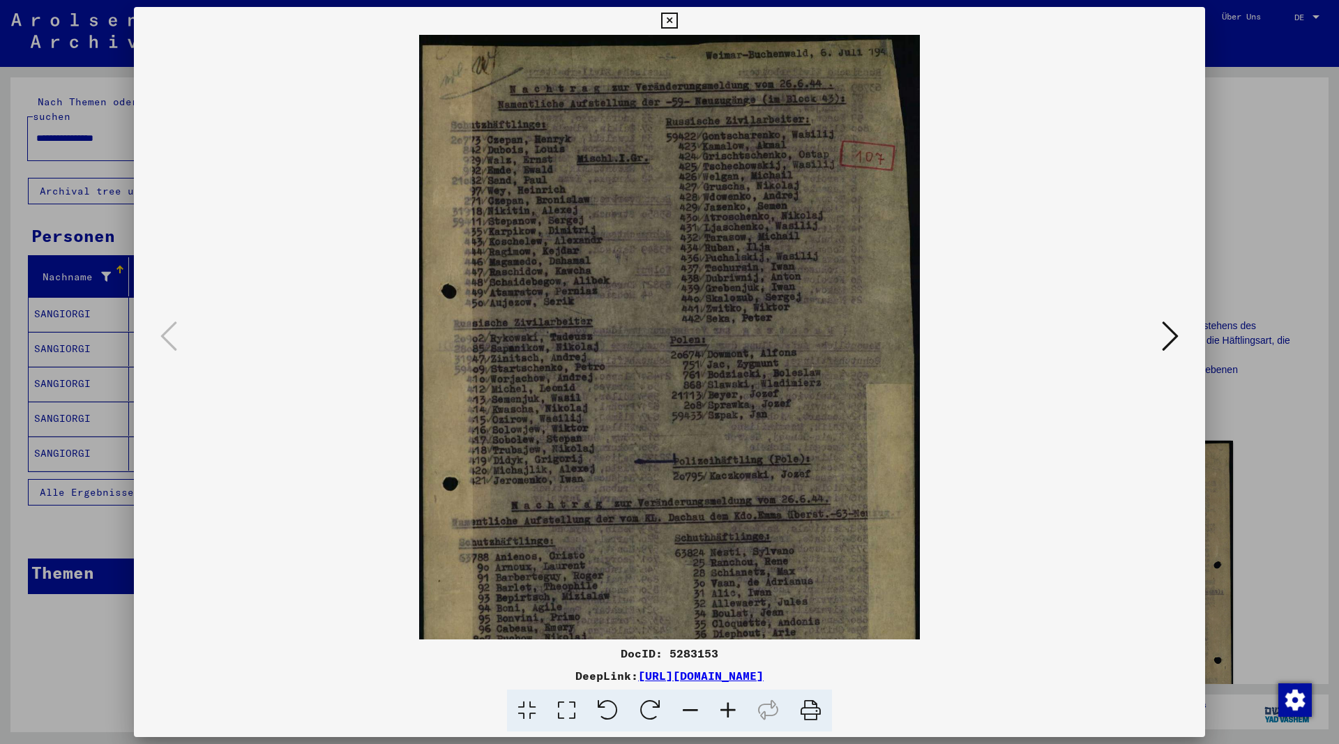
click at [727, 709] on icon at bounding box center [728, 711] width 38 height 43
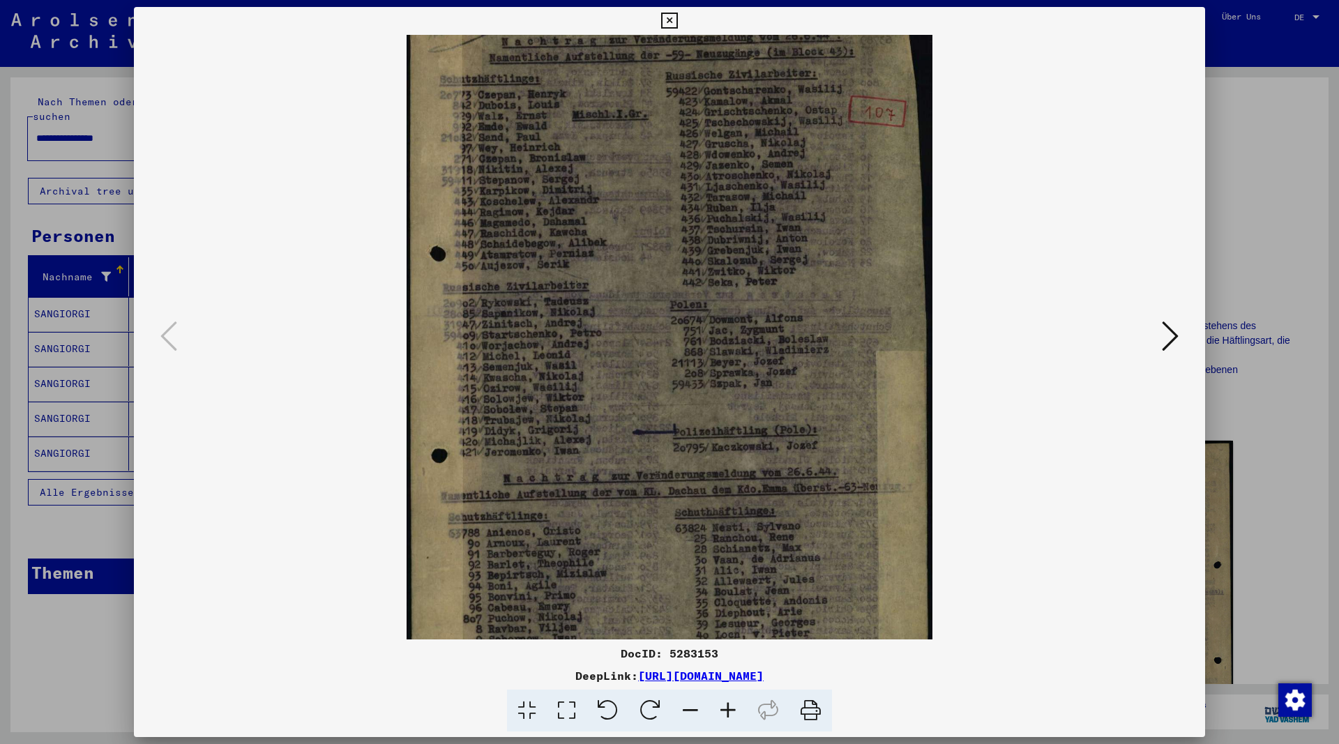
scroll to position [139, 0]
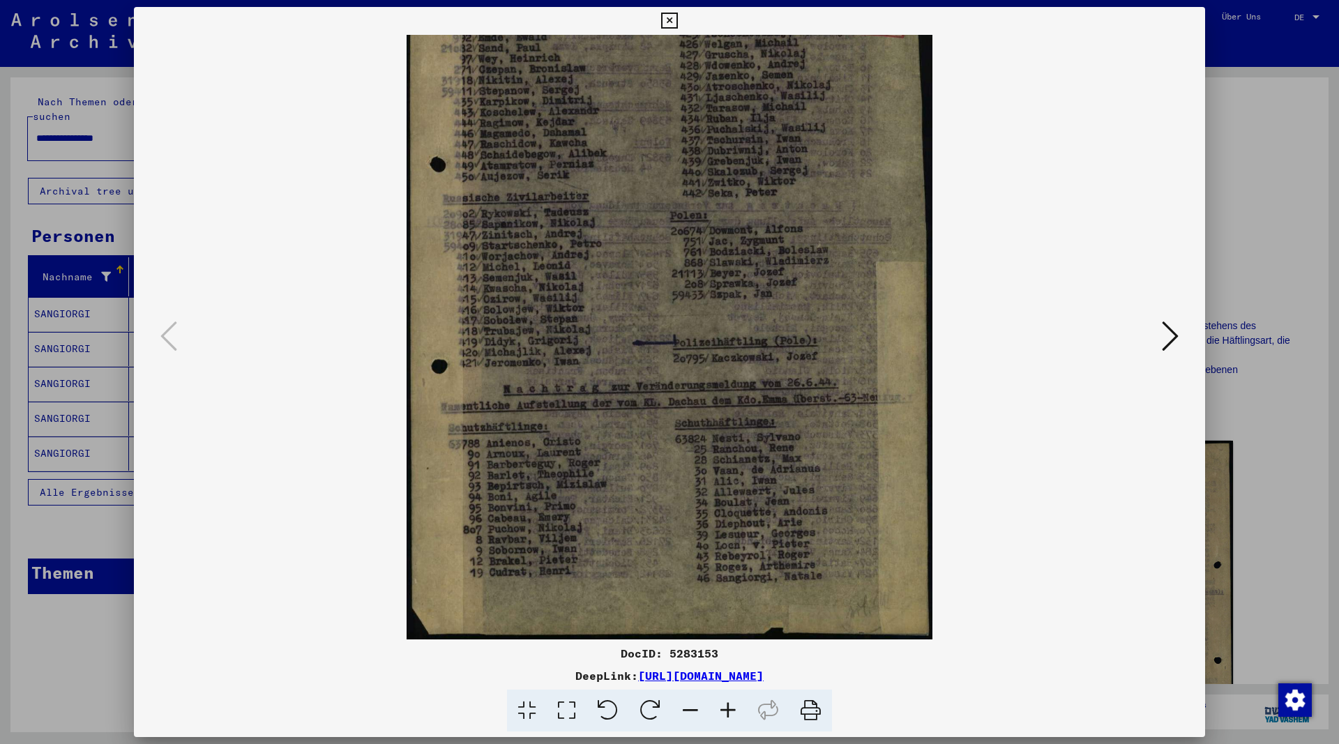
drag, startPoint x: 674, startPoint y: 550, endPoint x: 658, endPoint y: 310, distance: 241.1
click at [658, 310] on img at bounding box center [670, 267] width 526 height 744
click at [677, 20] on icon at bounding box center [669, 21] width 16 height 17
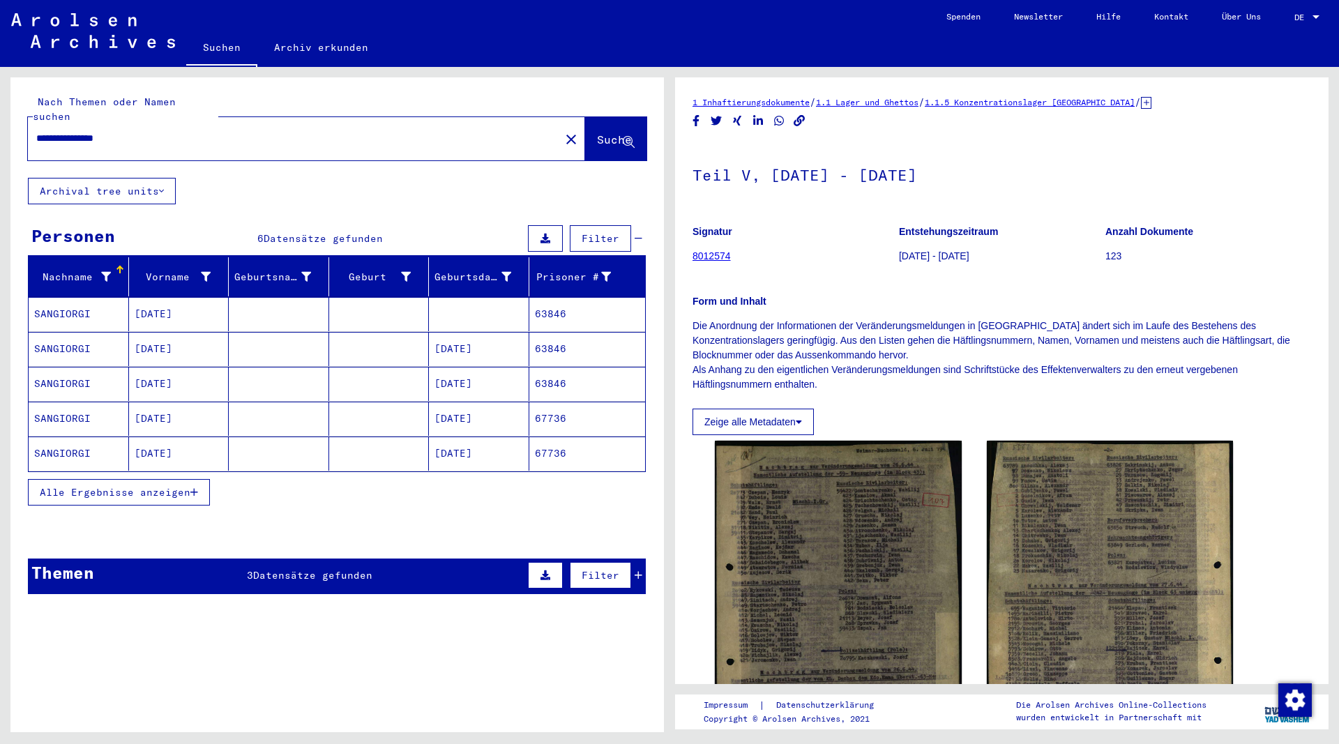
click at [156, 298] on mat-cell "Natale" at bounding box center [179, 314] width 100 height 34
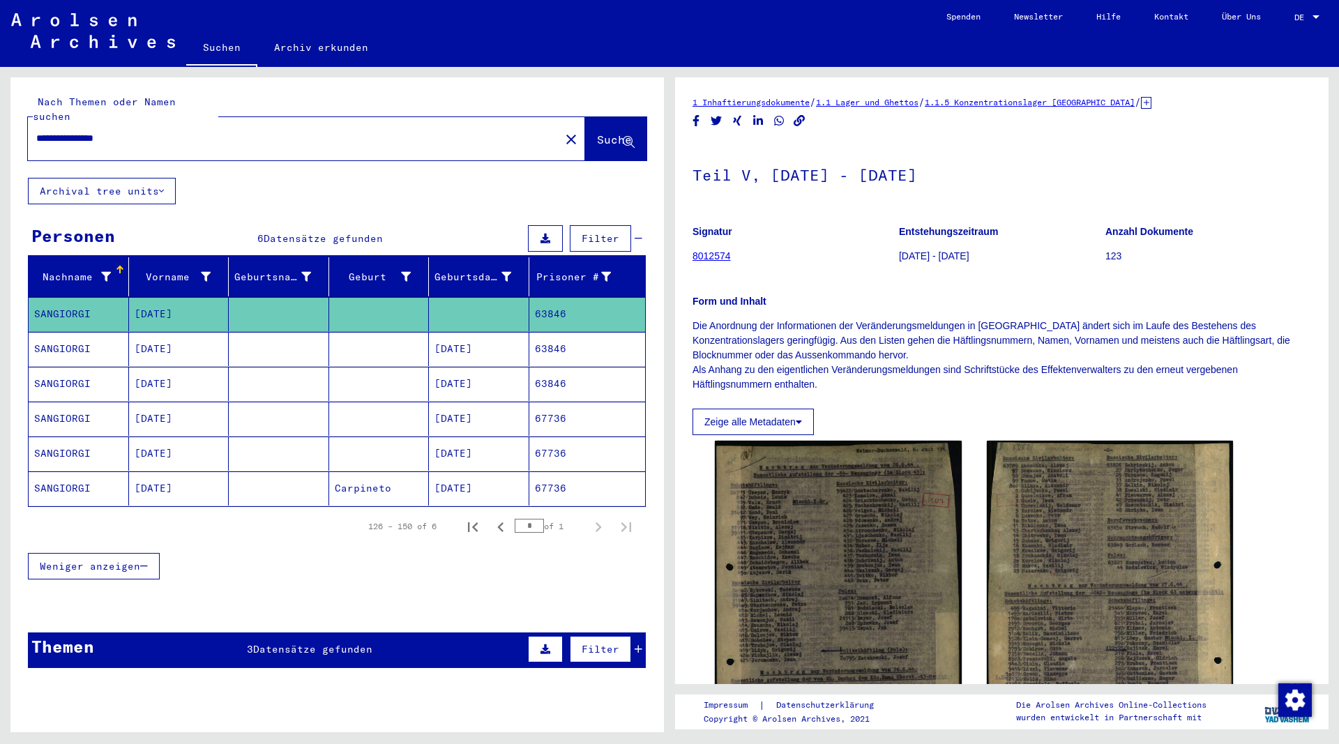
click at [165, 332] on mat-cell "Natale" at bounding box center [179, 349] width 100 height 34
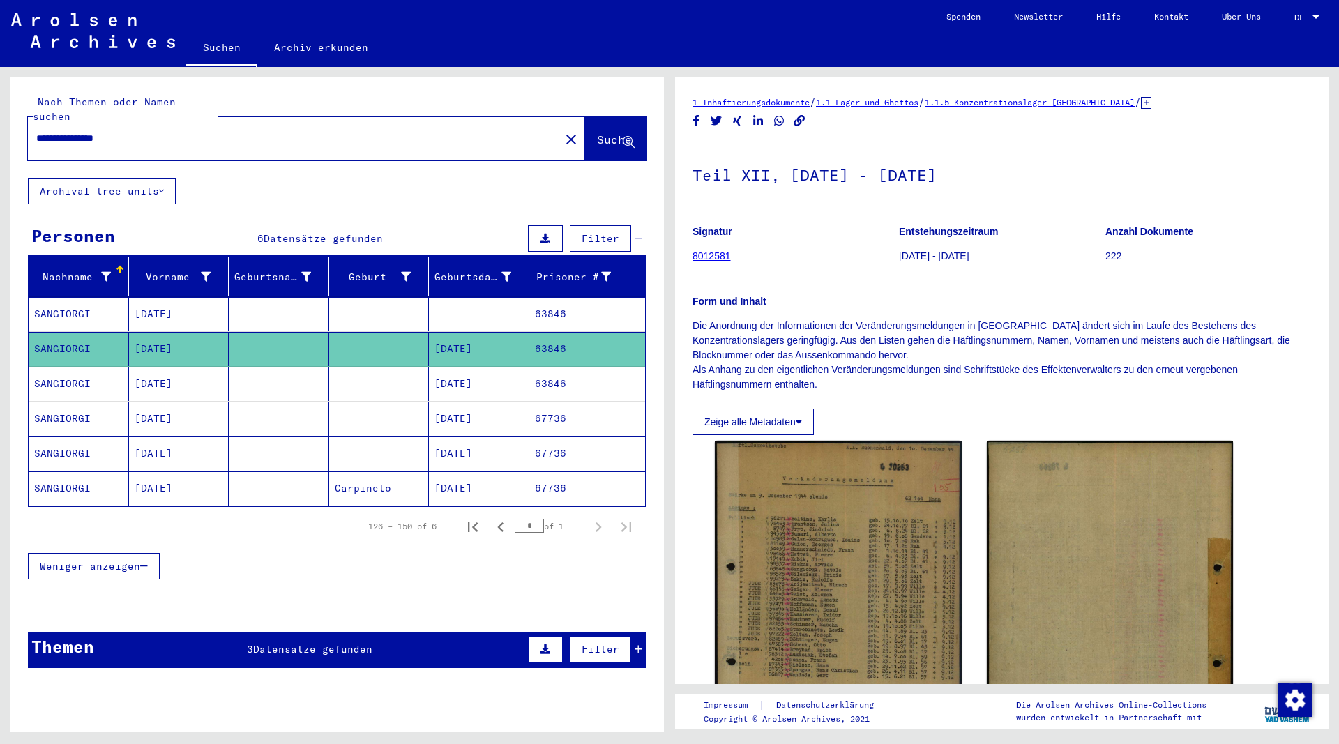
click at [158, 367] on mat-cell "NATALE" at bounding box center [179, 384] width 100 height 34
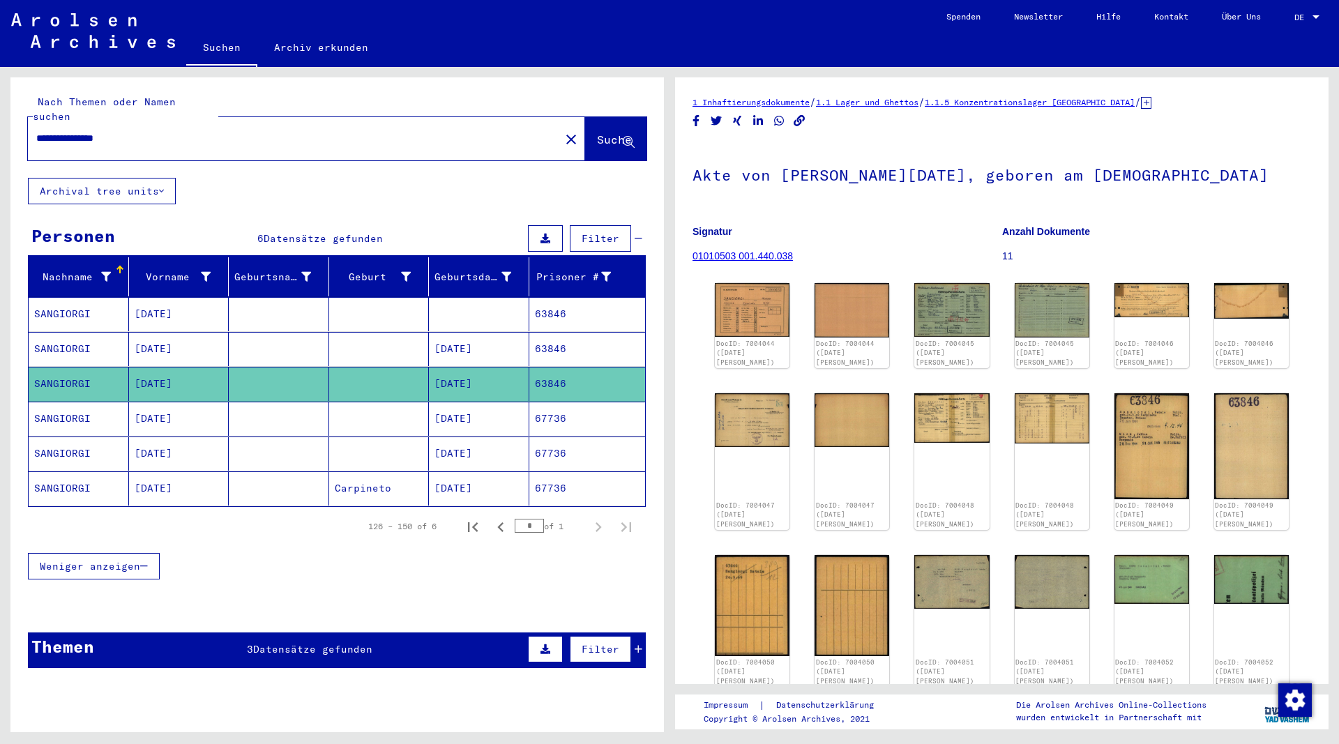
click at [160, 402] on mat-cell "NATALE" at bounding box center [179, 419] width 100 height 34
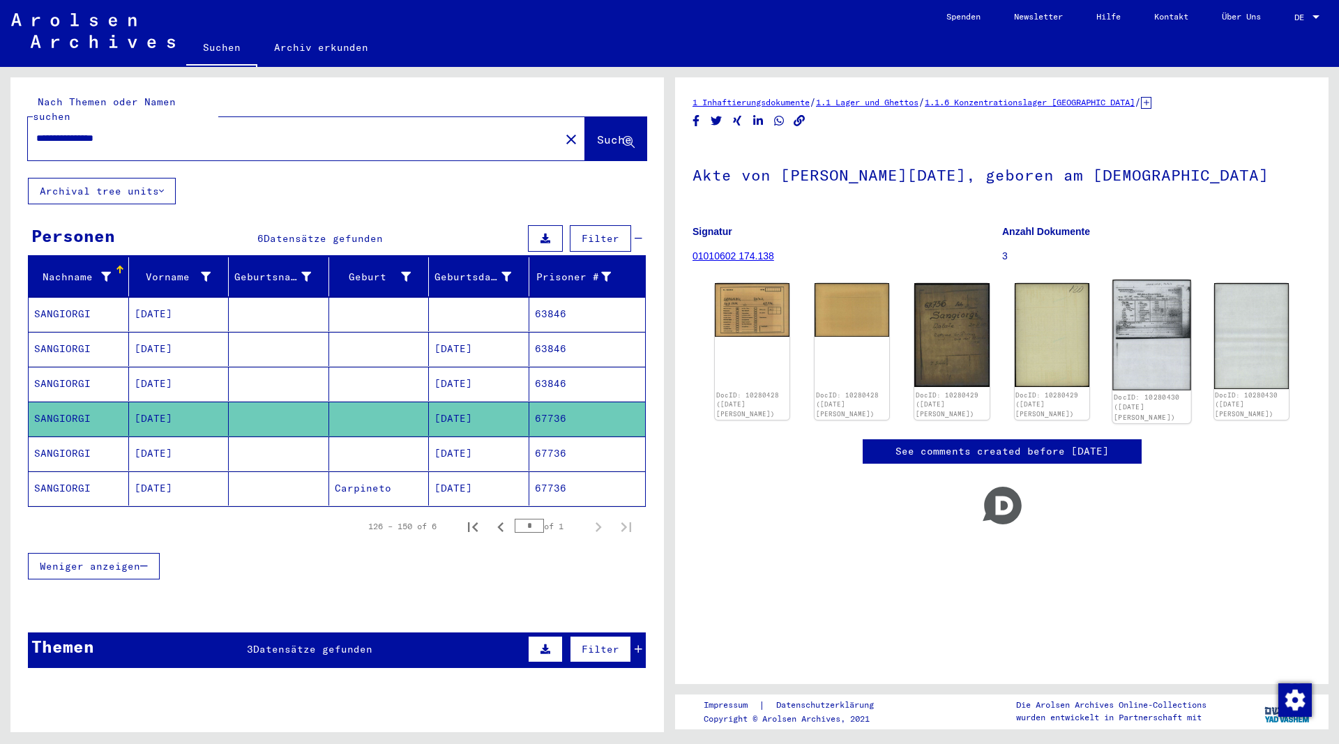
click at [1163, 310] on img at bounding box center [1151, 335] width 79 height 111
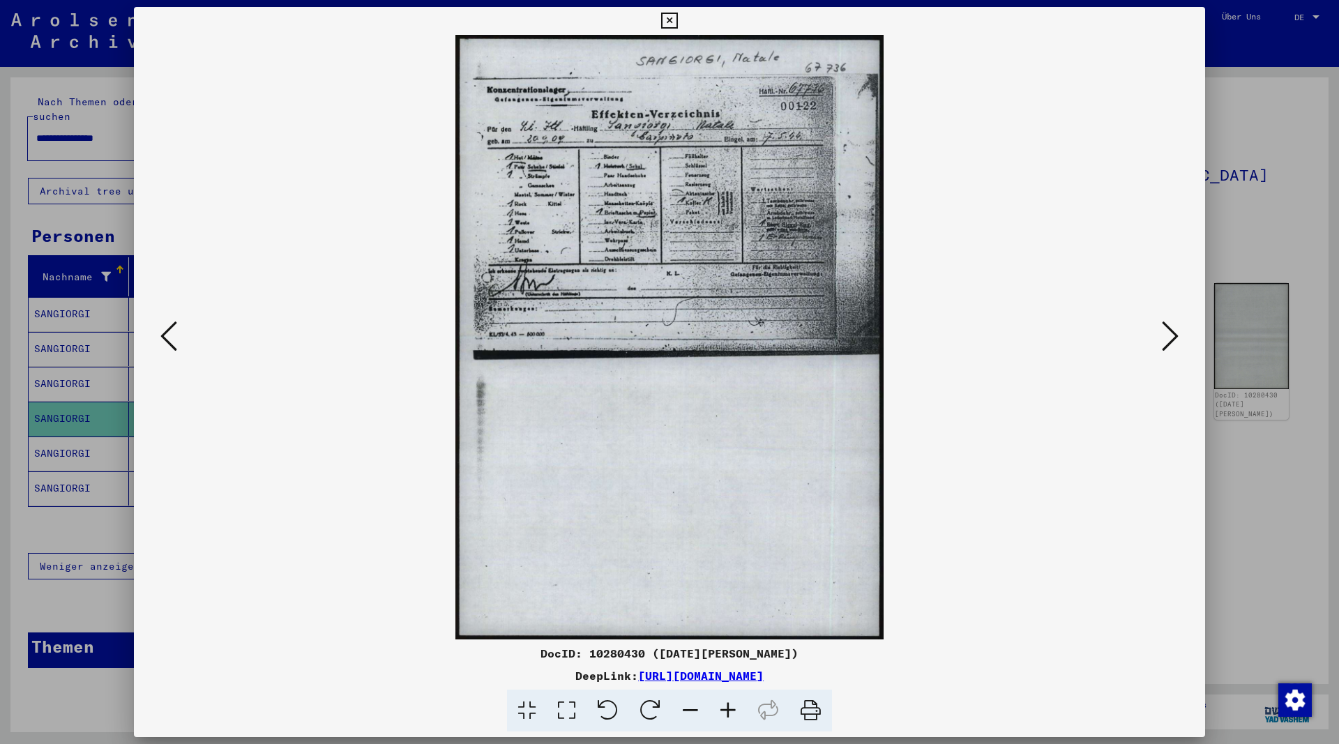
click at [663, 674] on link "https://collections.arolsen-archives.org/de/document/10280430" at bounding box center [701, 676] width 126 height 14
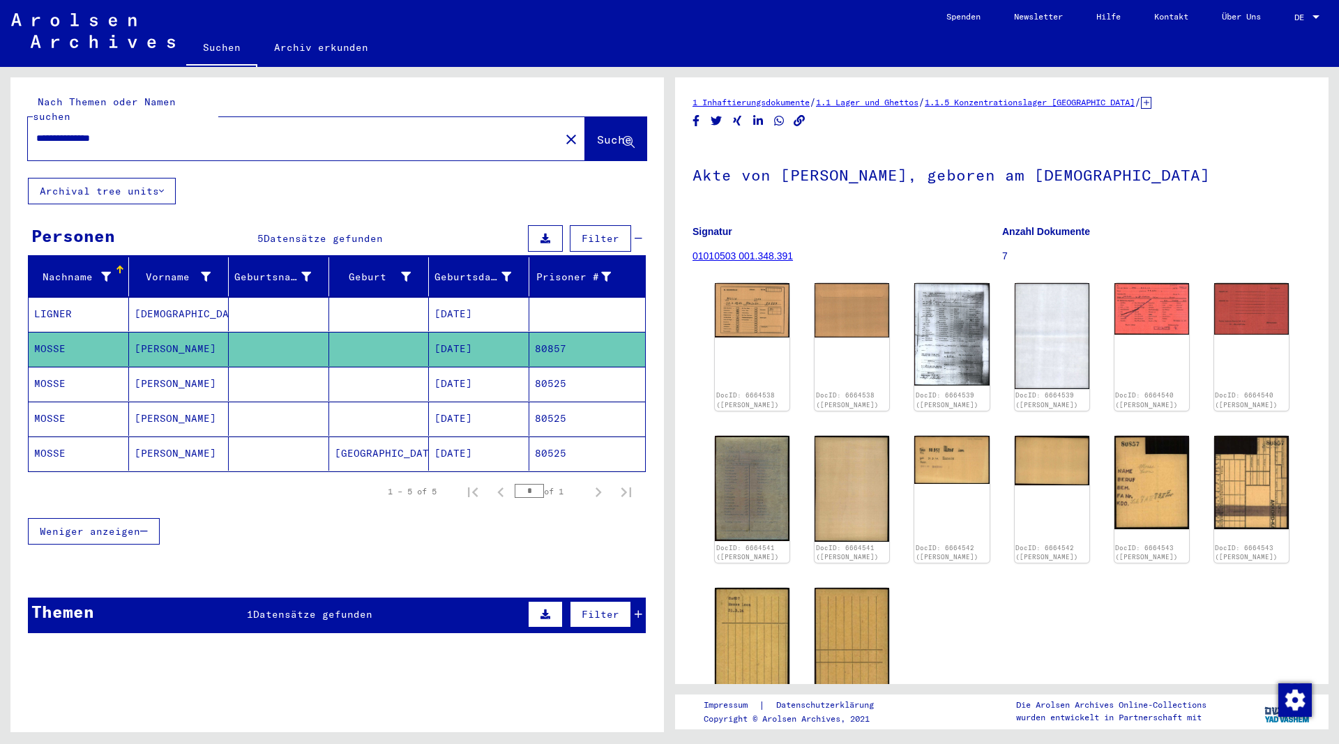
drag, startPoint x: 103, startPoint y: 118, endPoint x: 12, endPoint y: 122, distance: 91.5
click at [36, 131] on input "**********" at bounding box center [293, 138] width 515 height 15
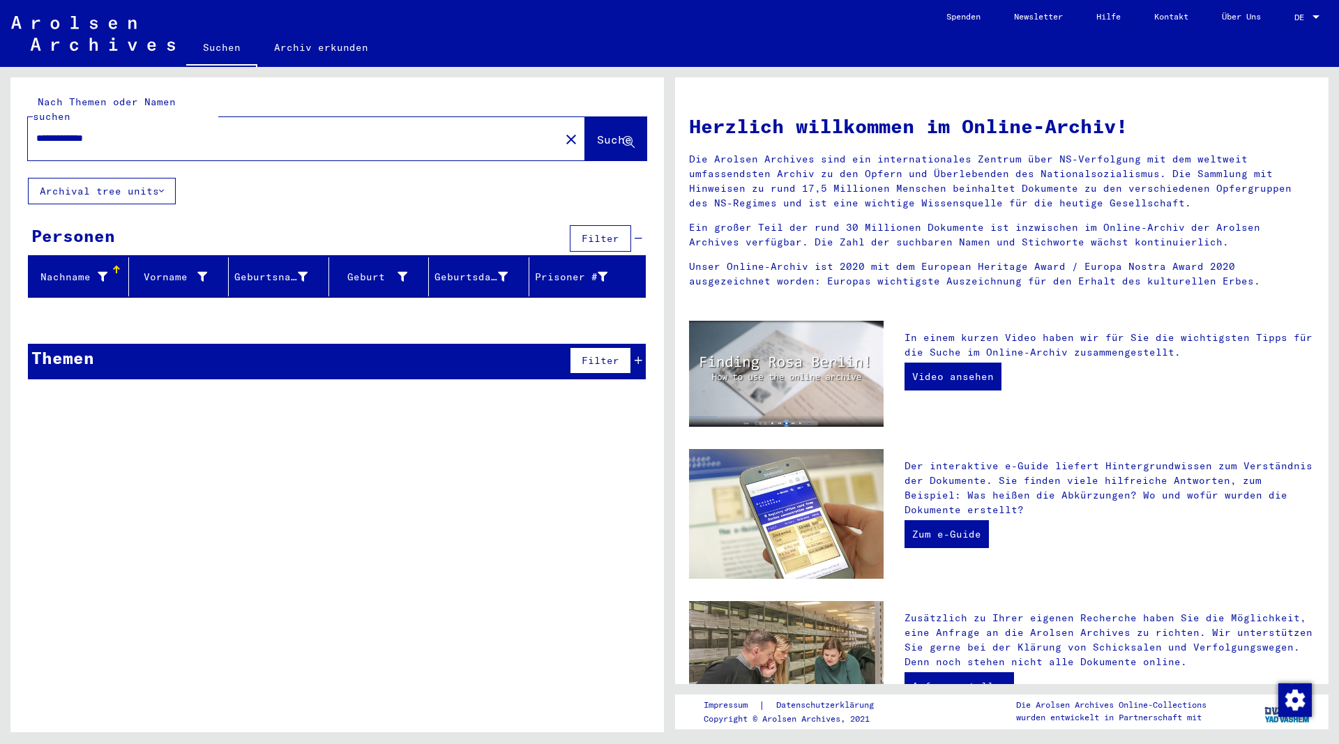
drag, startPoint x: 68, startPoint y: 124, endPoint x: 9, endPoint y: 125, distance: 59.3
click at [36, 131] on input "**********" at bounding box center [289, 138] width 507 height 15
drag, startPoint x: 153, startPoint y: 123, endPoint x: -24, endPoint y: 118, distance: 176.5
click at [36, 131] on input "**********" at bounding box center [289, 138] width 507 height 15
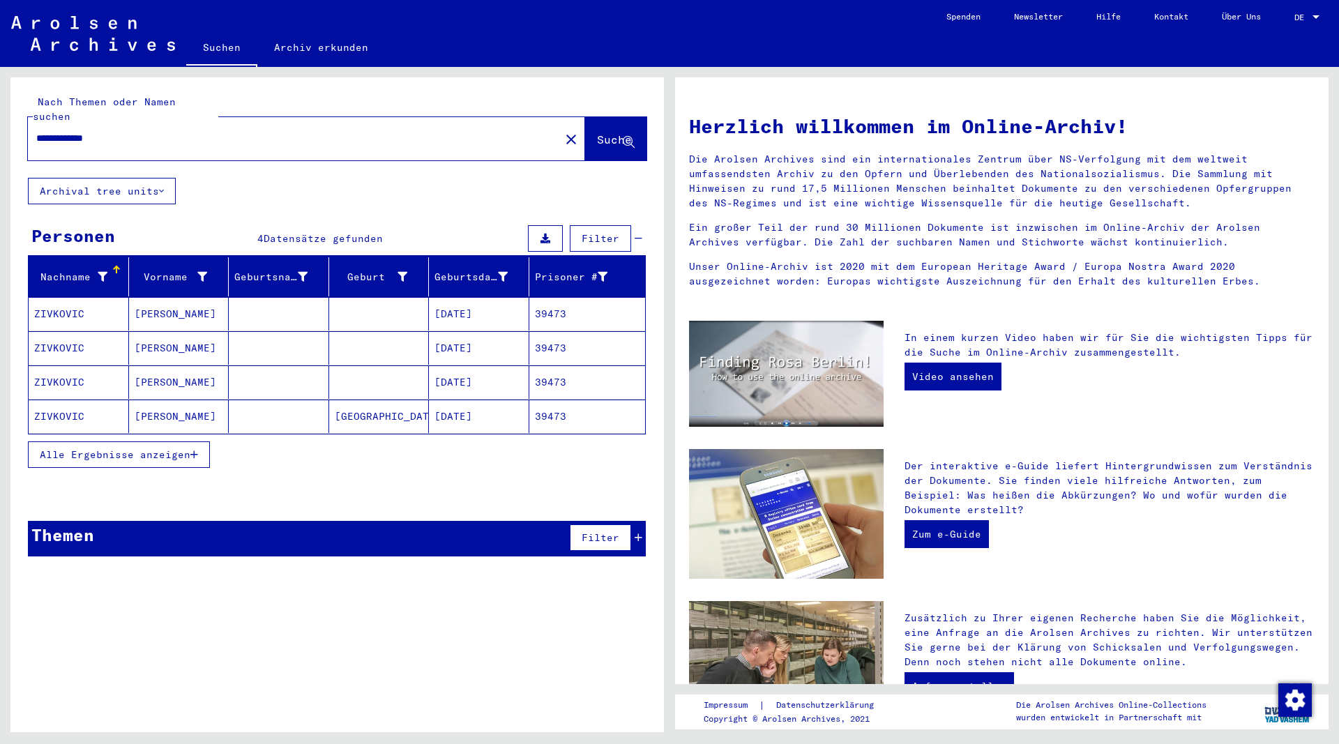
click at [82, 299] on mat-cell "ZIVKOVIC" at bounding box center [79, 313] width 100 height 33
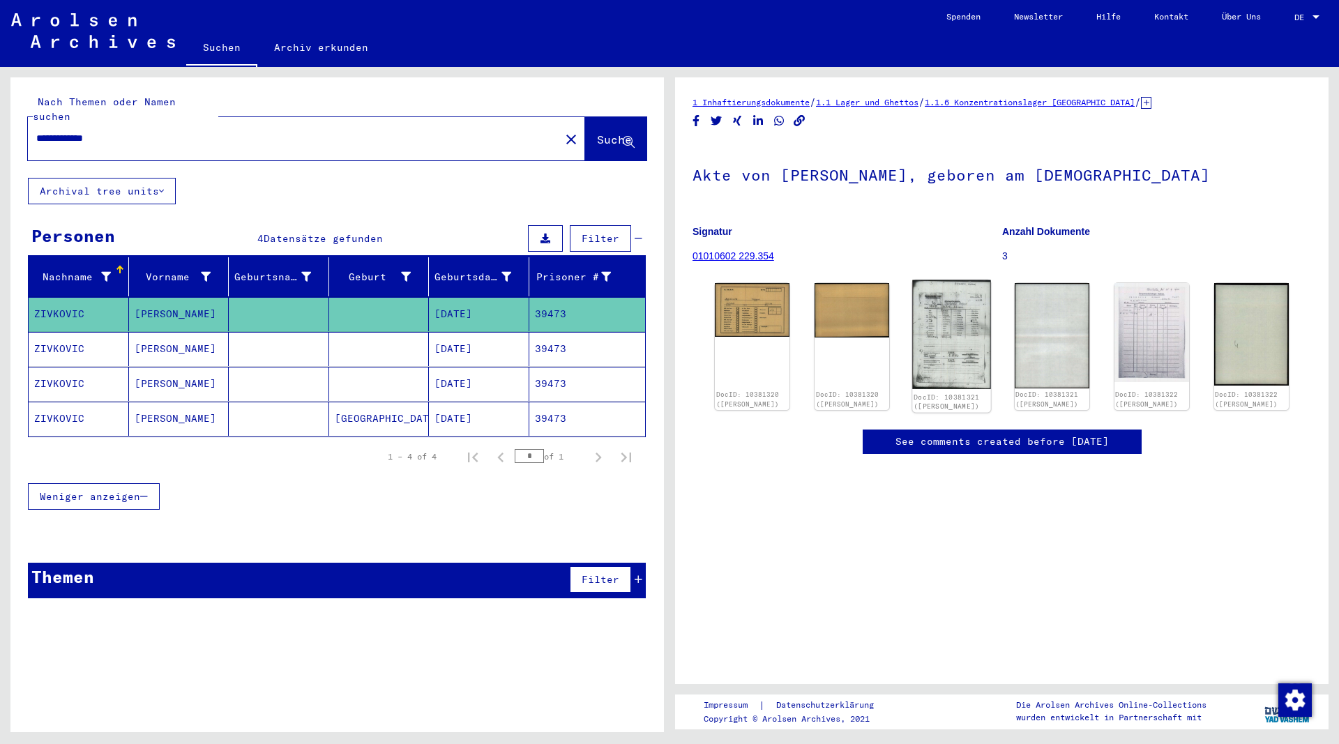
click at [944, 304] on img at bounding box center [952, 334] width 79 height 109
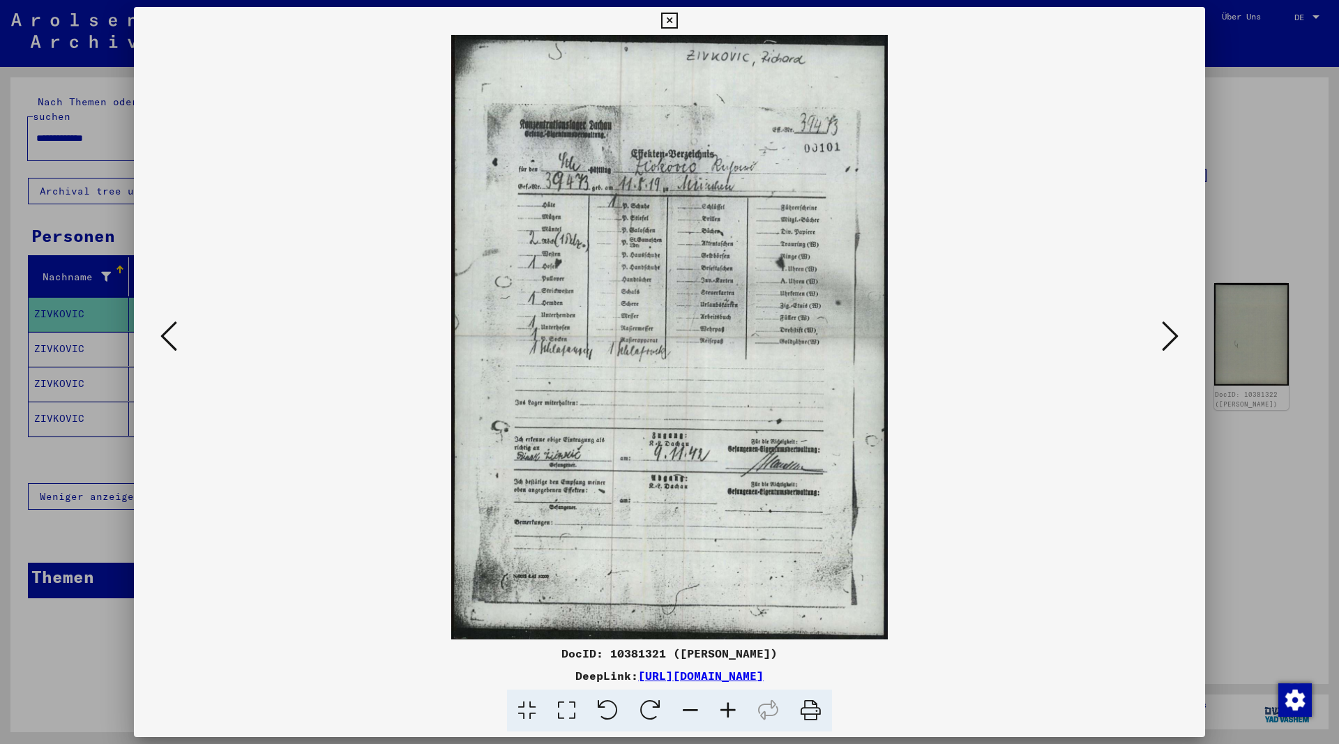
click at [677, 23] on icon at bounding box center [669, 21] width 16 height 17
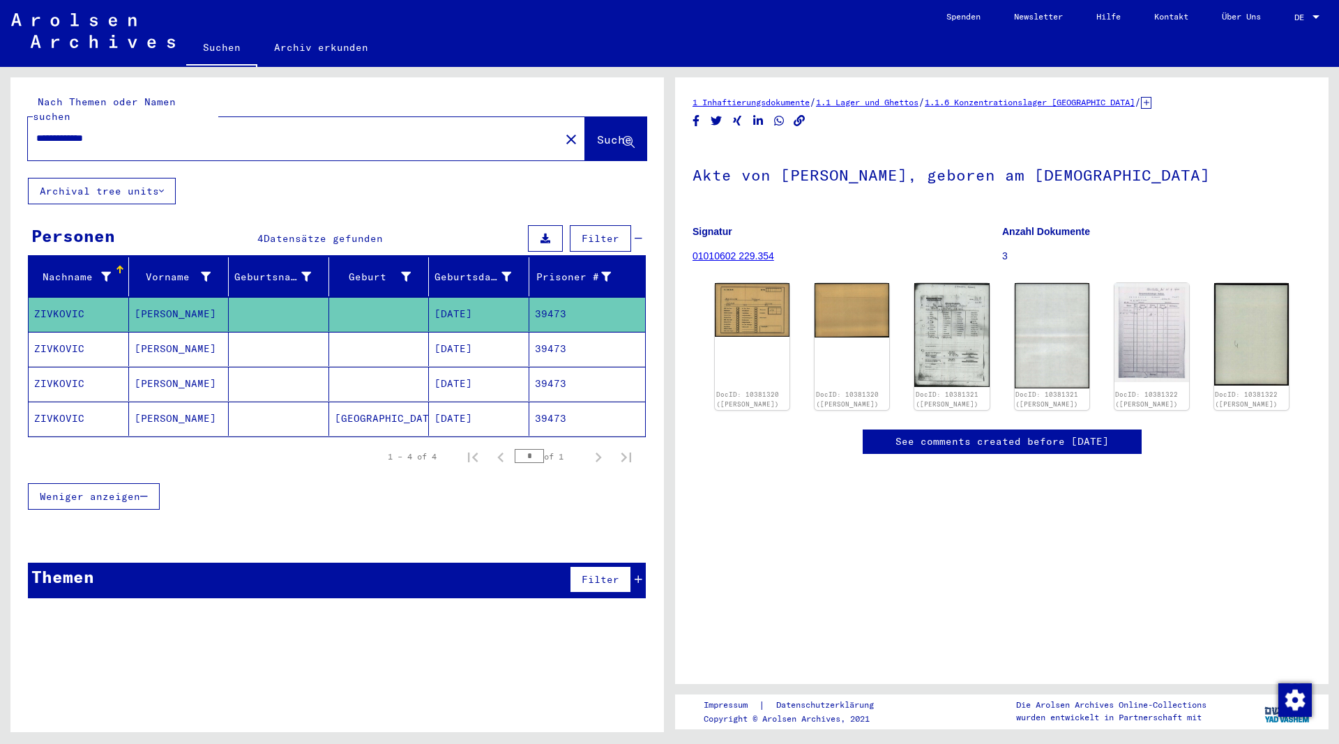
click at [61, 332] on mat-cell "ZIVKOVIC" at bounding box center [79, 349] width 100 height 34
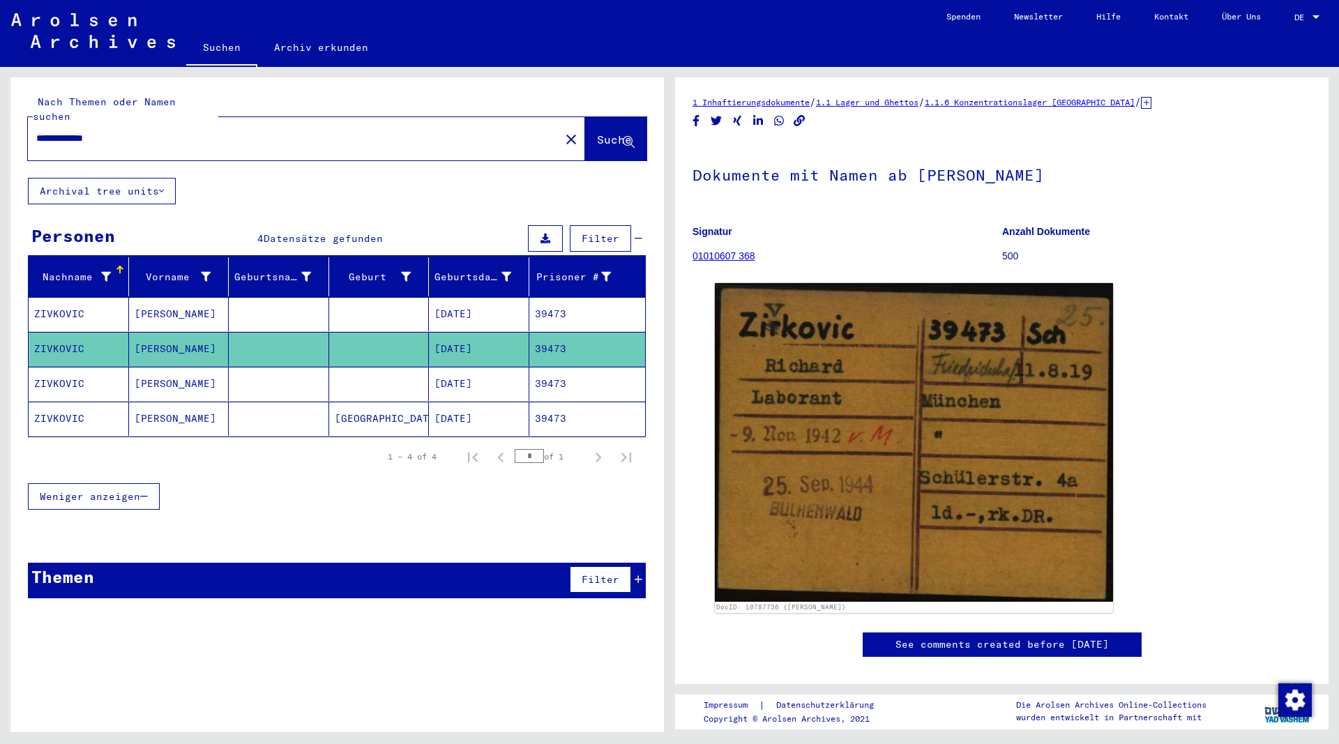
drag, startPoint x: 85, startPoint y: 124, endPoint x: 114, endPoint y: 127, distance: 29.4
click at [114, 131] on input "**********" at bounding box center [293, 138] width 515 height 15
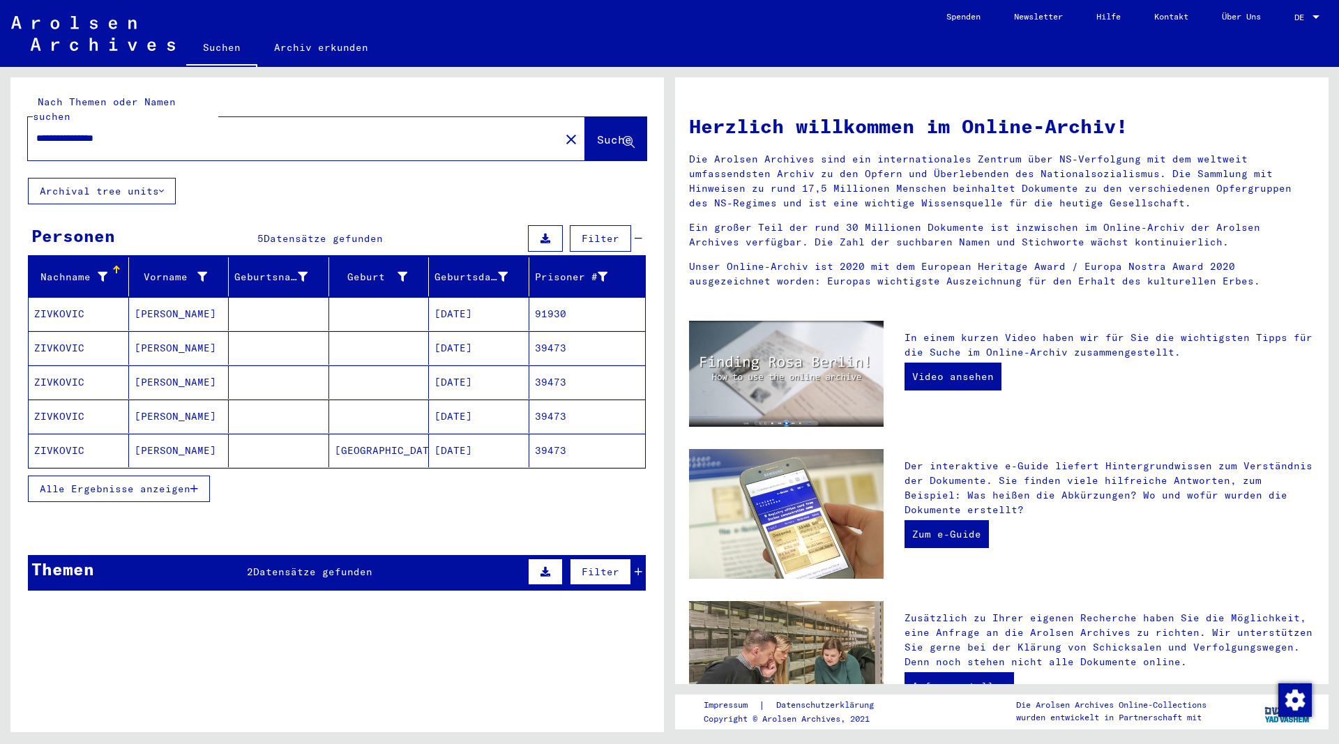
click at [75, 297] on mat-cell "ZIVKOVIC" at bounding box center [79, 313] width 100 height 33
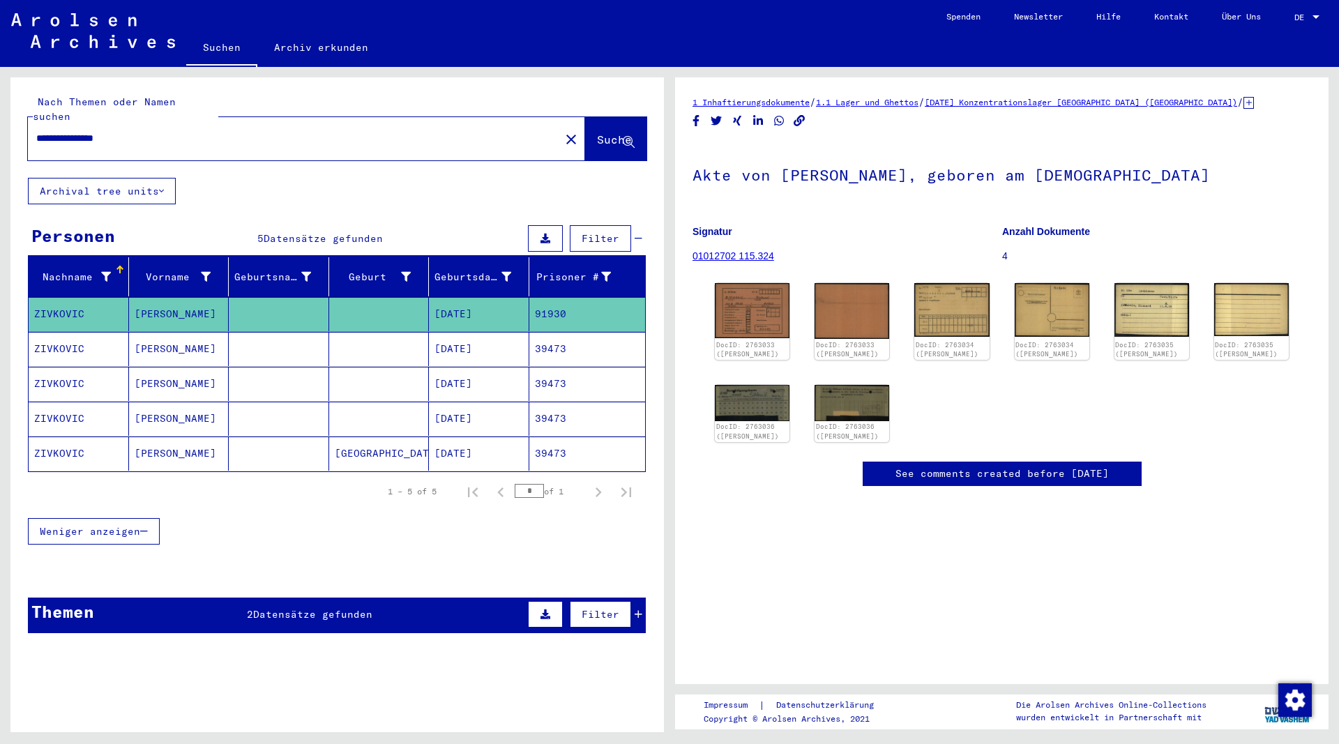
drag, startPoint x: 181, startPoint y: 121, endPoint x: 86, endPoint y: 125, distance: 95.6
click at [86, 131] on input "**********" at bounding box center [293, 138] width 515 height 15
type input "**********"
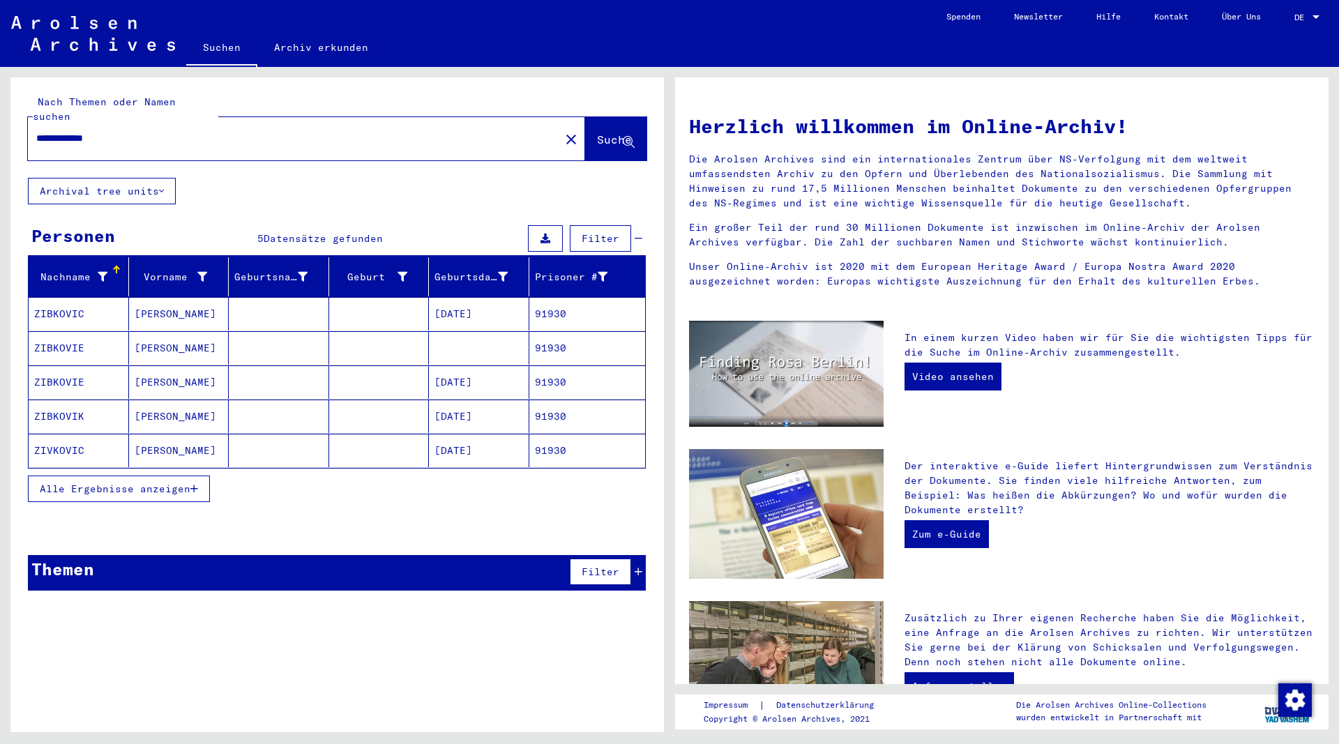
click at [144, 331] on mat-cell "[PERSON_NAME]" at bounding box center [179, 347] width 100 height 33
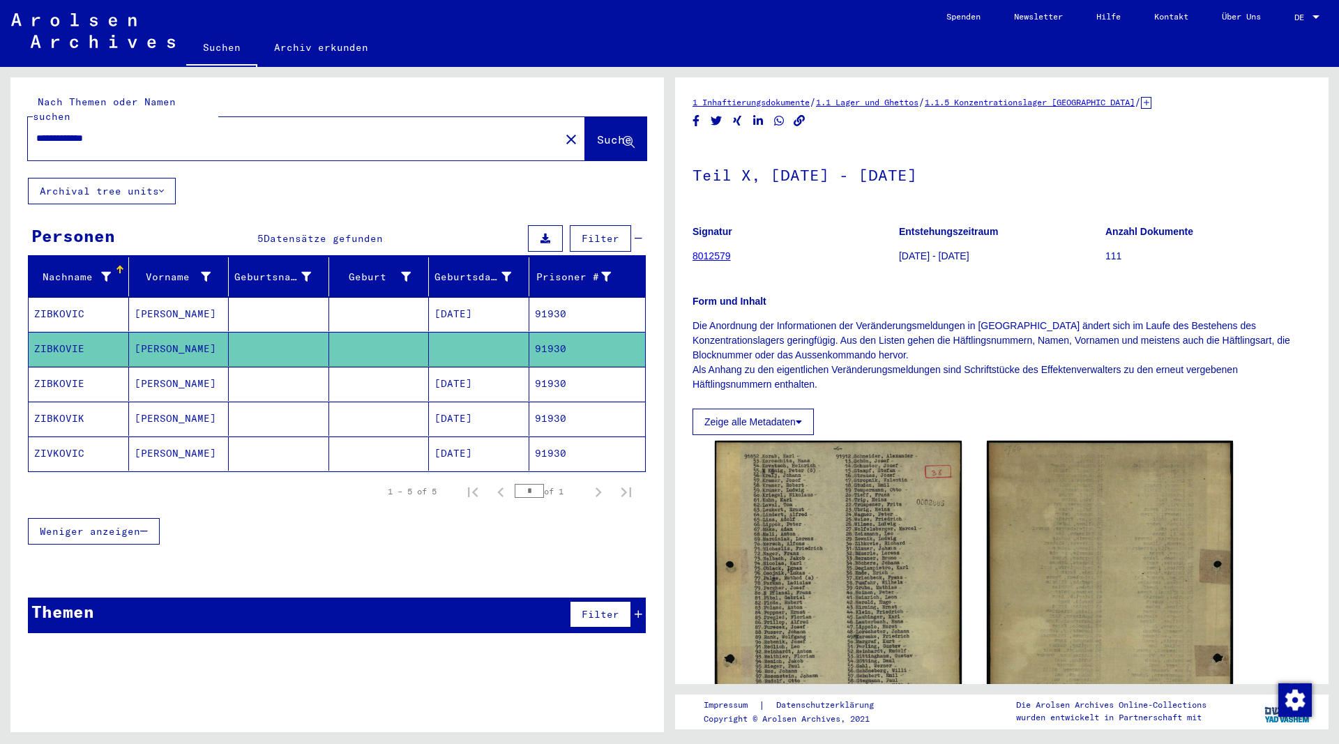
click at [151, 368] on mat-cell "[PERSON_NAME]" at bounding box center [179, 384] width 100 height 34
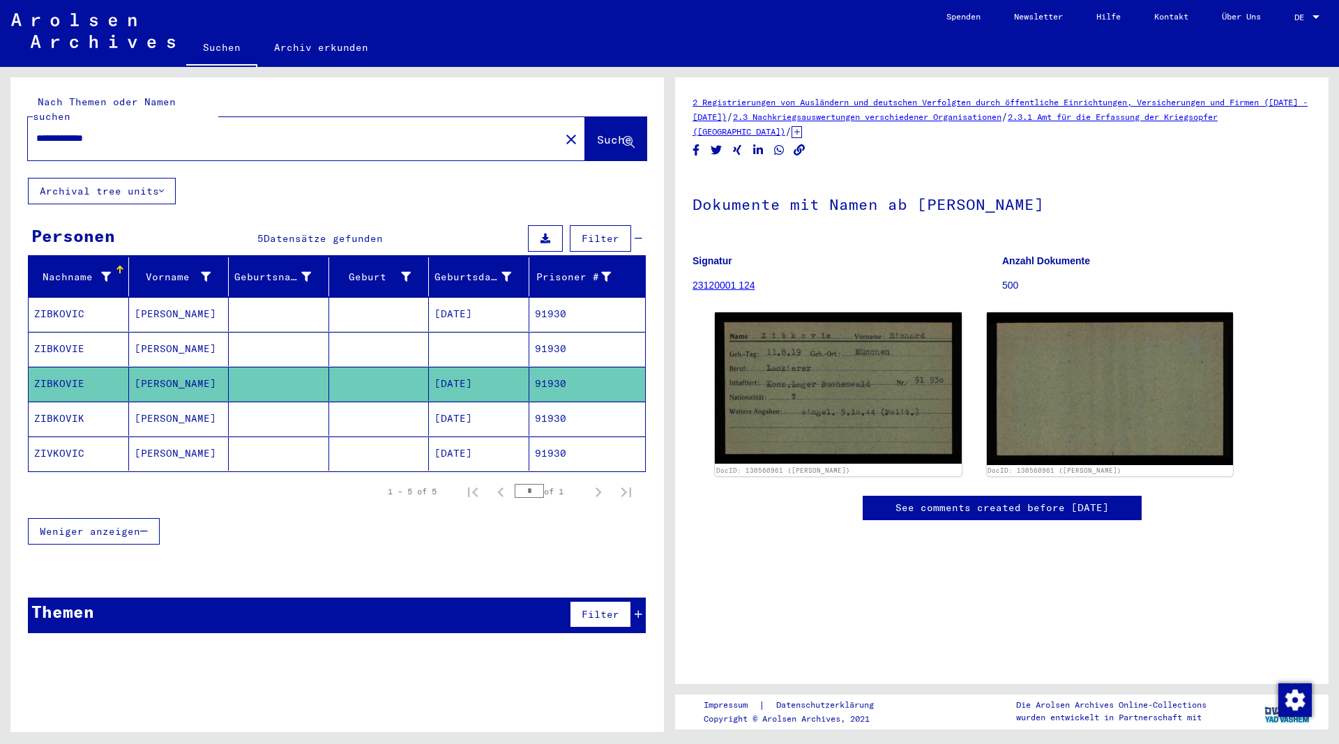
click at [151, 402] on mat-cell "[PERSON_NAME]" at bounding box center [179, 419] width 100 height 34
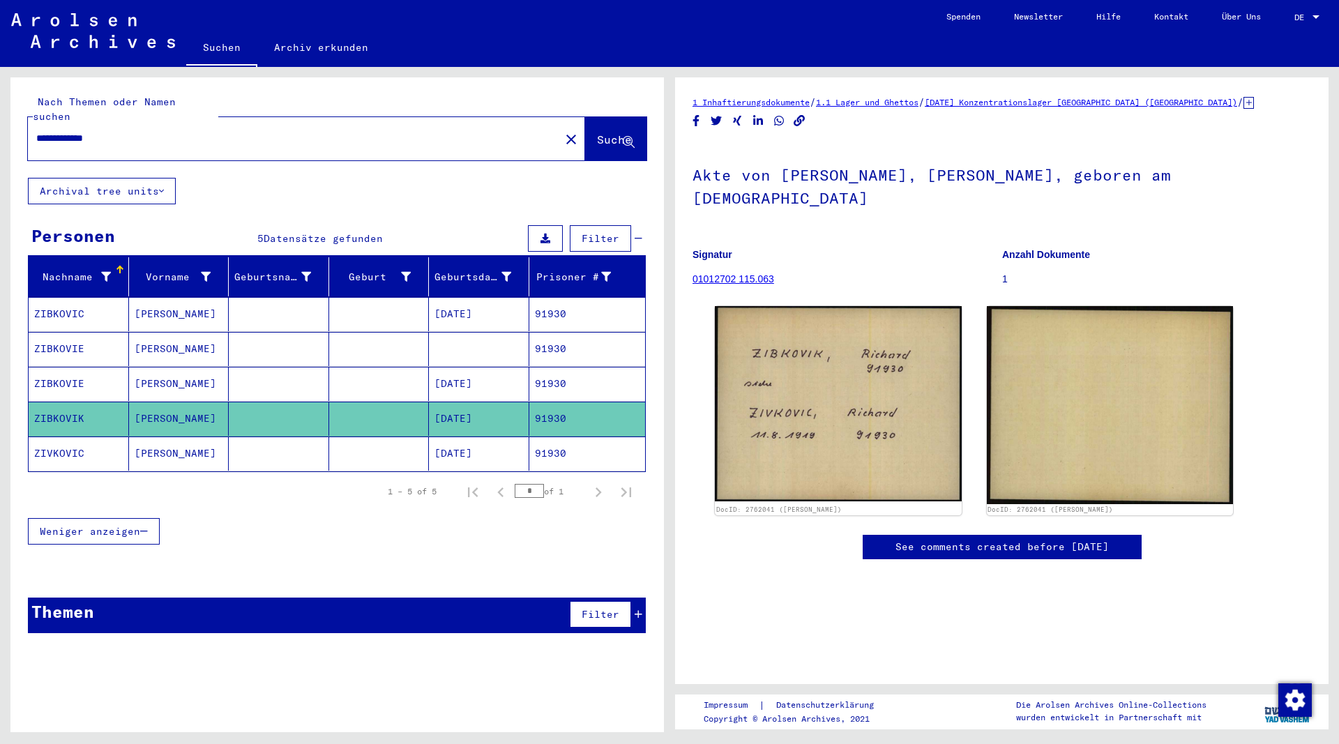
click at [149, 437] on mat-cell "[PERSON_NAME]" at bounding box center [179, 454] width 100 height 34
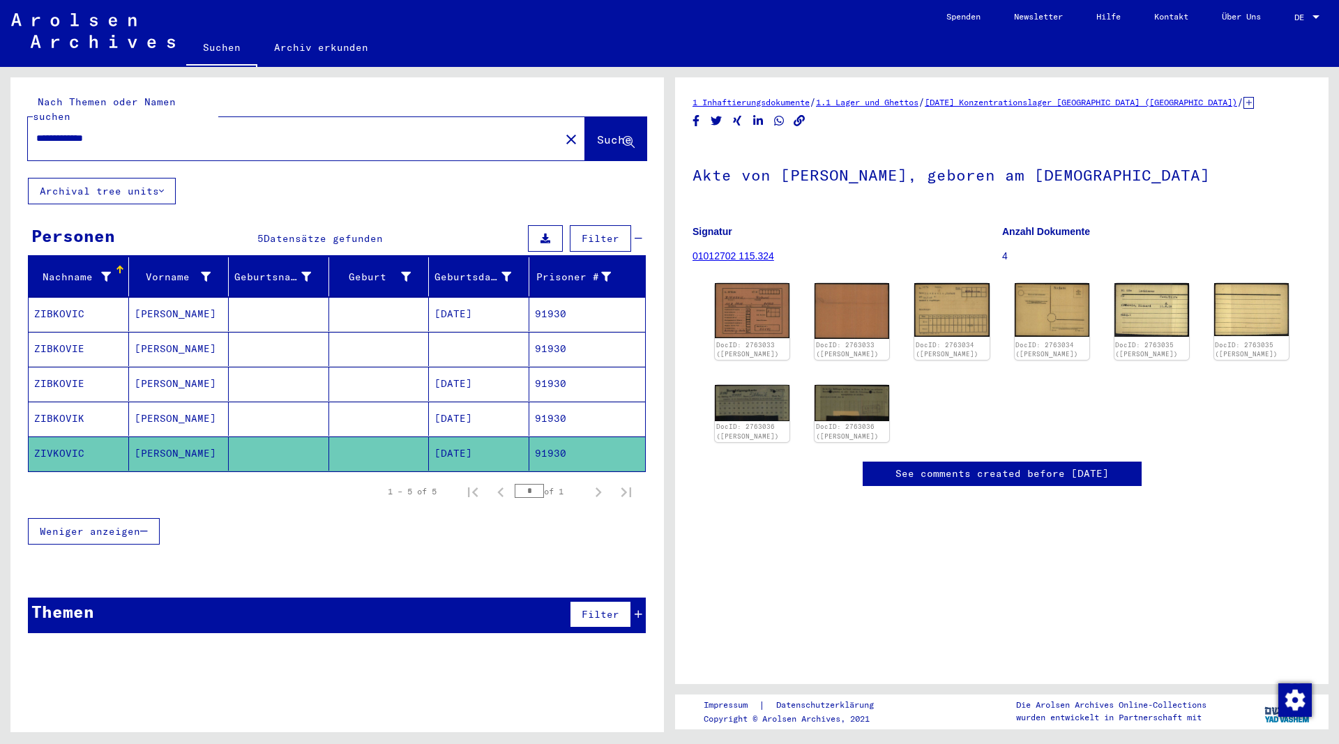
click at [164, 299] on mat-cell "[PERSON_NAME]" at bounding box center [179, 314] width 100 height 34
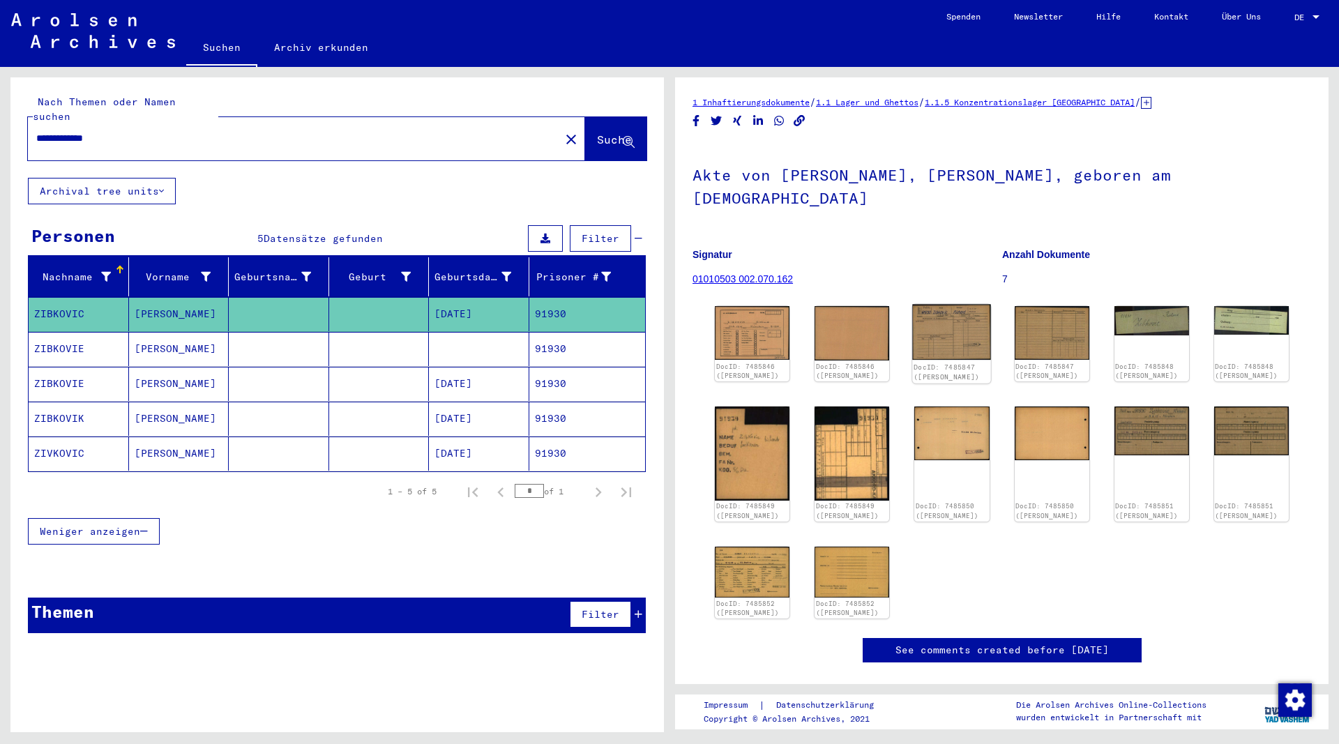
click at [953, 316] on img at bounding box center [952, 333] width 79 height 56
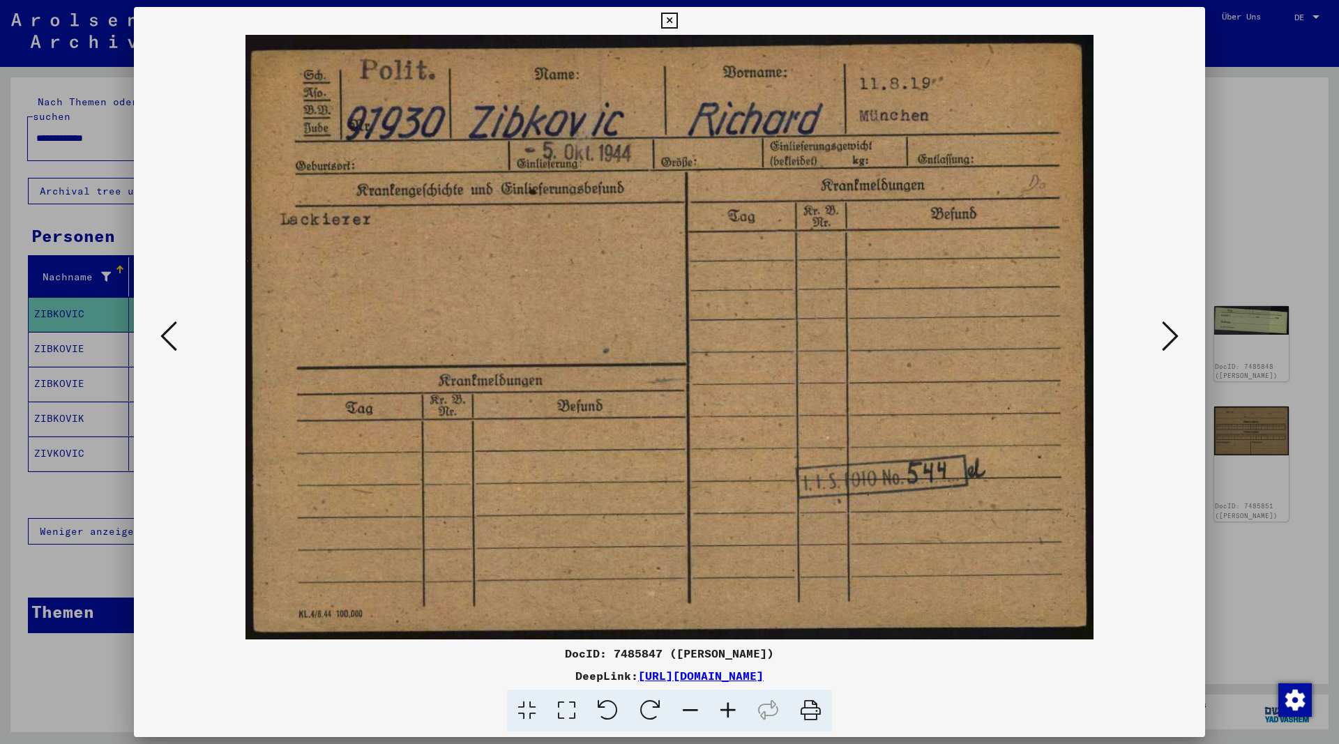
click at [1169, 333] on icon at bounding box center [1170, 335] width 17 height 33
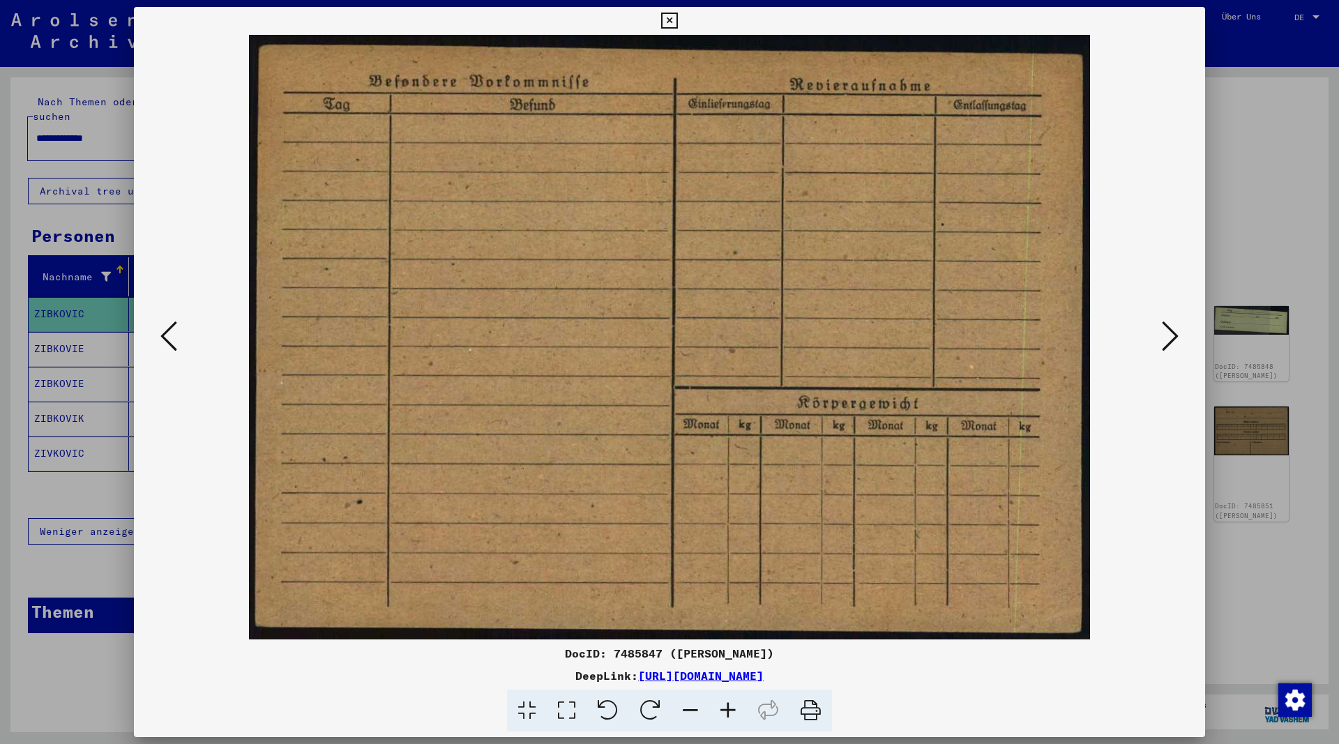
click at [1169, 333] on icon at bounding box center [1170, 335] width 17 height 33
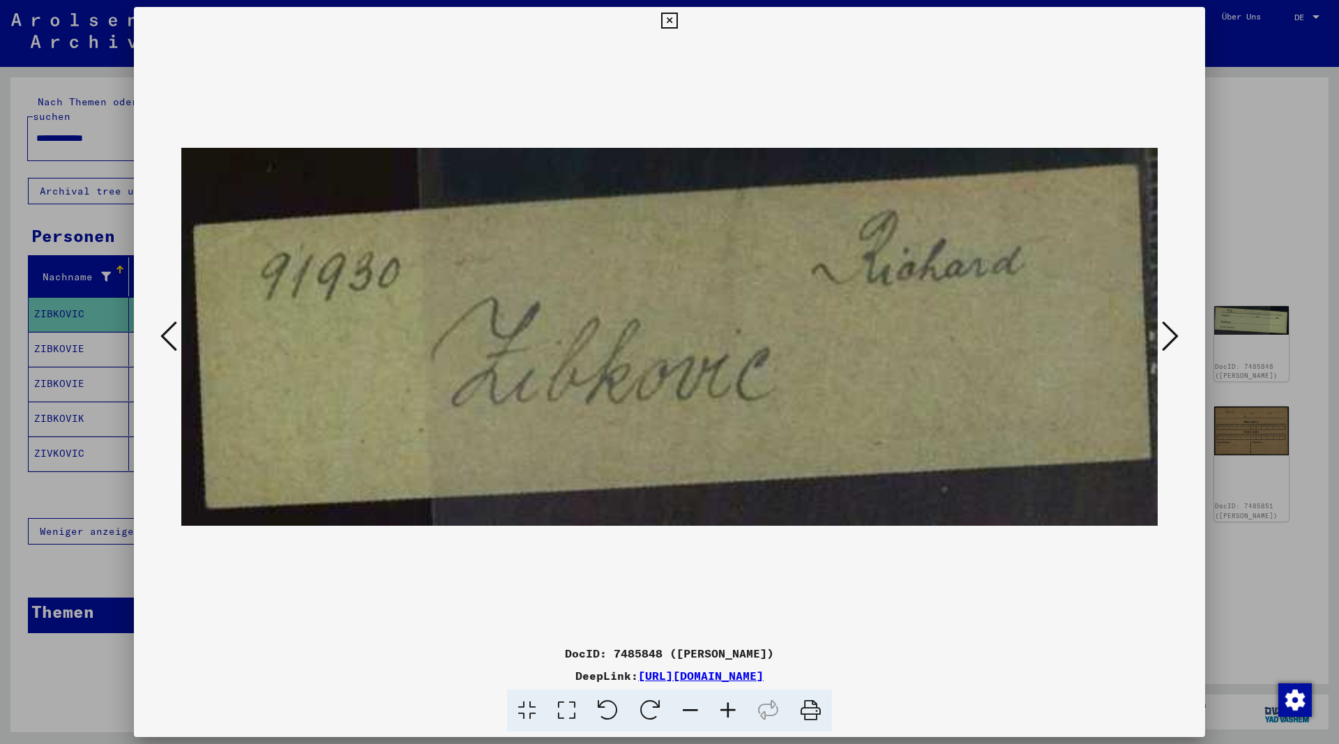
click at [1169, 333] on icon at bounding box center [1170, 335] width 17 height 33
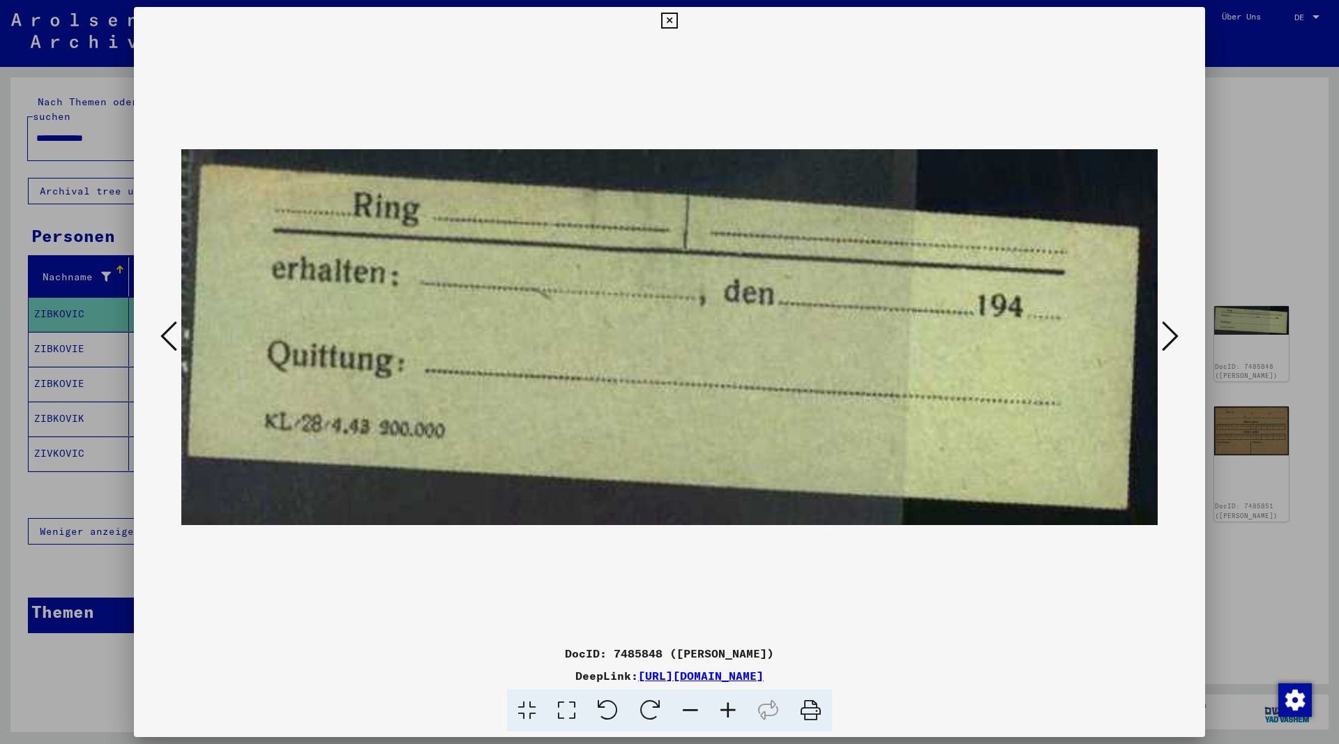
click at [1169, 333] on icon at bounding box center [1170, 335] width 17 height 33
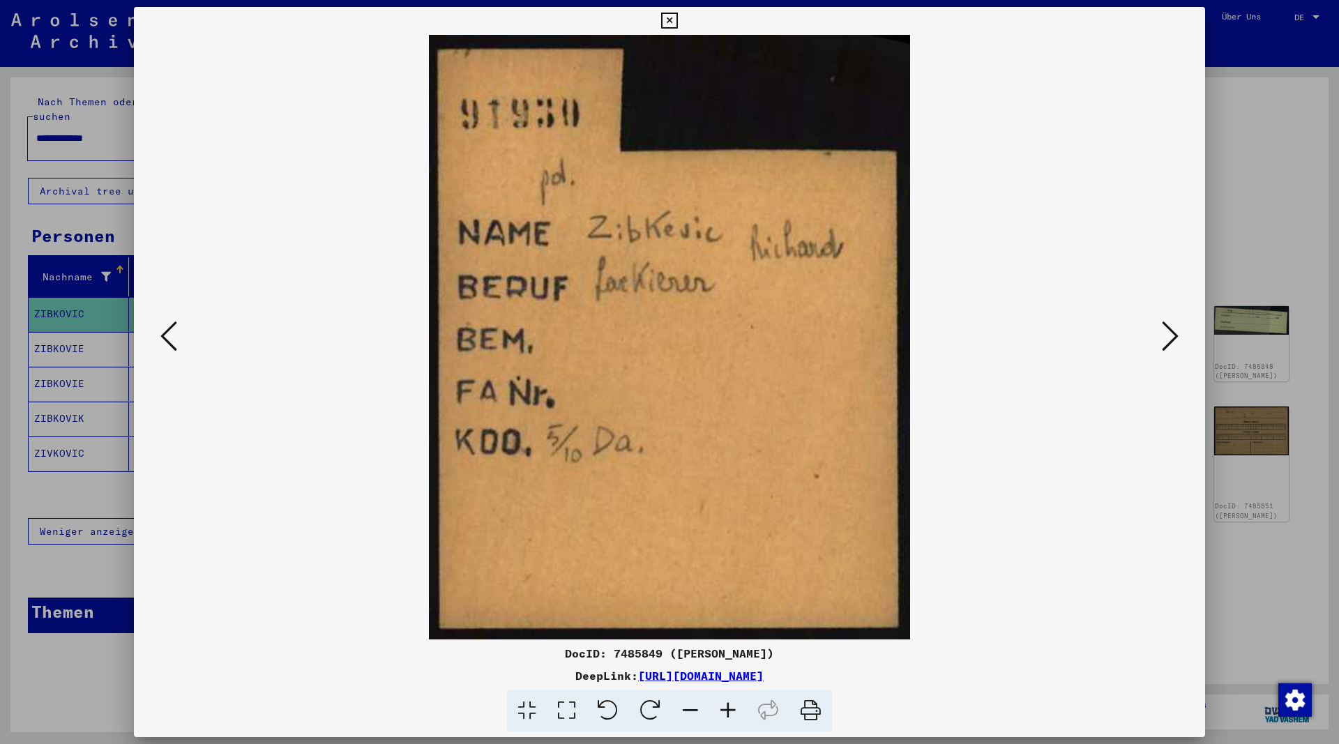
click at [1169, 333] on icon at bounding box center [1170, 335] width 17 height 33
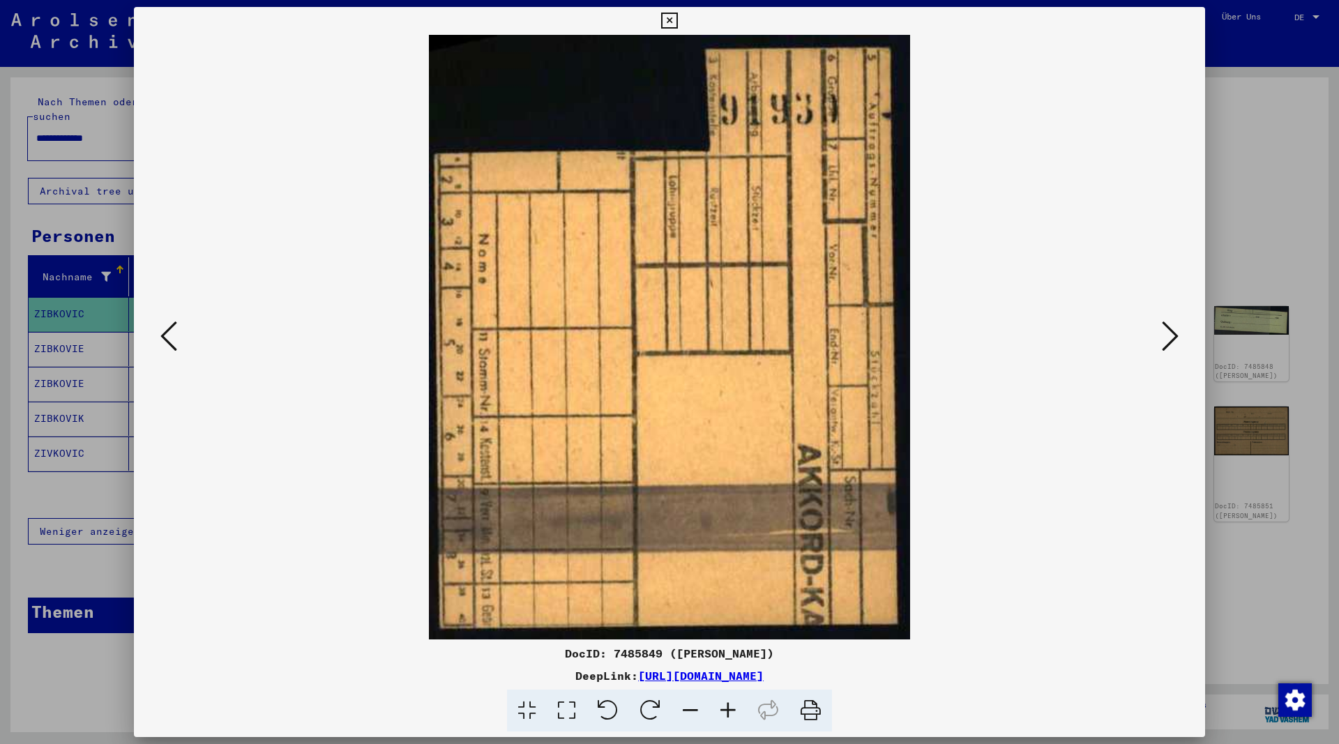
click at [677, 20] on icon at bounding box center [669, 21] width 16 height 17
